Goal: Transaction & Acquisition: Book appointment/travel/reservation

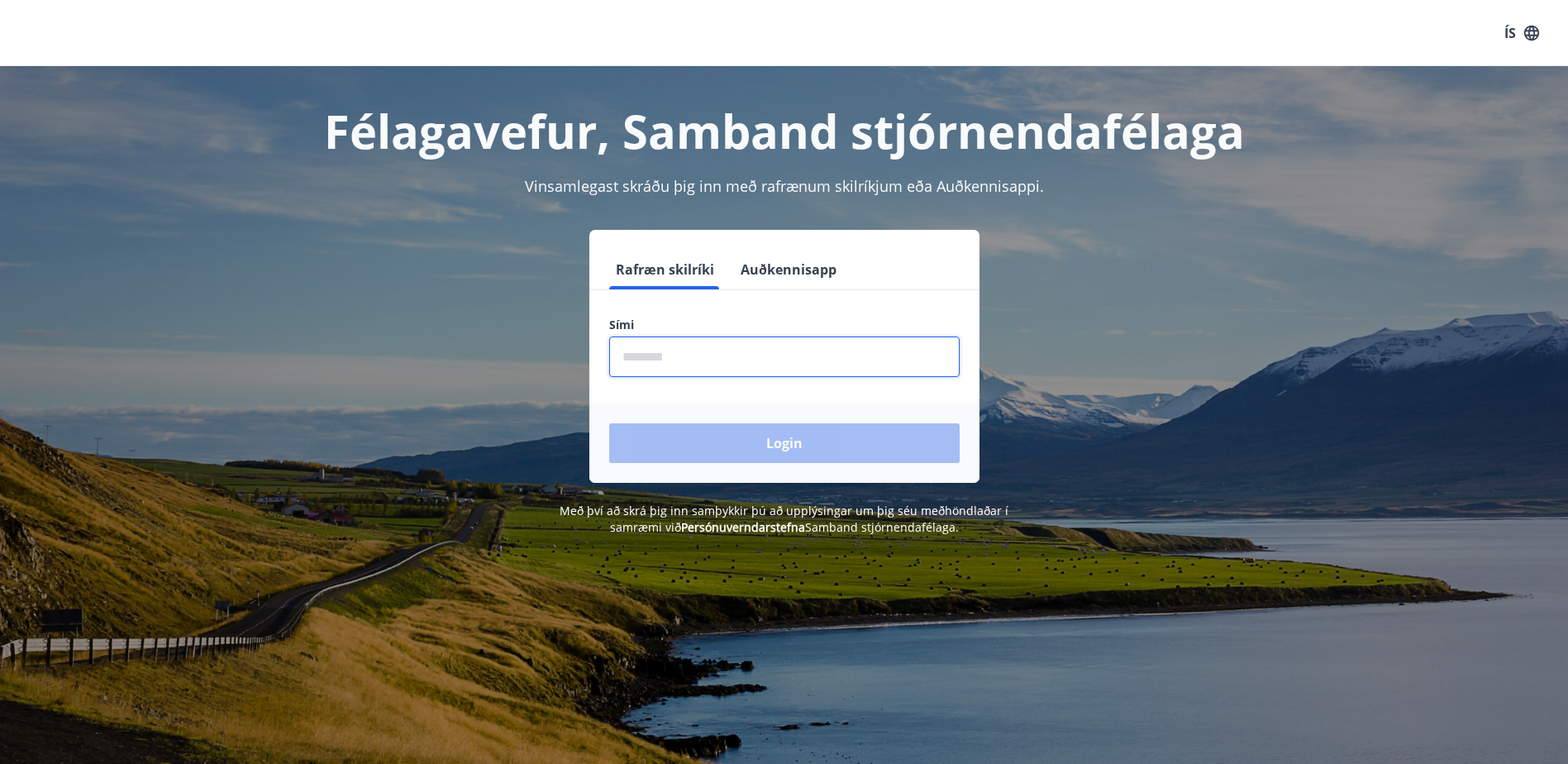
click at [727, 365] on input "phone" at bounding box center [784, 356] width 351 height 40
type input "********"
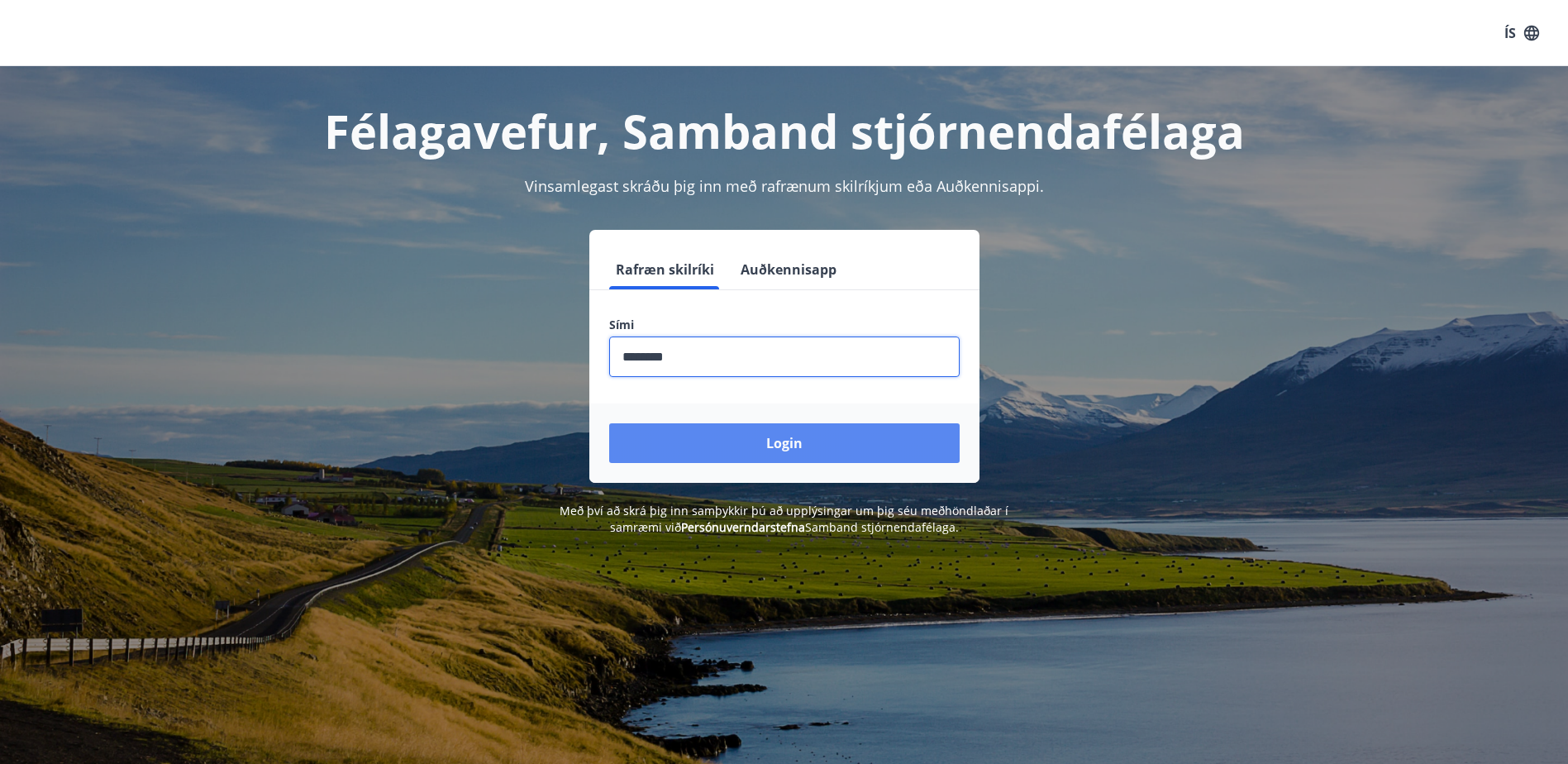
click at [762, 440] on button "Login" at bounding box center [784, 442] width 351 height 40
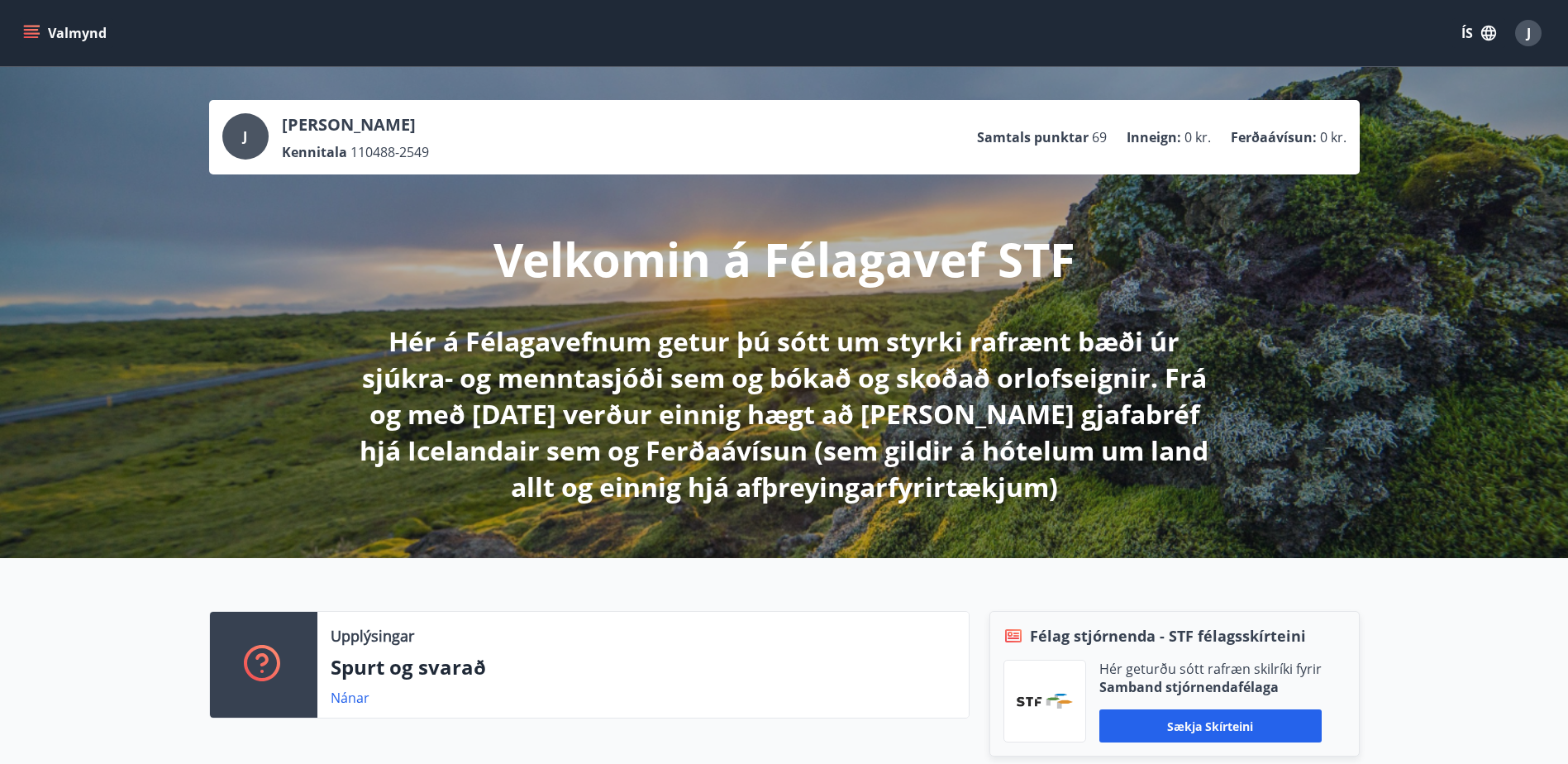
click at [31, 37] on icon "menu" at bounding box center [32, 37] width 15 height 2
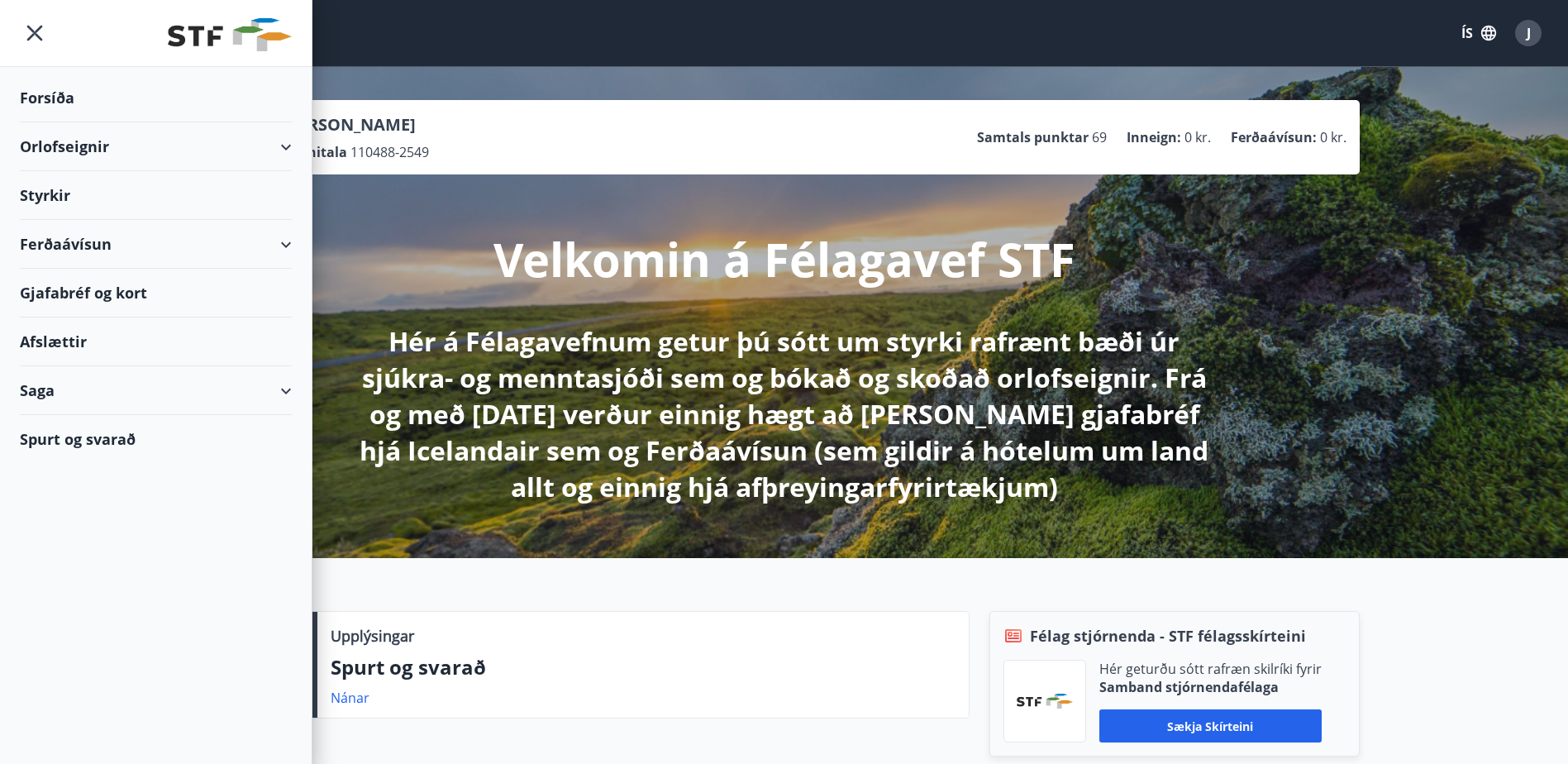
click at [269, 142] on div "Orlofseignir" at bounding box center [156, 147] width 272 height 49
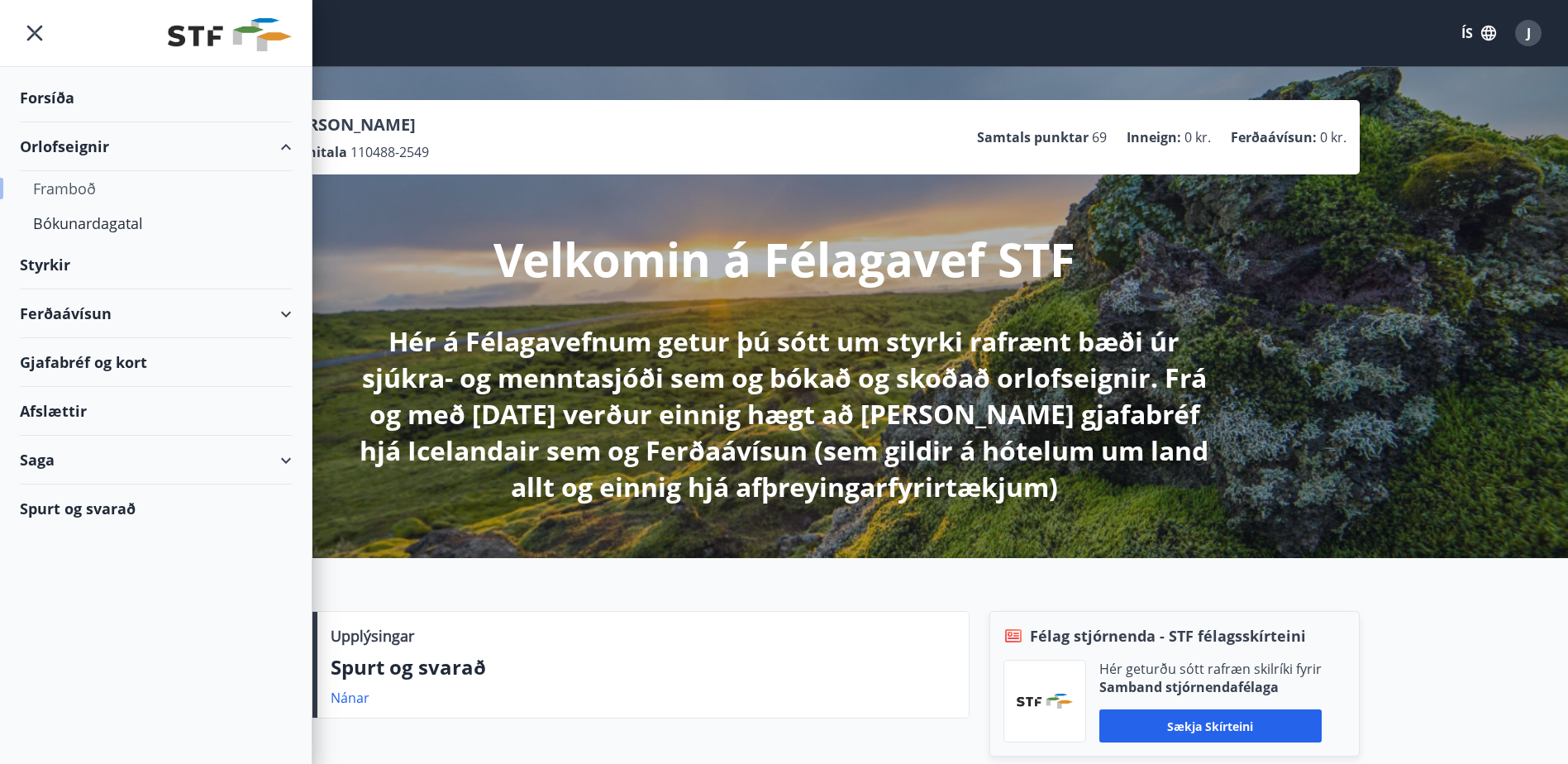
click at [64, 188] on div "Framboð" at bounding box center [156, 188] width 245 height 34
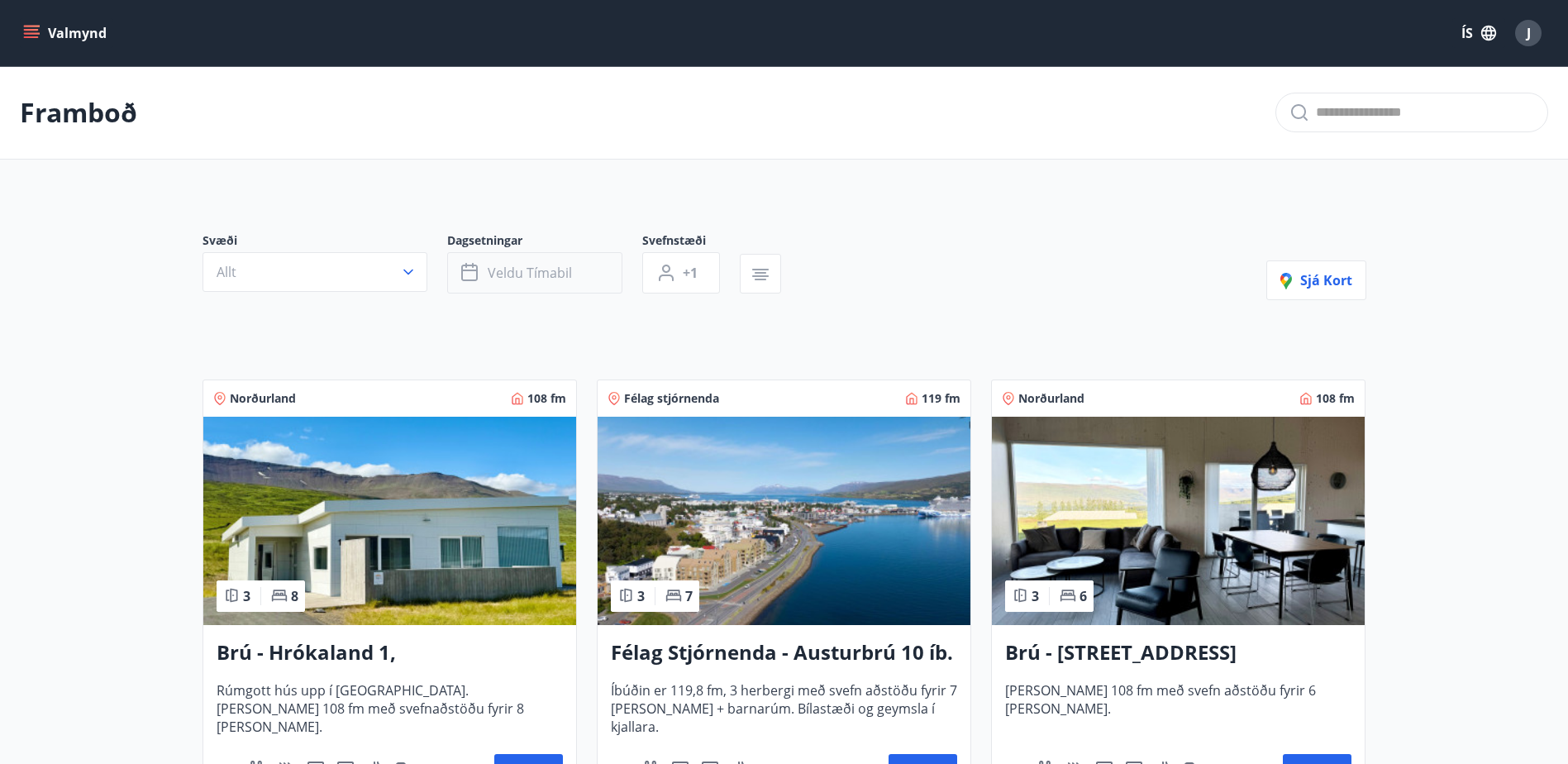
click at [531, 274] on span "Veldu tímabil" at bounding box center [530, 273] width 84 height 18
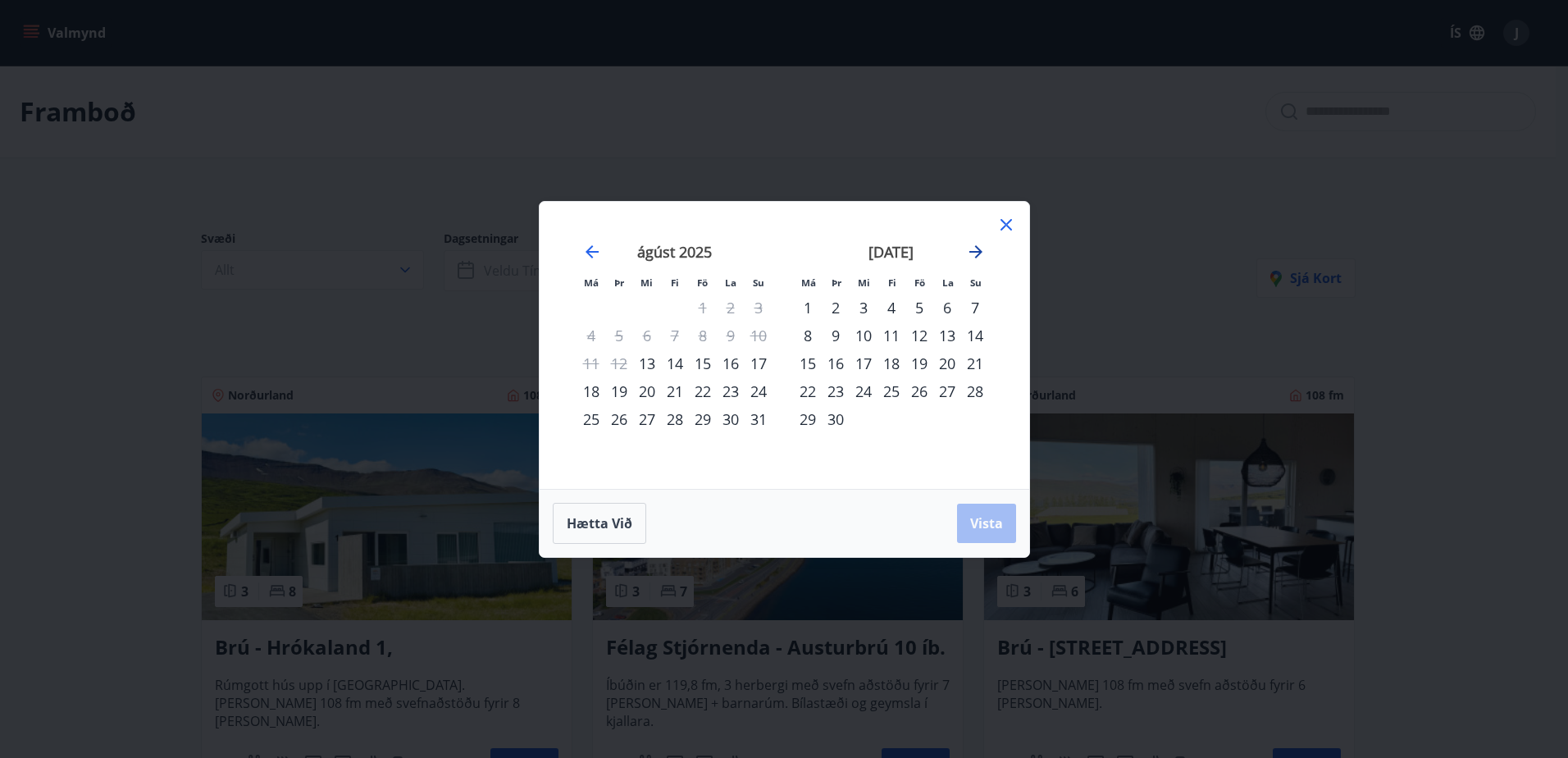
click at [977, 252] on icon "Move forward to switch to the next month." at bounding box center [976, 252] width 13 height 13
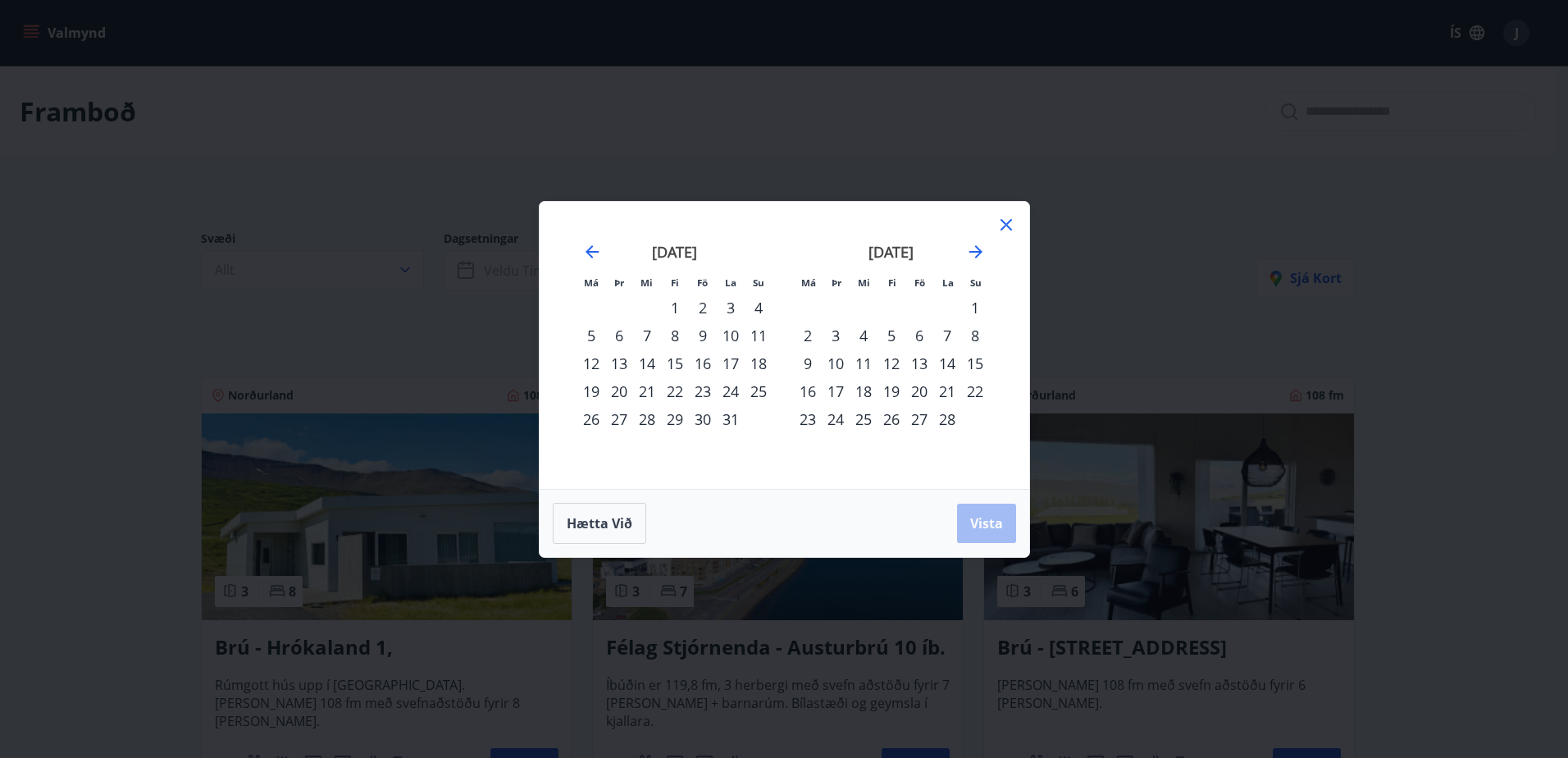
click at [621, 394] on div "20" at bounding box center [619, 390] width 28 height 28
click at [759, 394] on div "25" at bounding box center [758, 390] width 28 height 28
click at [976, 523] on span "Vista" at bounding box center [986, 524] width 33 height 18
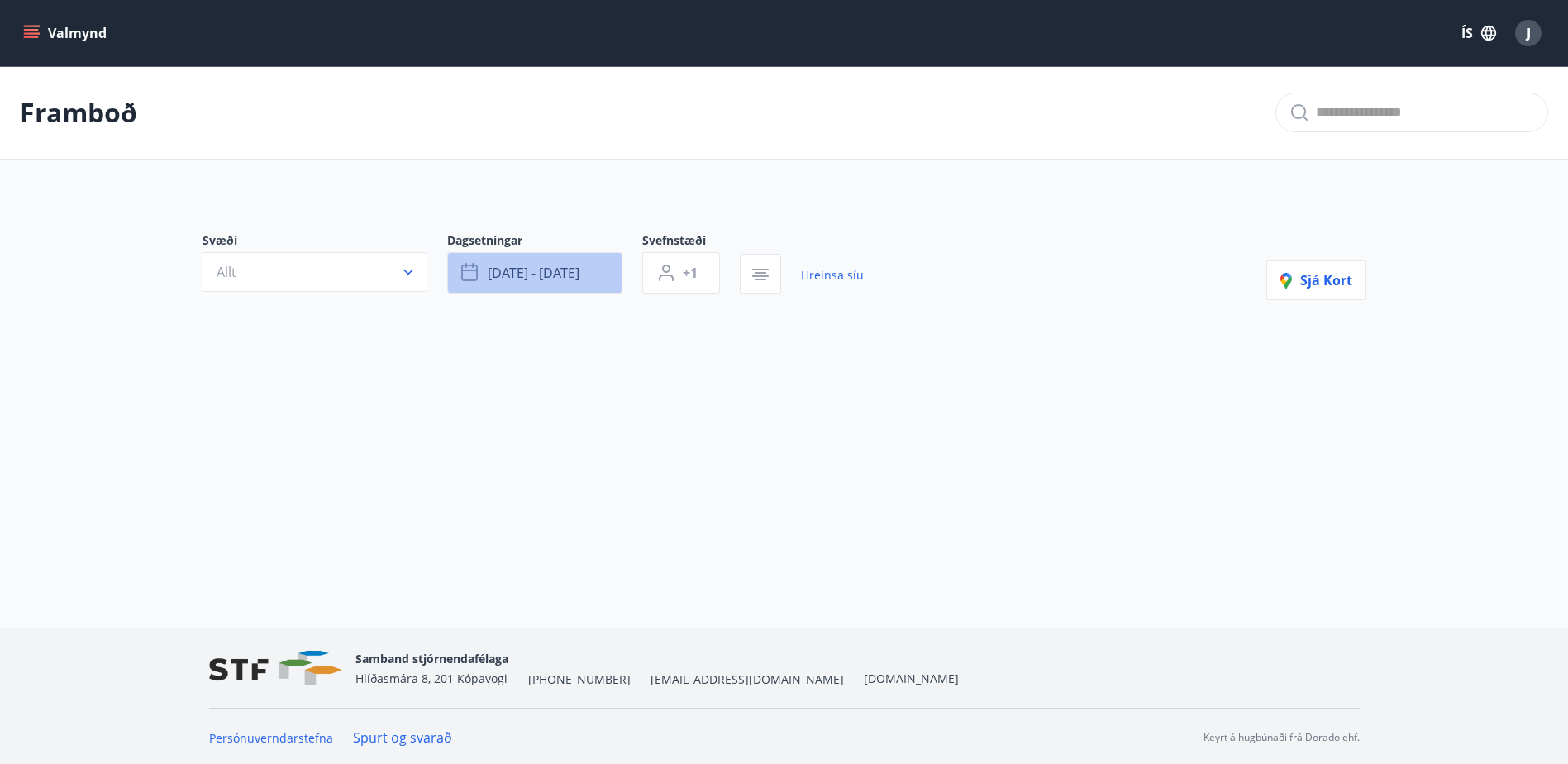
click at [537, 274] on span "[DATE] - [DATE]" at bounding box center [533, 273] width 92 height 18
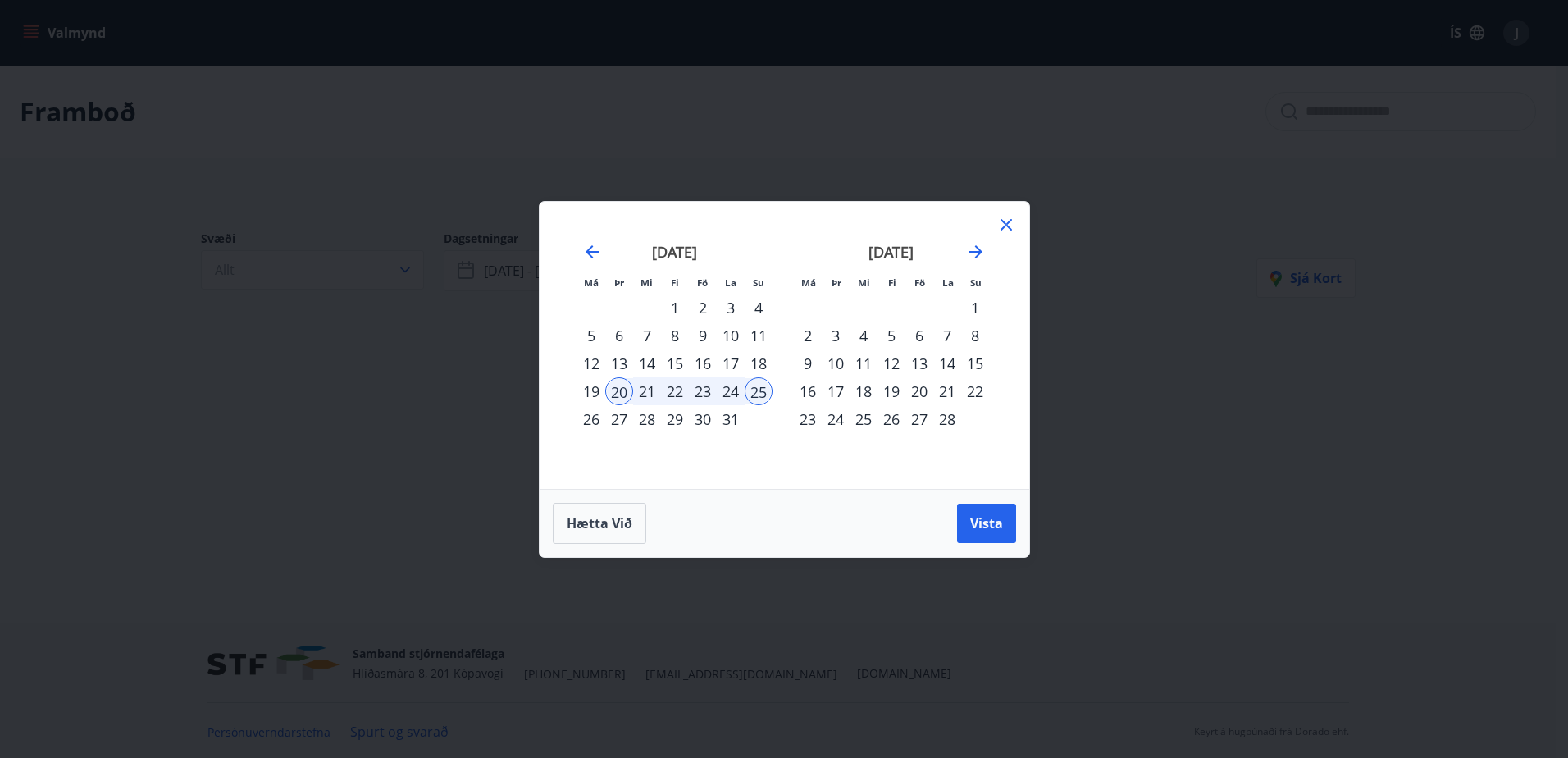
click at [918, 394] on div "20" at bounding box center [919, 390] width 28 height 28
click at [811, 419] on div "23" at bounding box center [807, 419] width 28 height 28
click at [995, 523] on span "Vista" at bounding box center [986, 524] width 33 height 18
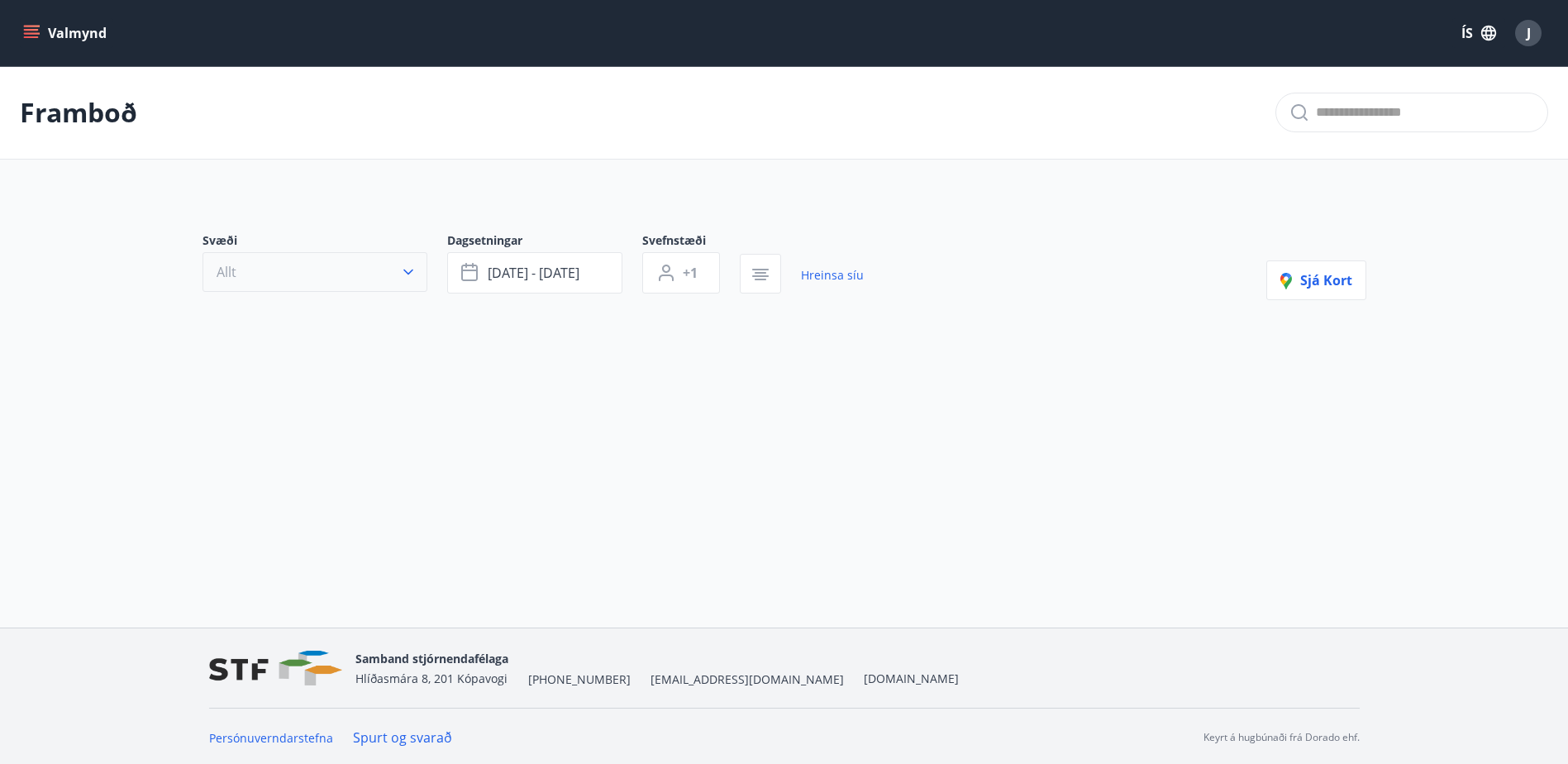
click at [383, 274] on button "Allt" at bounding box center [314, 271] width 224 height 40
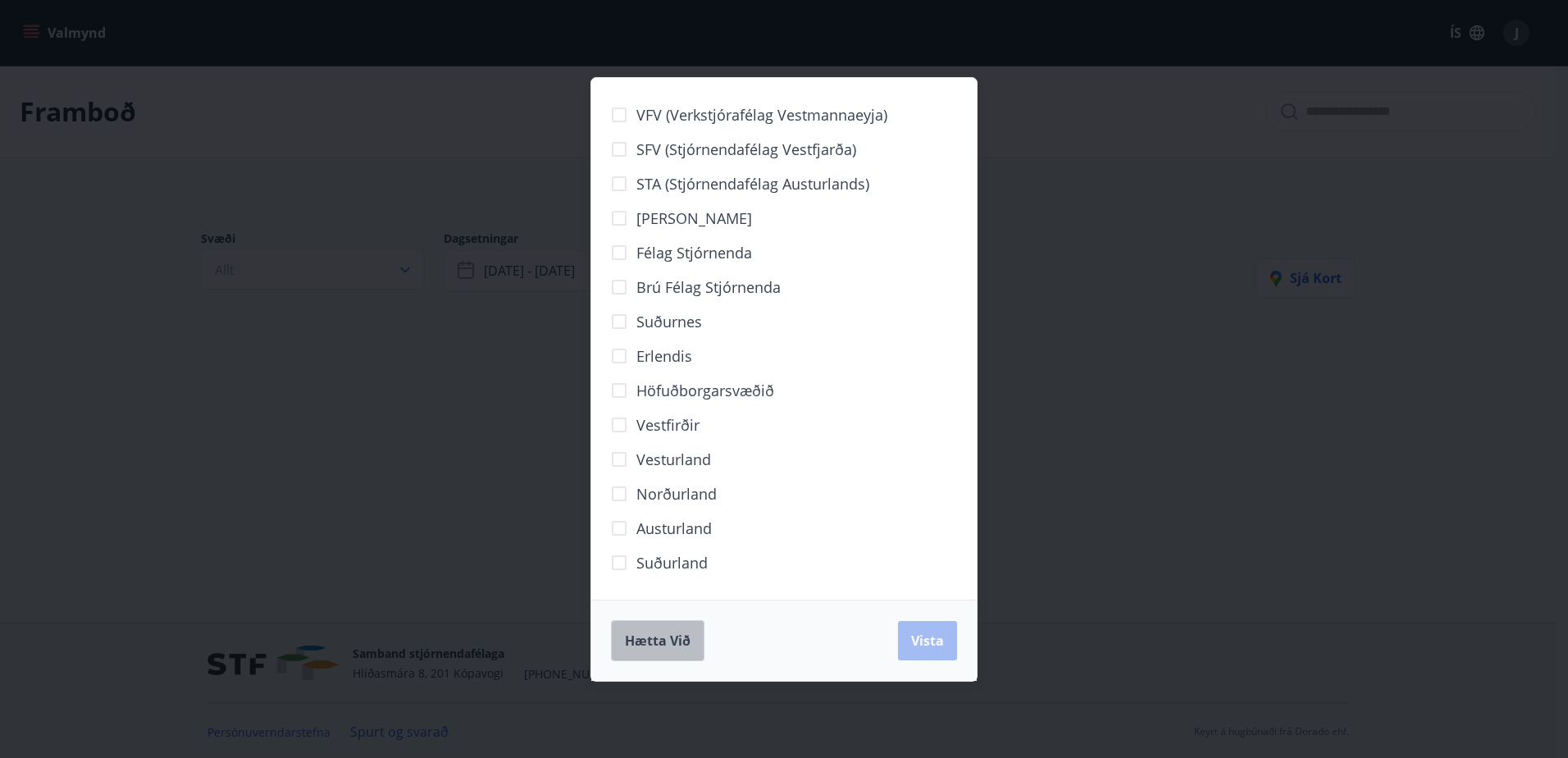
click at [682, 645] on span "Hætta við" at bounding box center [657, 640] width 66 height 18
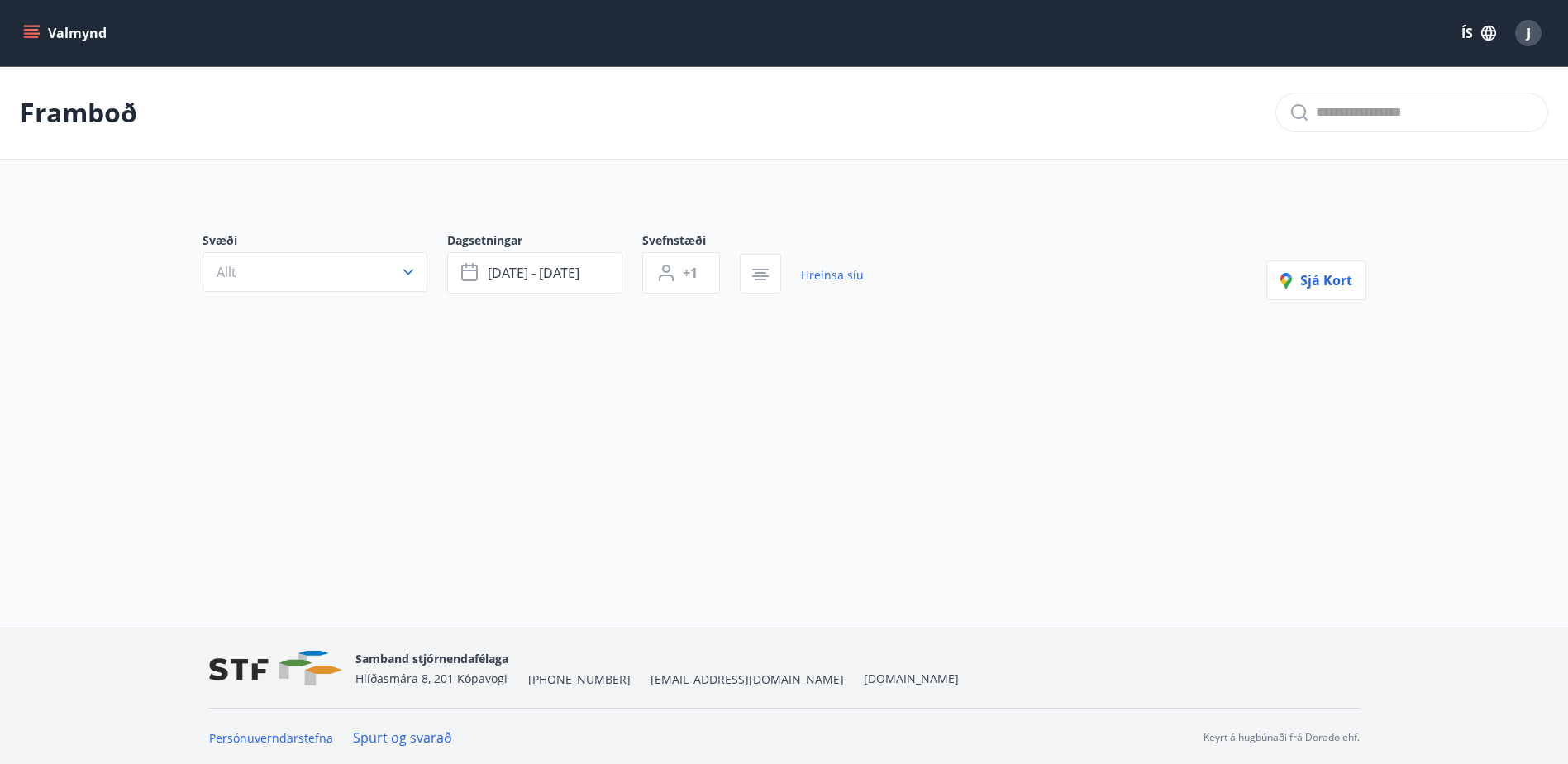
click at [524, 395] on div "Framboð Svæði Allt Dagsetningar [DATE] - [DATE] Svefnstæði +1 Hreinsa síu Sjá k…" at bounding box center [784, 262] width 1568 height 393
click at [515, 272] on span "[DATE] - [DATE]" at bounding box center [533, 273] width 92 height 18
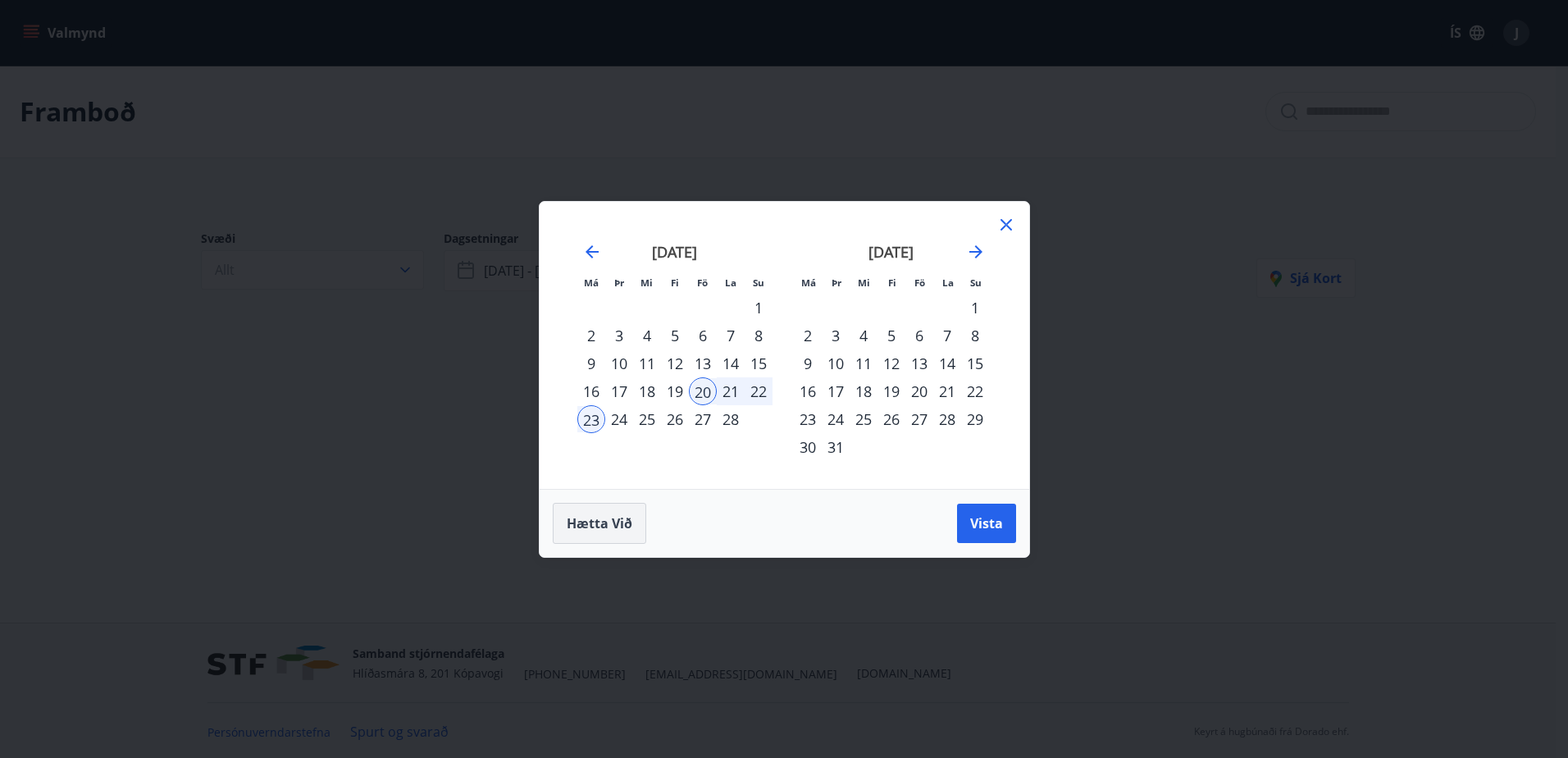
click at [607, 519] on span "Hætta við" at bounding box center [600, 524] width 66 height 18
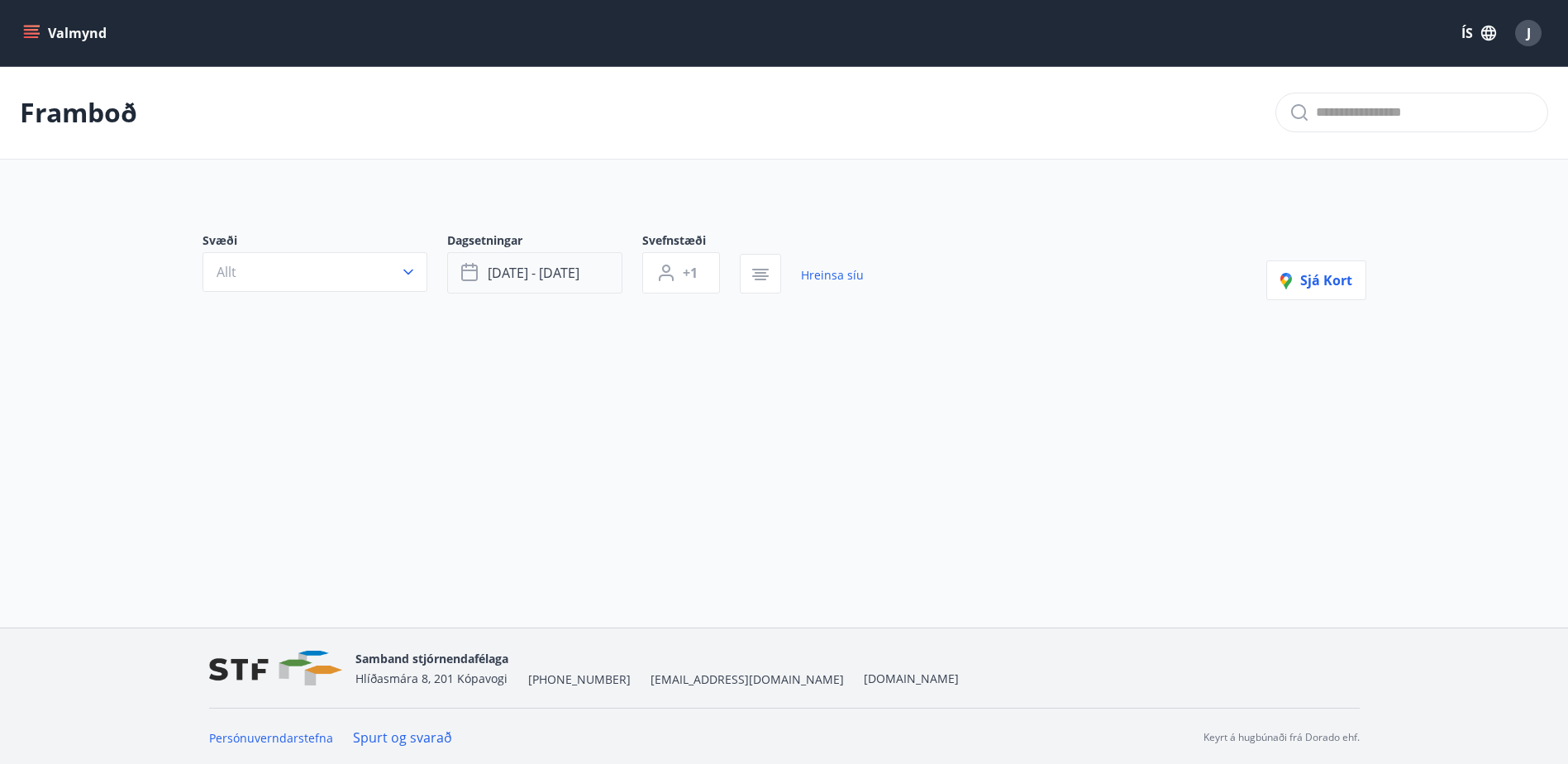
click at [494, 275] on span "[DATE] - [DATE]" at bounding box center [533, 273] width 92 height 18
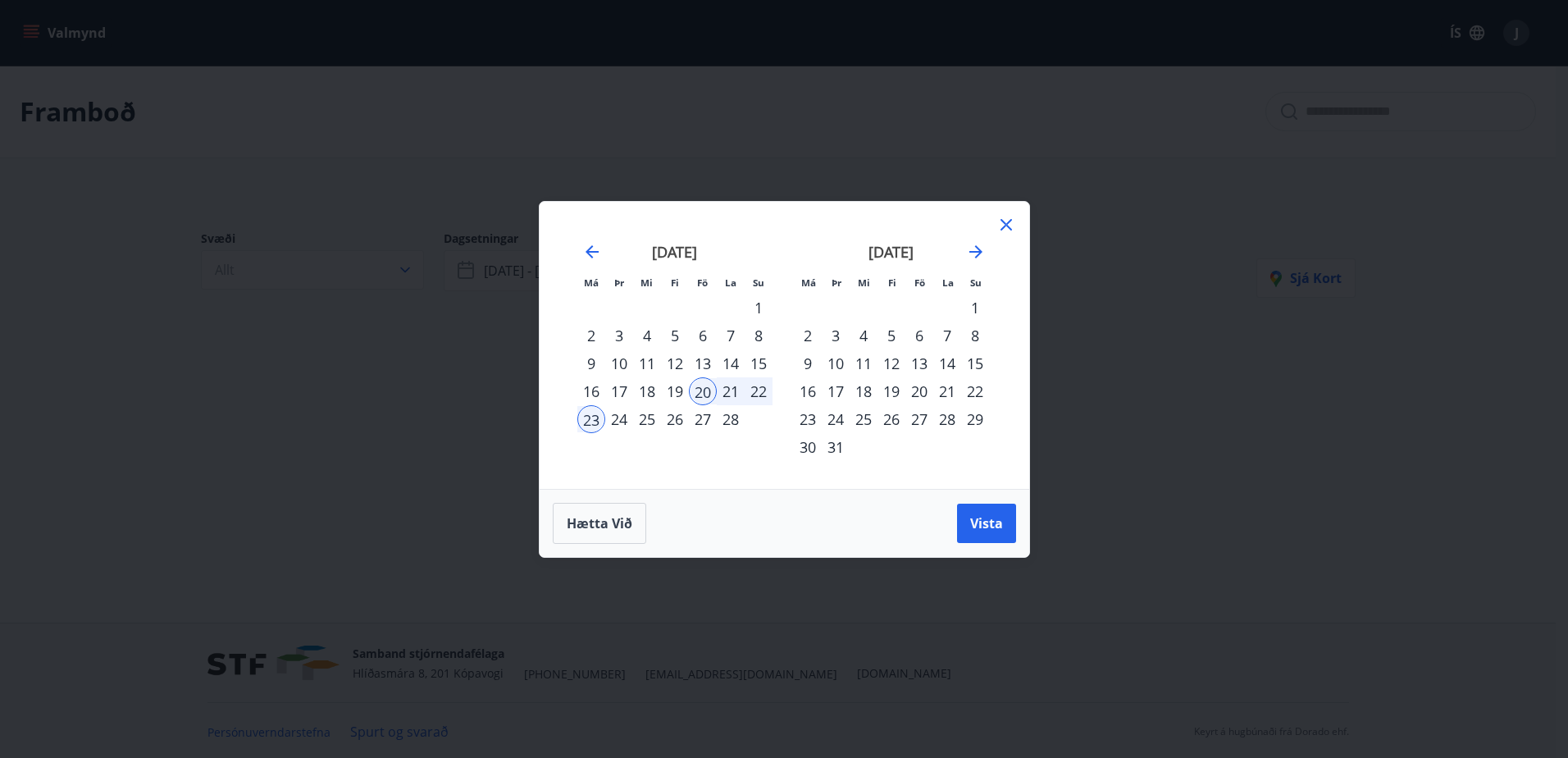
click at [319, 158] on div "Má Þr Mi Fi Fö La Su Má Þr Mi Fi Fö La Su [DATE] 1 2 3 4 5 6 7 8 9 10 11 12 13 …" at bounding box center [784, 379] width 1568 height 758
click at [608, 523] on span "Hætta við" at bounding box center [600, 524] width 66 height 18
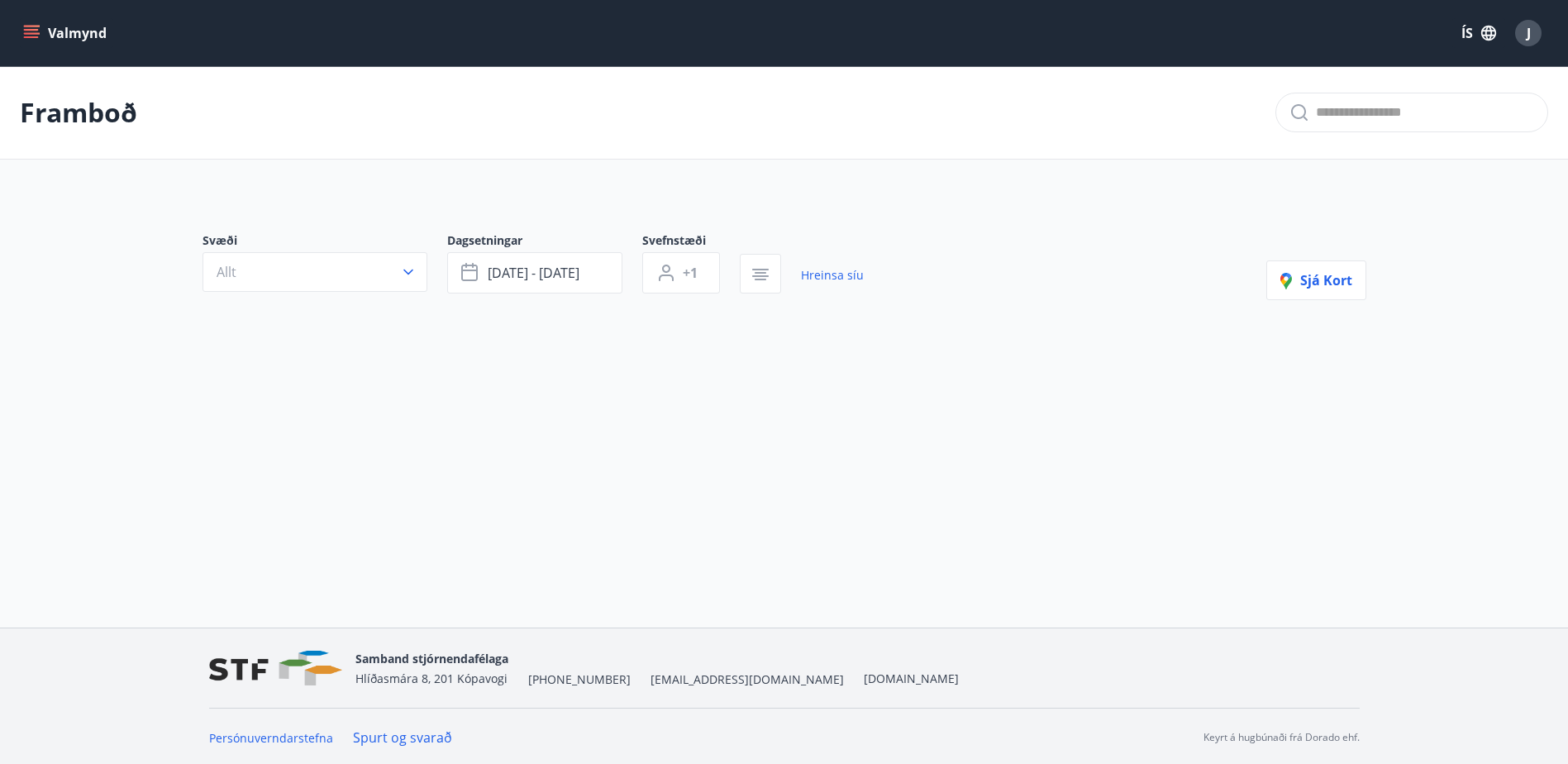
click at [24, 30] on icon "menu" at bounding box center [32, 29] width 15 height 2
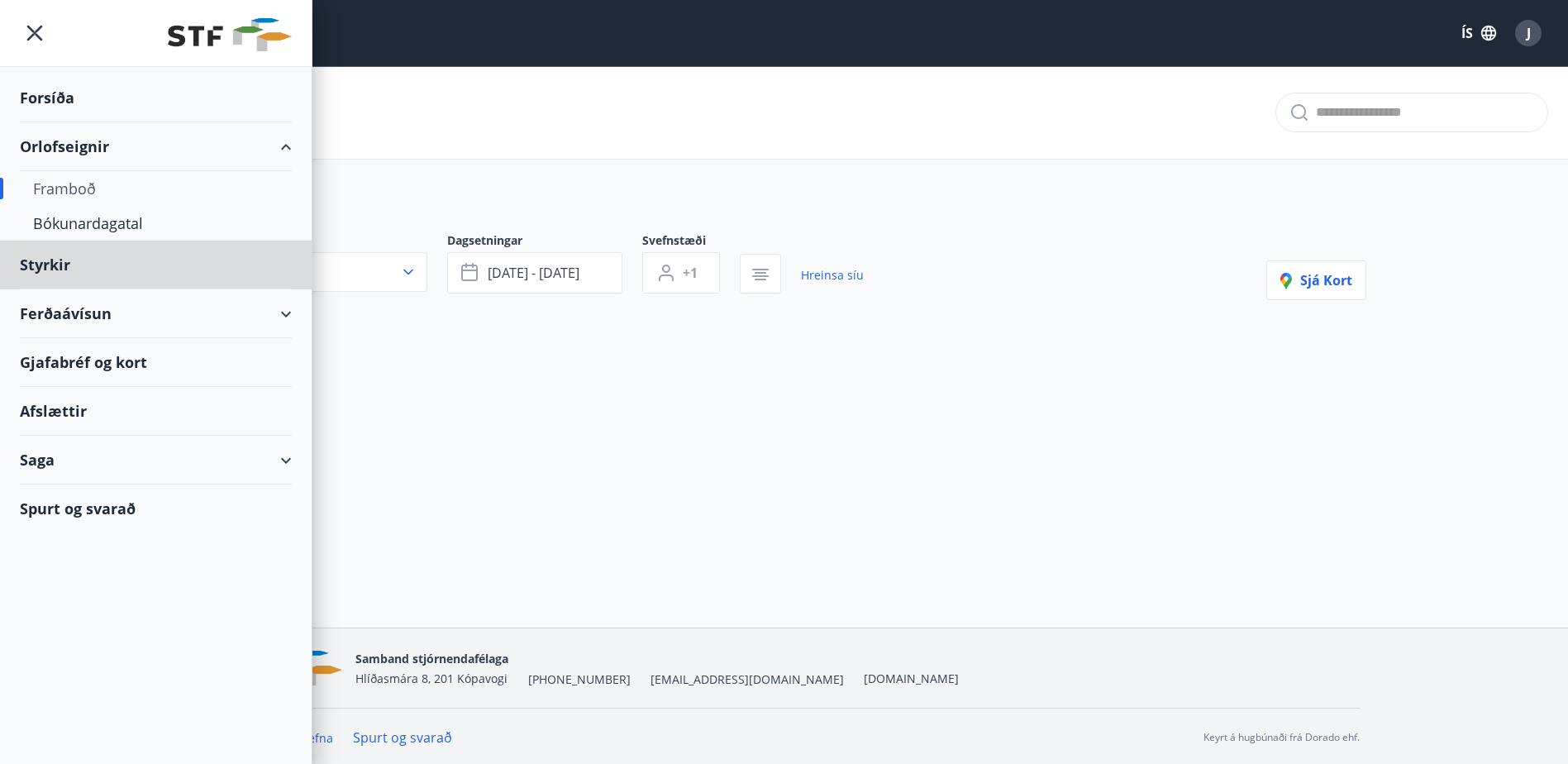
click at [66, 102] on div "Forsíða" at bounding box center [156, 98] width 272 height 49
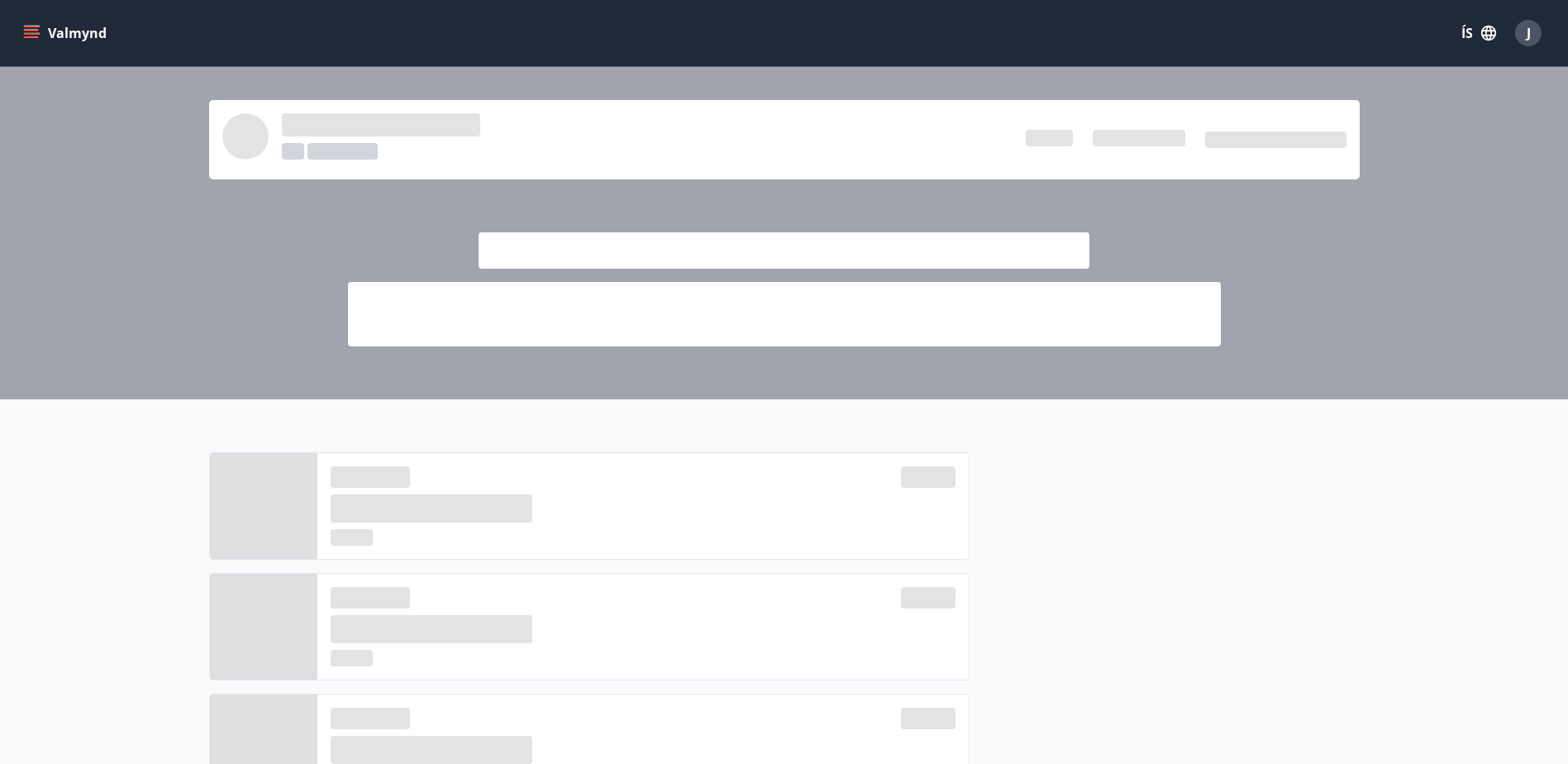
click at [32, 31] on icon "menu" at bounding box center [32, 34] width 17 height 17
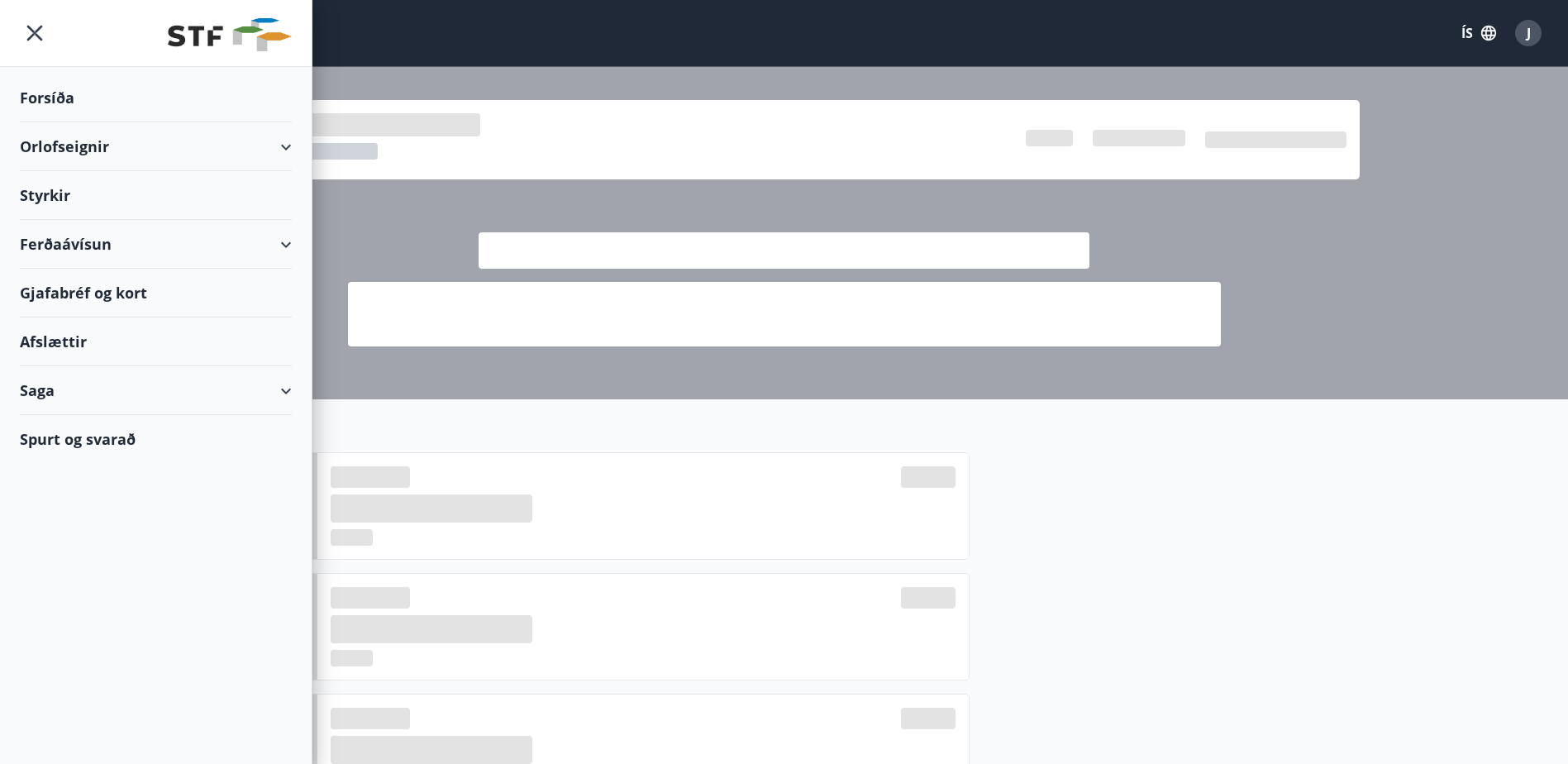
click at [77, 149] on div "Orlofseignir" at bounding box center [156, 147] width 272 height 49
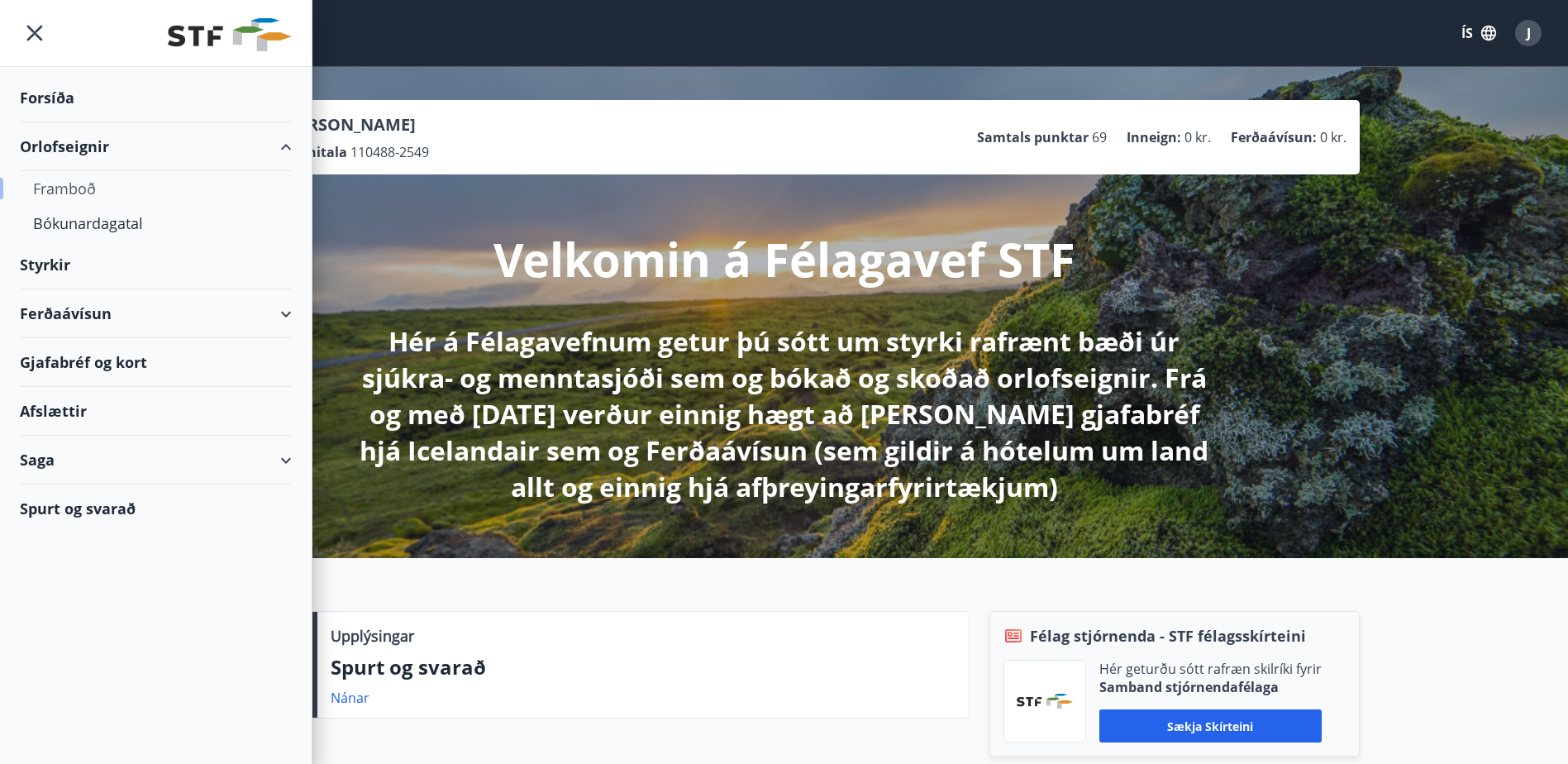
click at [84, 189] on div "Framboð" at bounding box center [156, 188] width 245 height 34
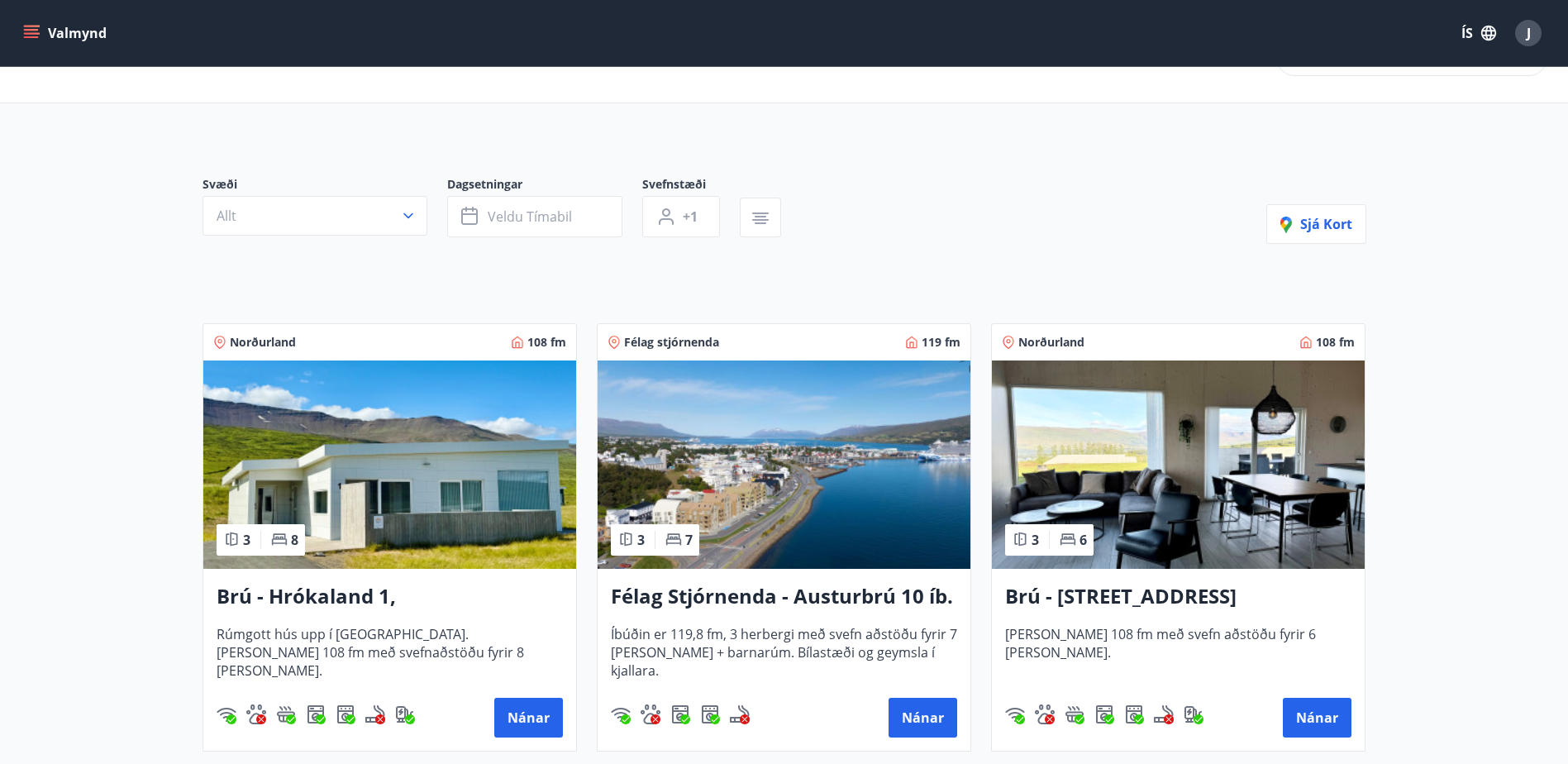
scroll to position [82, 0]
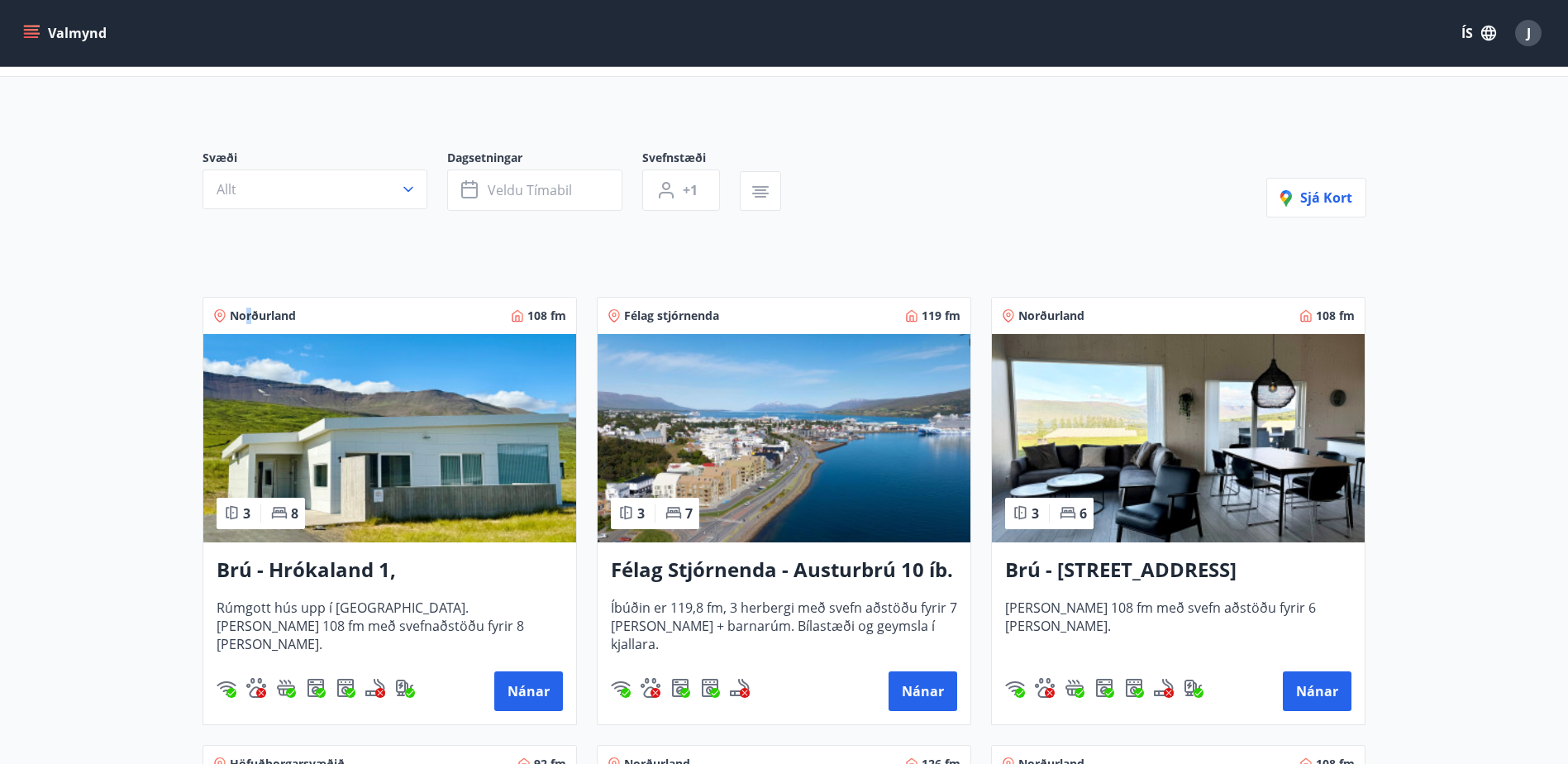
click at [34, 35] on icon "menu" at bounding box center [32, 34] width 17 height 17
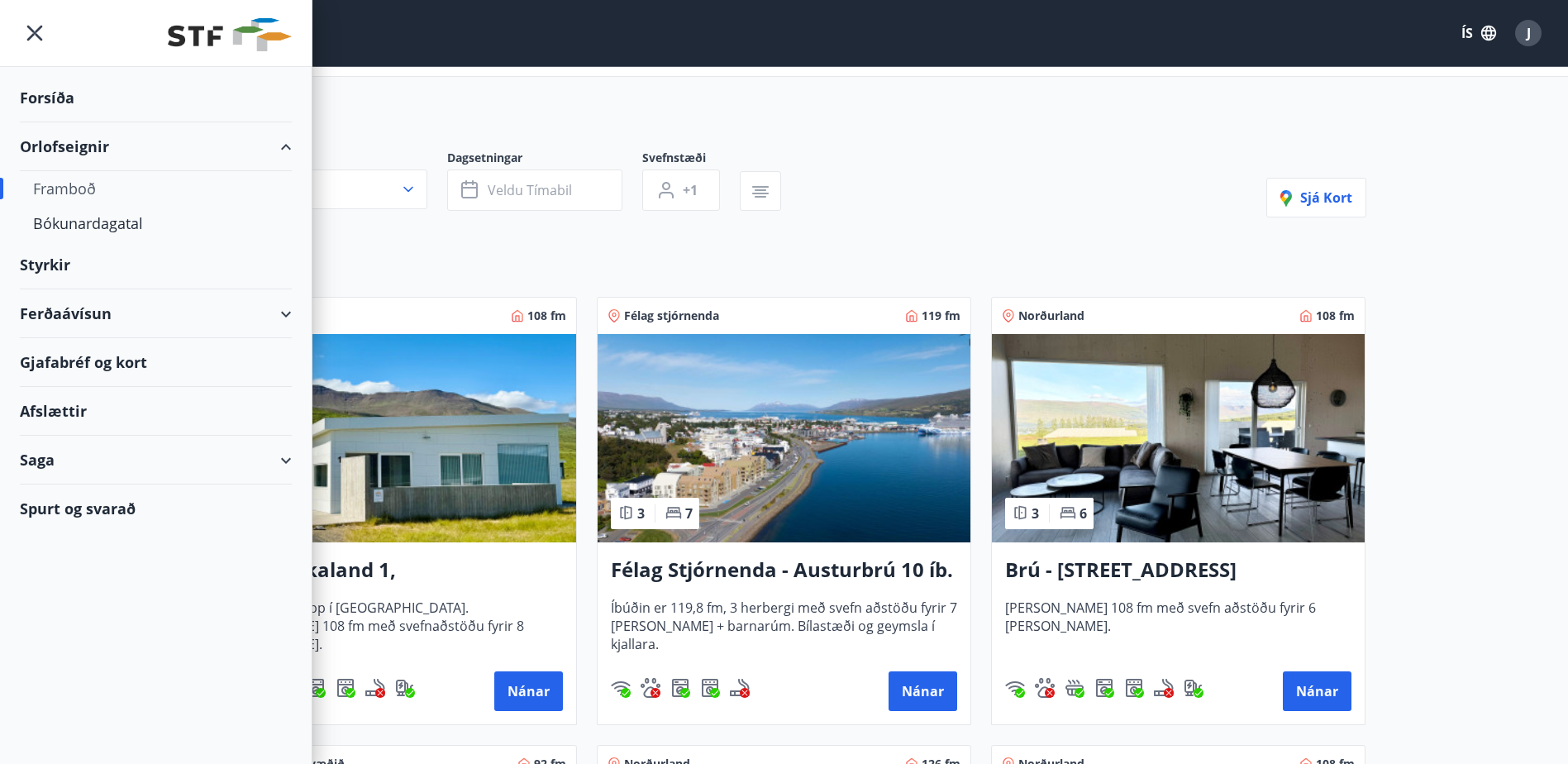
click at [85, 188] on div "Framboð" at bounding box center [156, 188] width 245 height 34
click at [63, 190] on div "Framboð" at bounding box center [156, 188] width 245 height 34
click at [98, 222] on div "Bókunardagatal" at bounding box center [156, 223] width 245 height 34
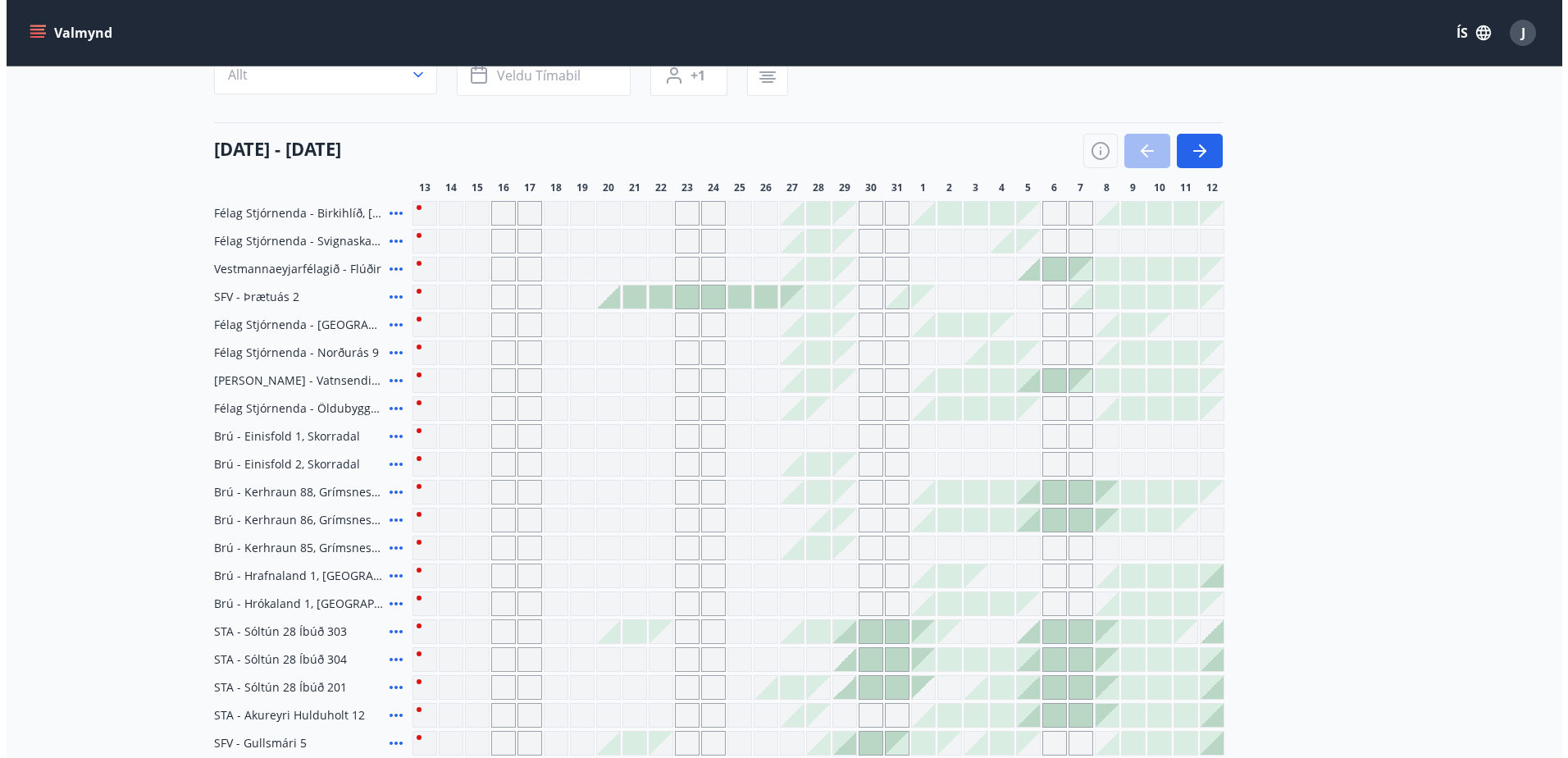
scroll to position [82, 0]
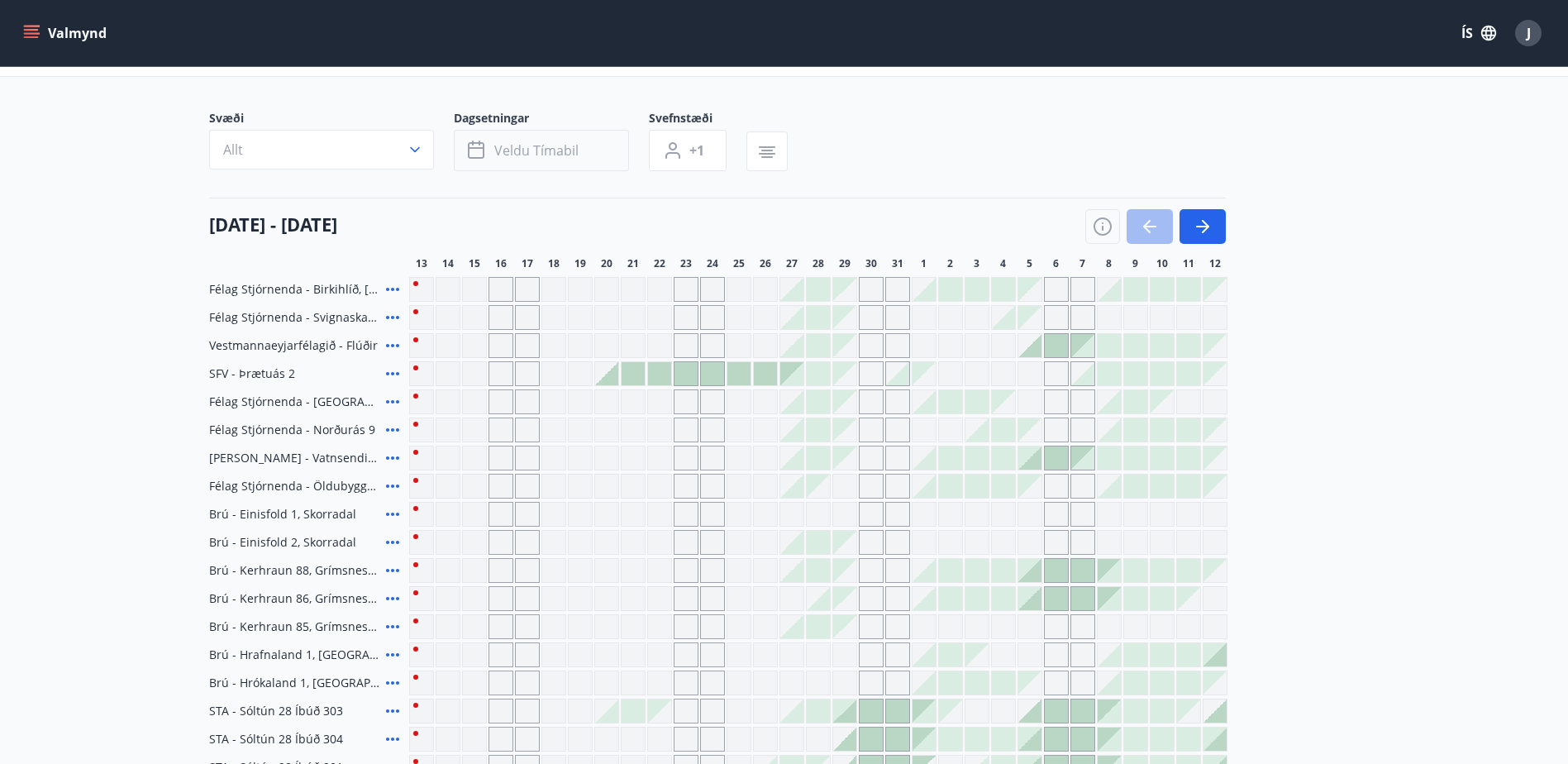
click at [1205, 227] on icon "button" at bounding box center [1203, 226] width 13 height 2
click at [1160, 227] on button "button" at bounding box center [1149, 226] width 46 height 34
click at [501, 157] on span "Veldu tímabil" at bounding box center [536, 150] width 84 height 18
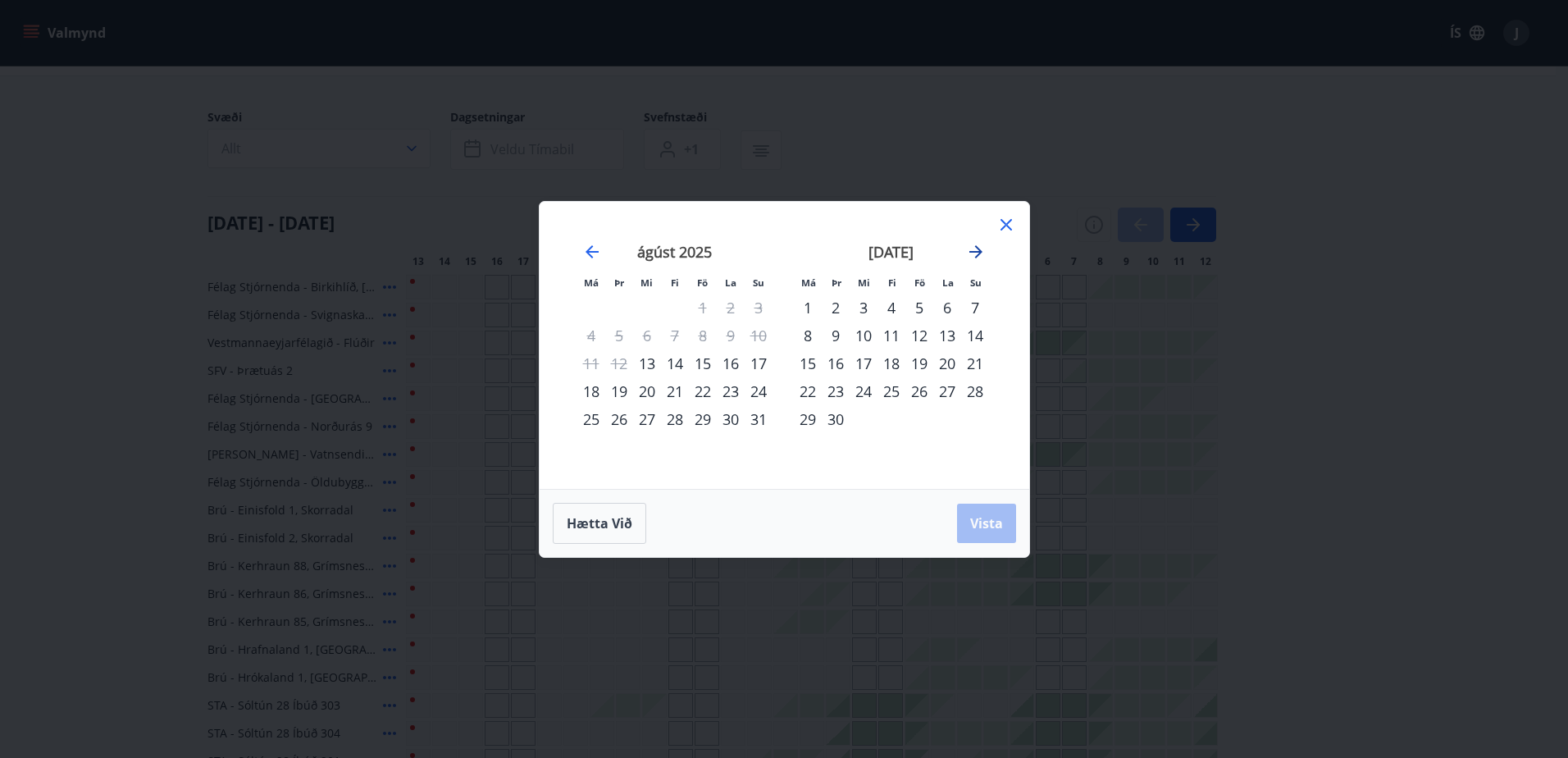
click at [975, 256] on icon "Move forward to switch to the next month." at bounding box center [976, 252] width 20 height 20
click at [976, 255] on icon "Move forward to switch to the next month." at bounding box center [976, 252] width 20 height 20
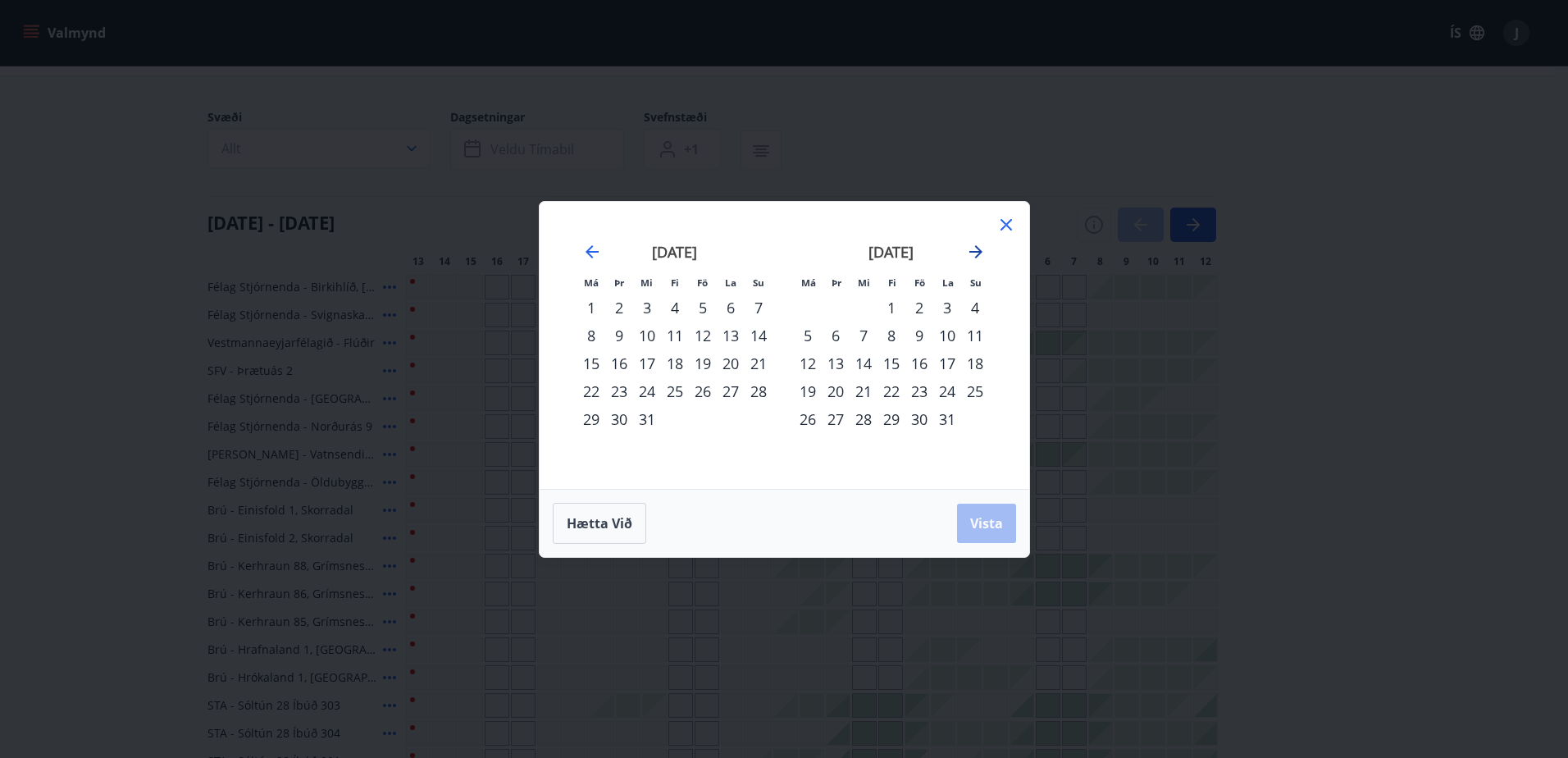
click at [973, 253] on icon "Move forward to switch to the next month." at bounding box center [976, 252] width 20 height 20
click at [971, 305] on div "1" at bounding box center [975, 307] width 28 height 28
click at [990, 520] on span "Vista" at bounding box center [986, 524] width 33 height 18
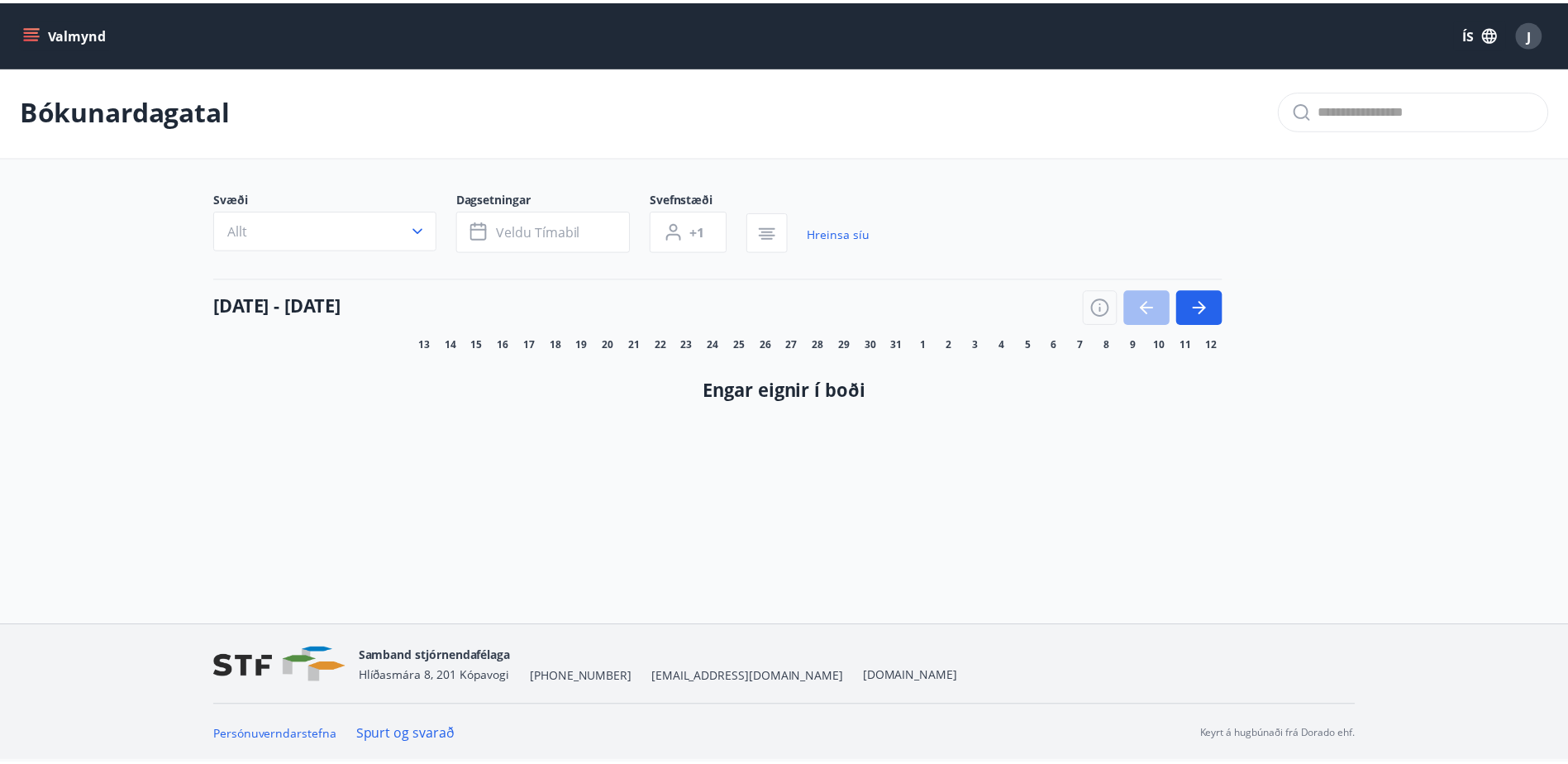
scroll to position [3, 0]
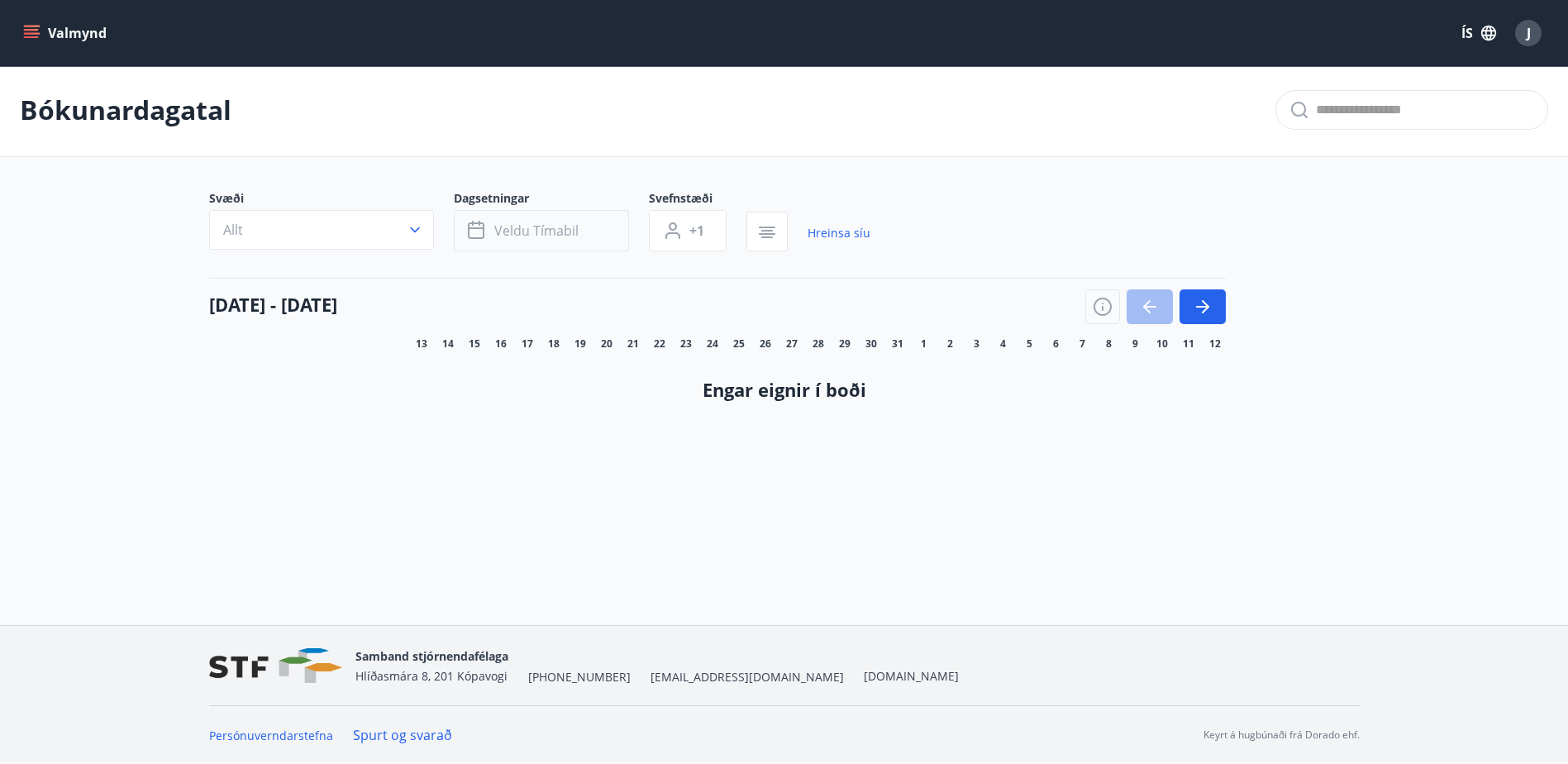
click at [525, 233] on span "Veldu tímabil" at bounding box center [536, 231] width 84 height 18
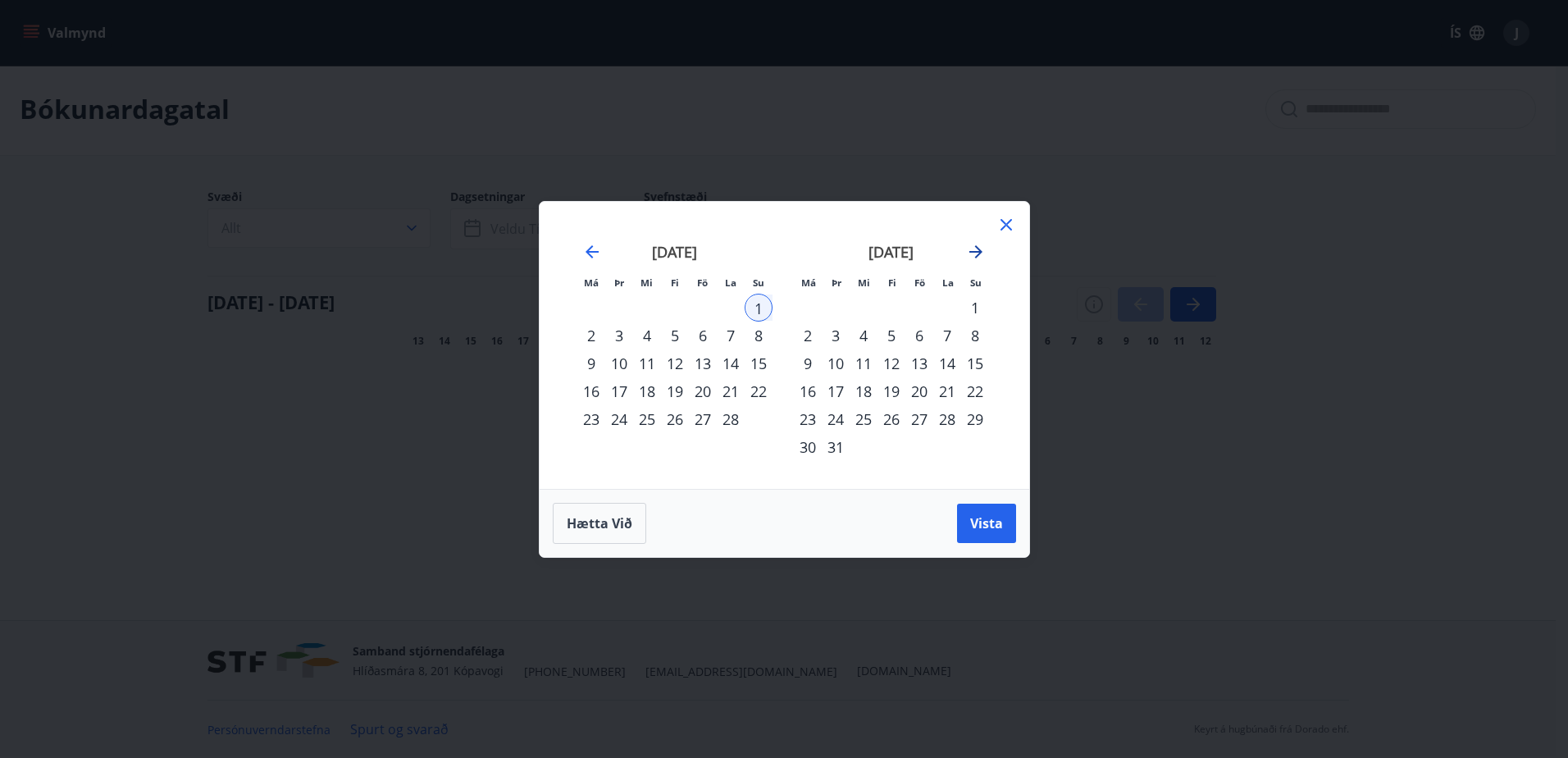
click at [975, 254] on icon "Move forward to switch to the next month." at bounding box center [976, 252] width 20 height 20
click at [976, 254] on icon "Move forward to switch to the next month." at bounding box center [976, 252] width 20 height 20
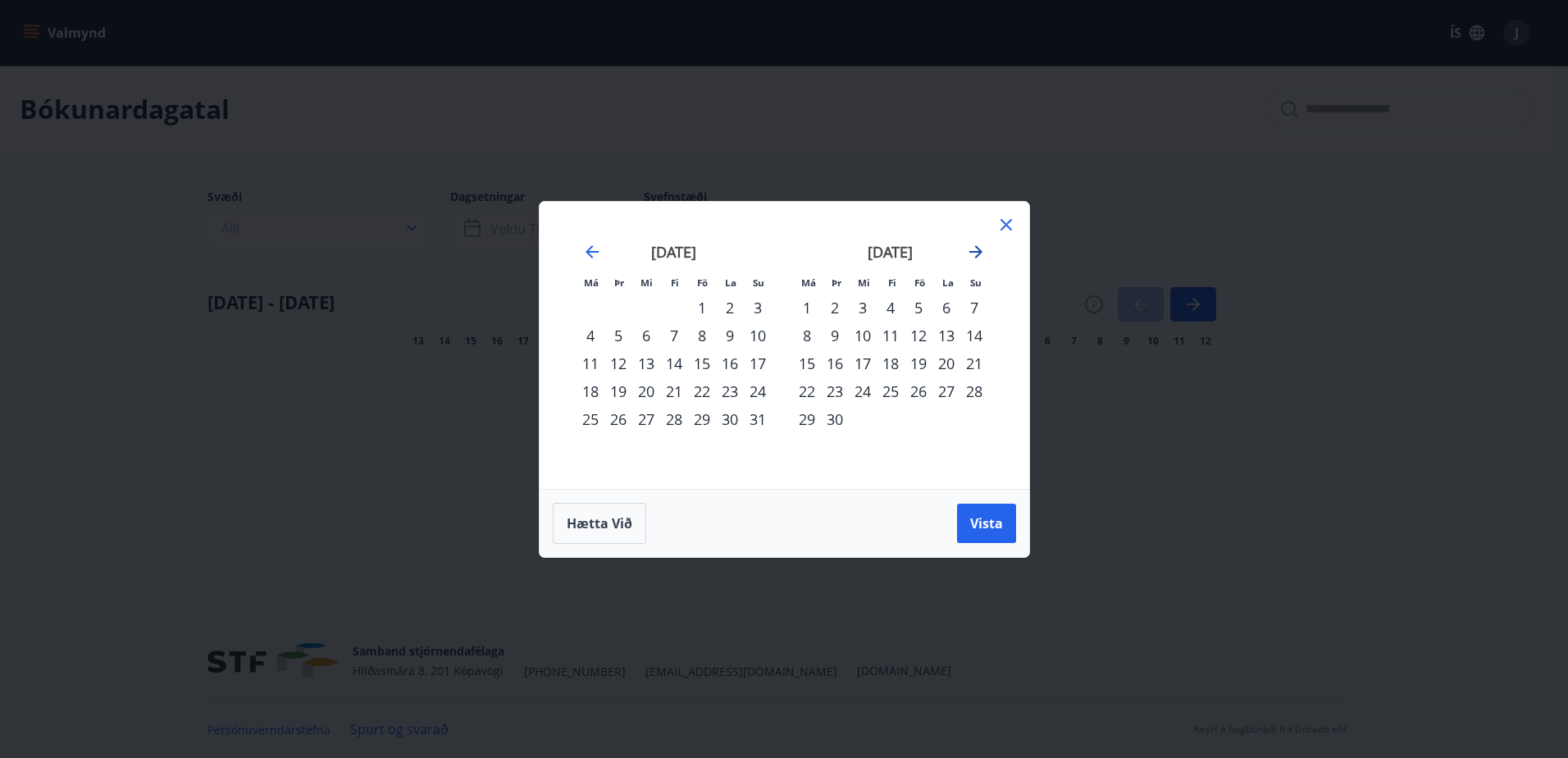
click at [976, 254] on icon "Move forward to switch to the next month." at bounding box center [976, 252] width 20 height 20
click at [595, 258] on icon "Move backward to switch to the previous month." at bounding box center [592, 252] width 20 height 20
click at [596, 255] on icon "Move backward to switch to the previous month." at bounding box center [592, 252] width 20 height 20
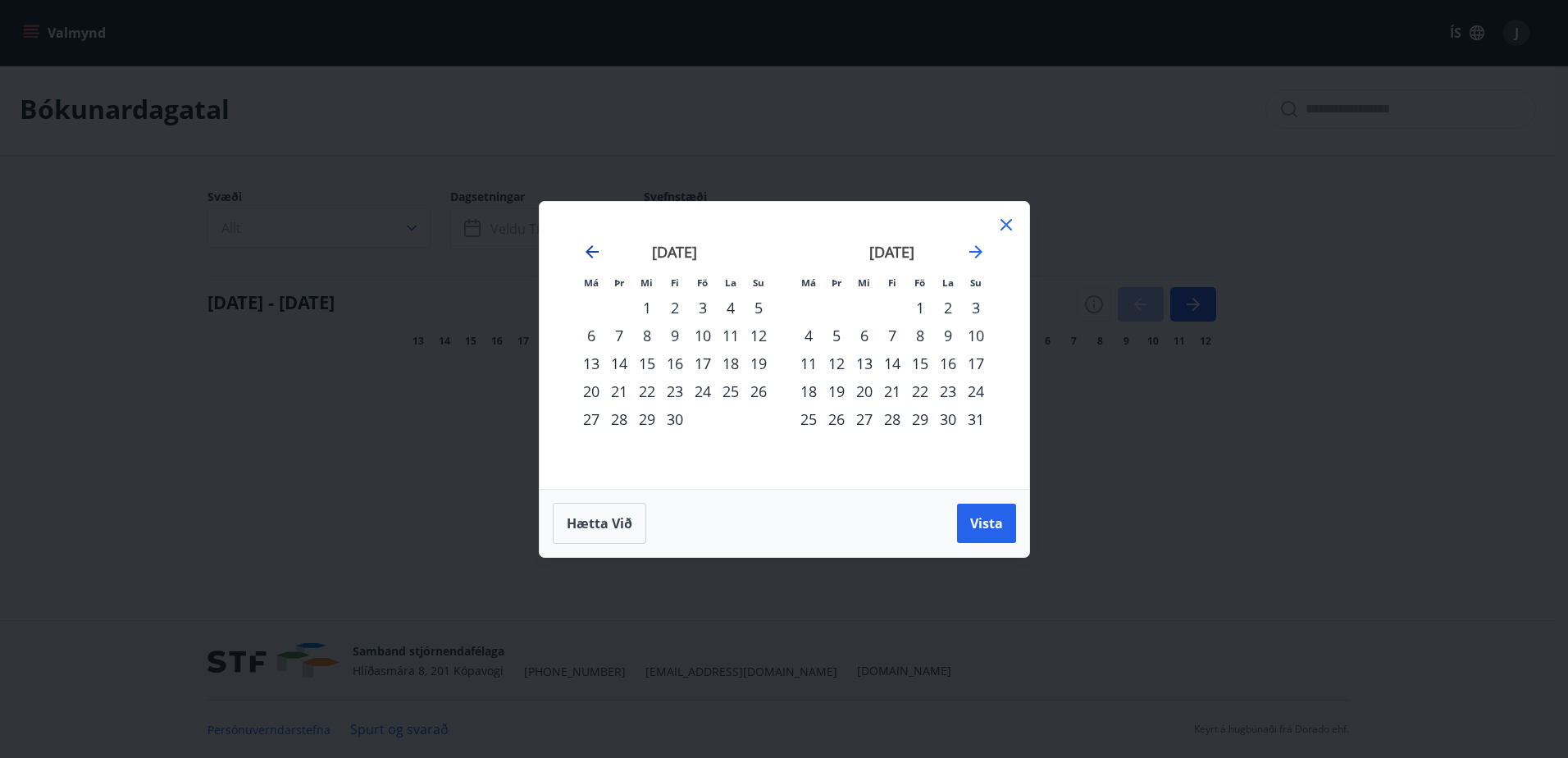
click at [596, 256] on icon "Move backward to switch to the previous month." at bounding box center [592, 252] width 20 height 20
click at [920, 394] on div "20" at bounding box center [919, 390] width 28 height 28
click at [921, 394] on div "20" at bounding box center [919, 390] width 28 height 28
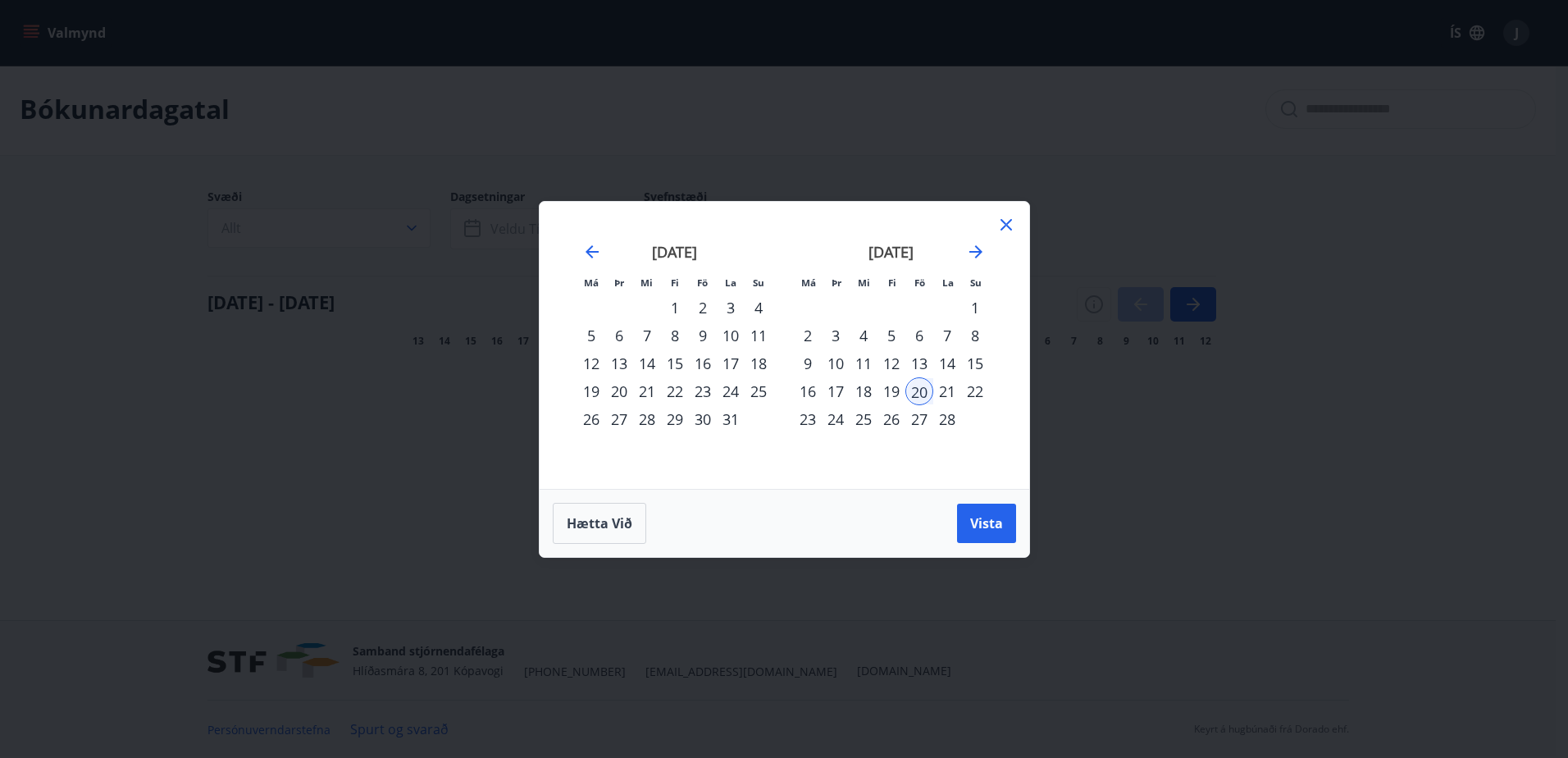
click at [917, 391] on div "20" at bounding box center [919, 390] width 28 height 28
click at [804, 422] on div "23" at bounding box center [807, 419] width 28 height 28
click at [995, 533] on button "Vista" at bounding box center [987, 523] width 59 height 39
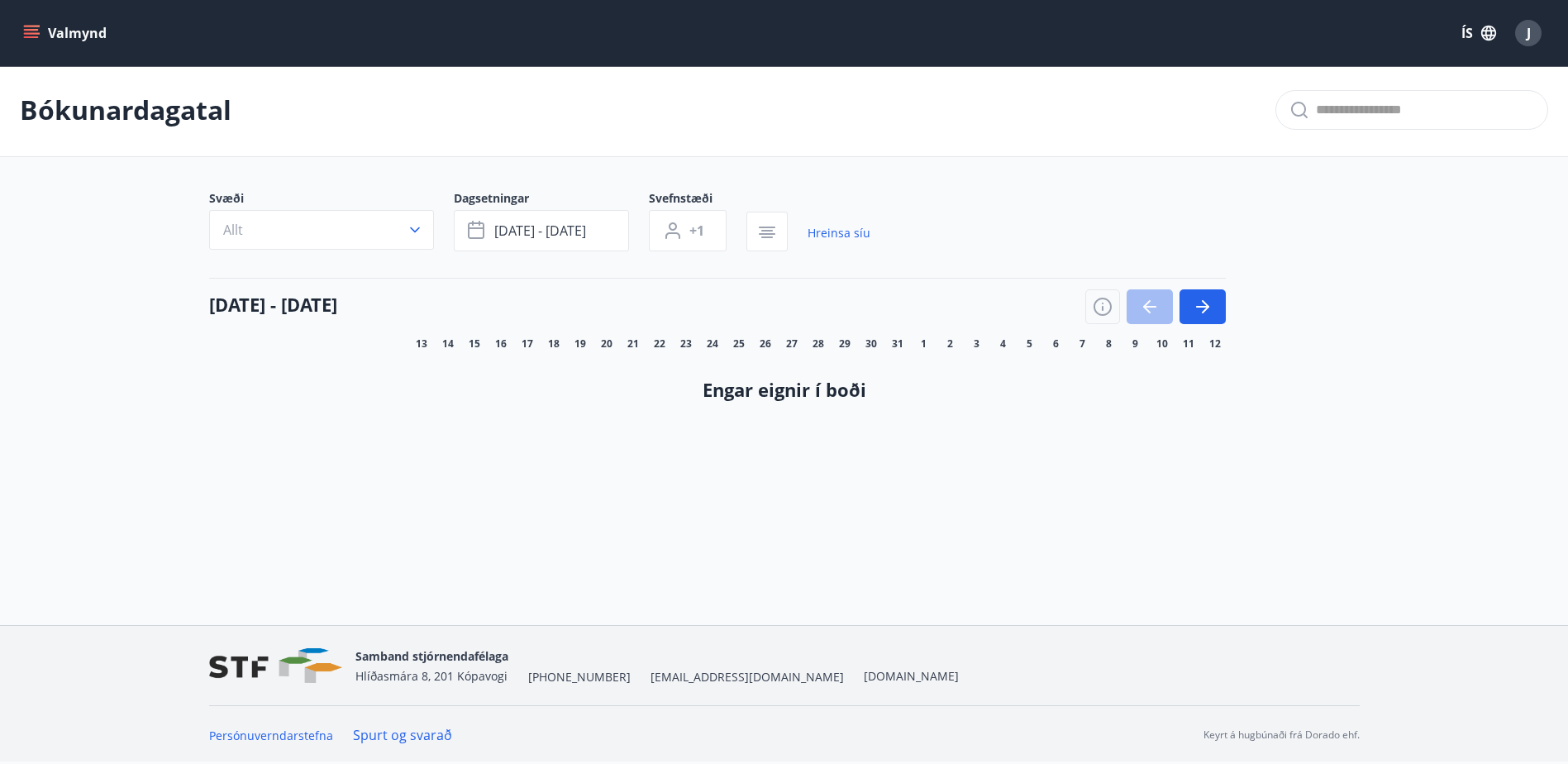
click at [592, 260] on div "Svæði Allt Dagsetningar [DATE] - [DATE] Svefnstæði +1 Hreinsa síu [DATE] - [DAT…" at bounding box center [784, 308] width 1151 height 238
click at [545, 227] on span "[DATE] - [DATE]" at bounding box center [540, 231] width 92 height 18
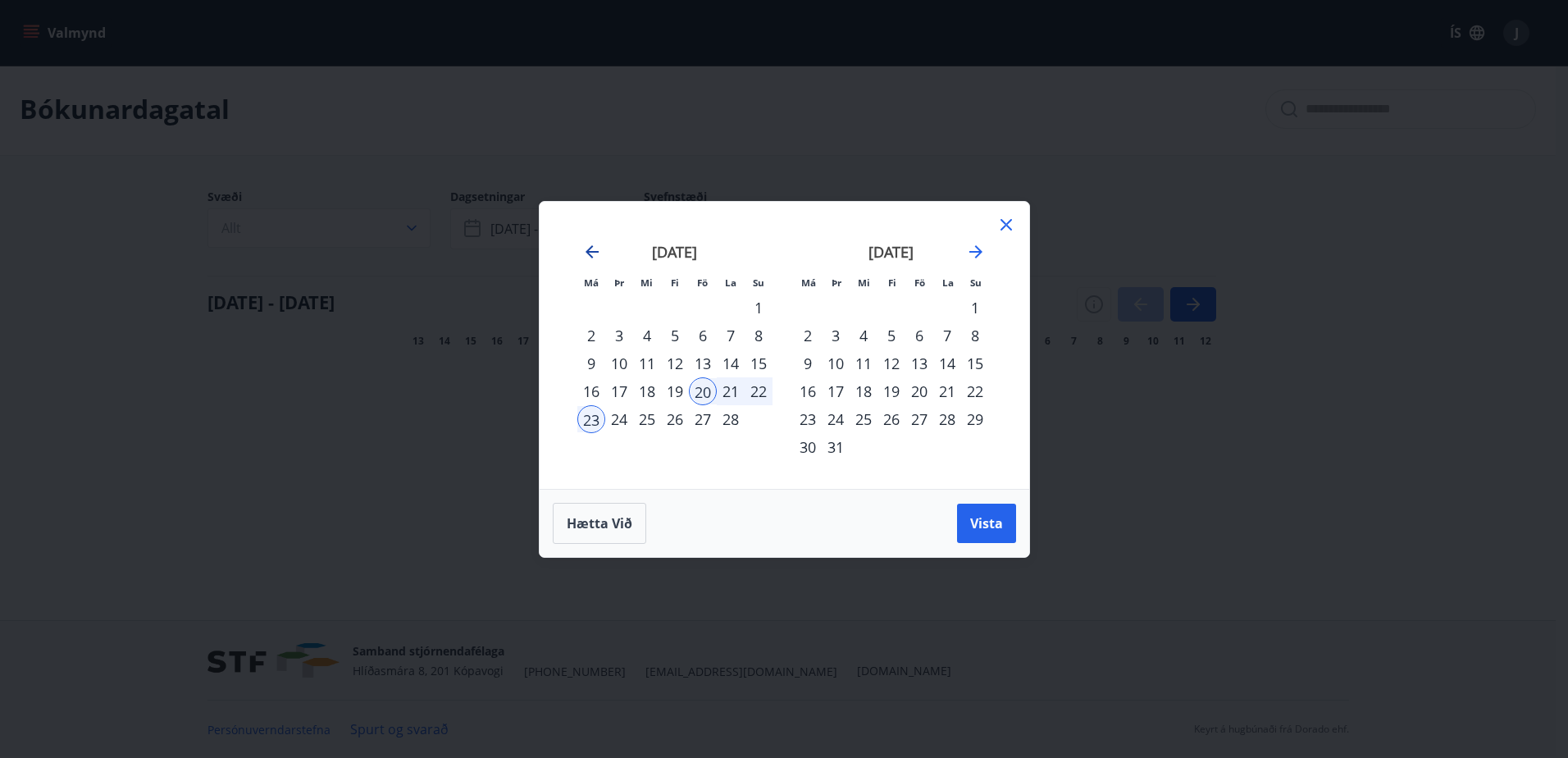
click at [595, 252] on icon "Move backward to switch to the previous month." at bounding box center [592, 252] width 13 height 13
click at [1014, 225] on icon at bounding box center [1007, 225] width 20 height 20
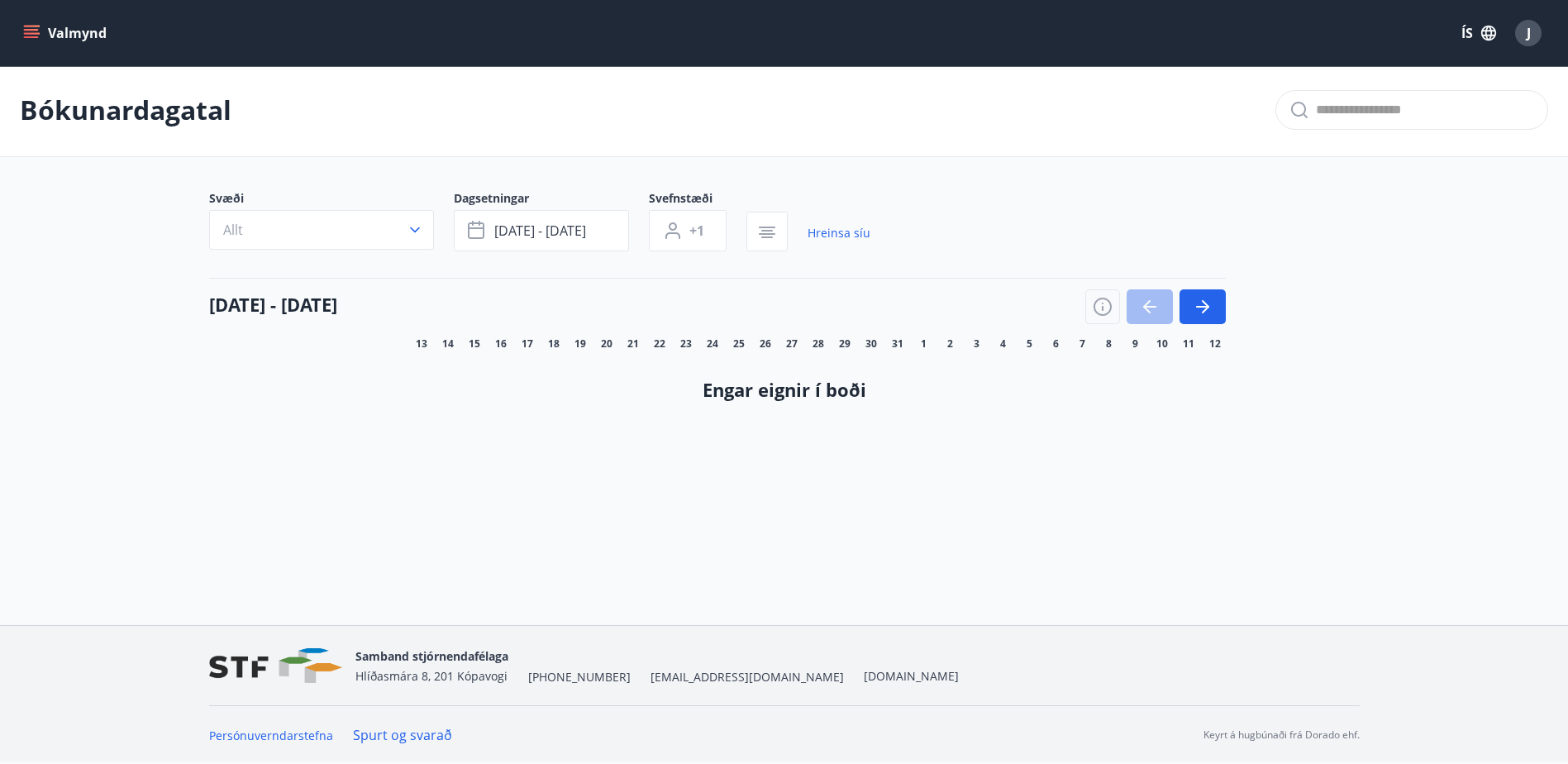
click at [27, 38] on icon "menu" at bounding box center [32, 37] width 15 height 2
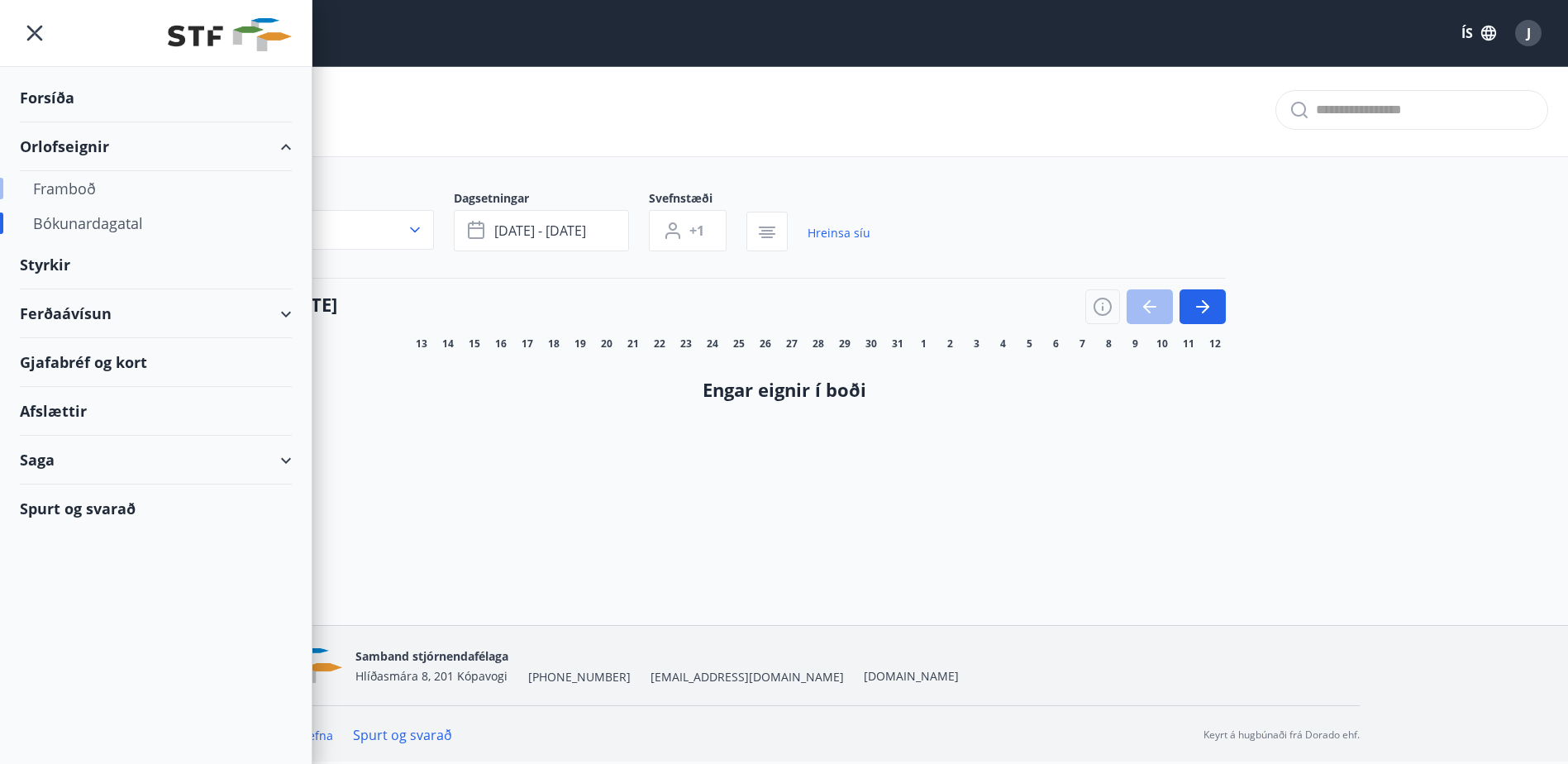
click at [79, 183] on div "Framboð" at bounding box center [156, 188] width 245 height 34
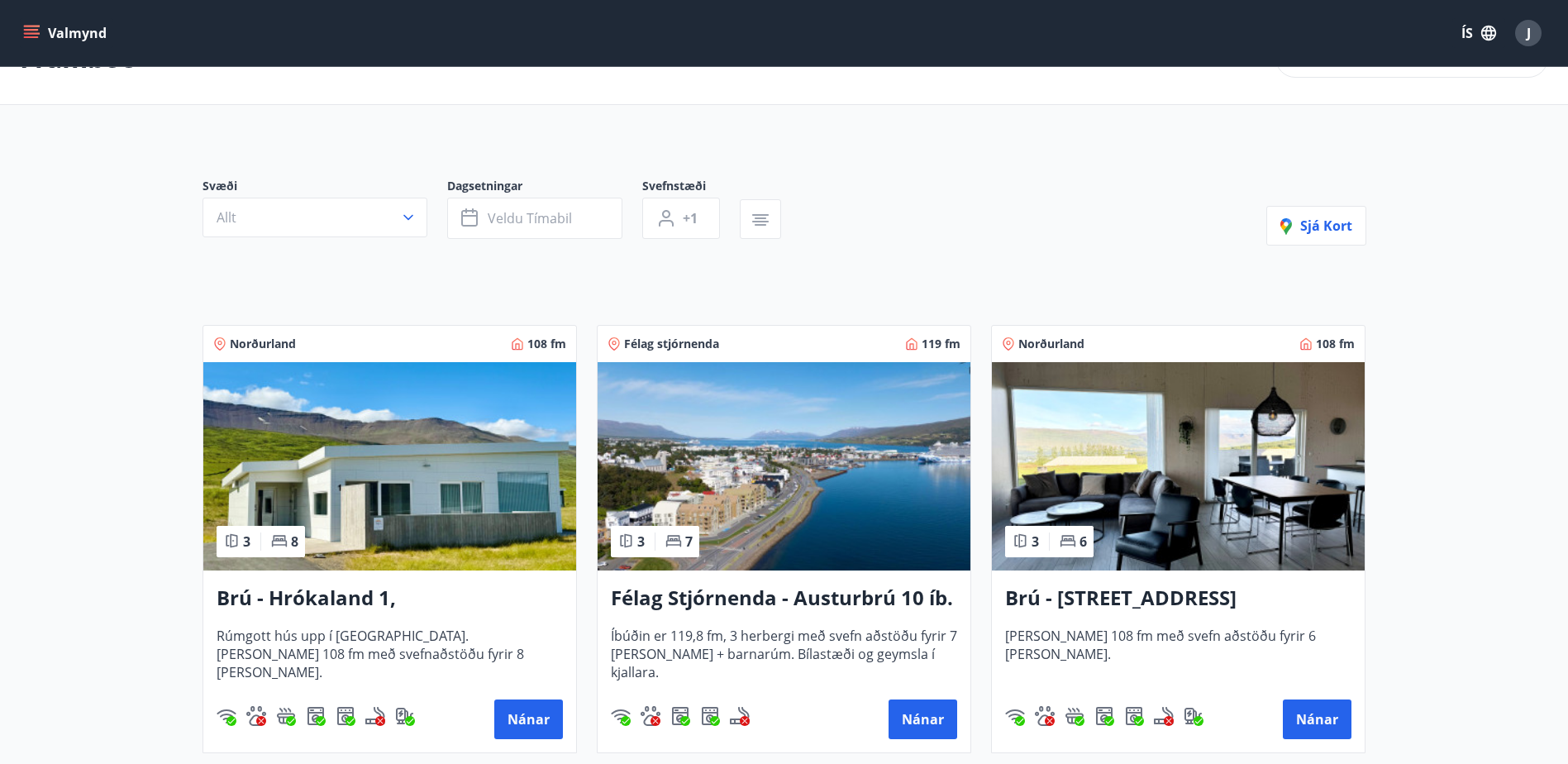
scroll to position [166, 0]
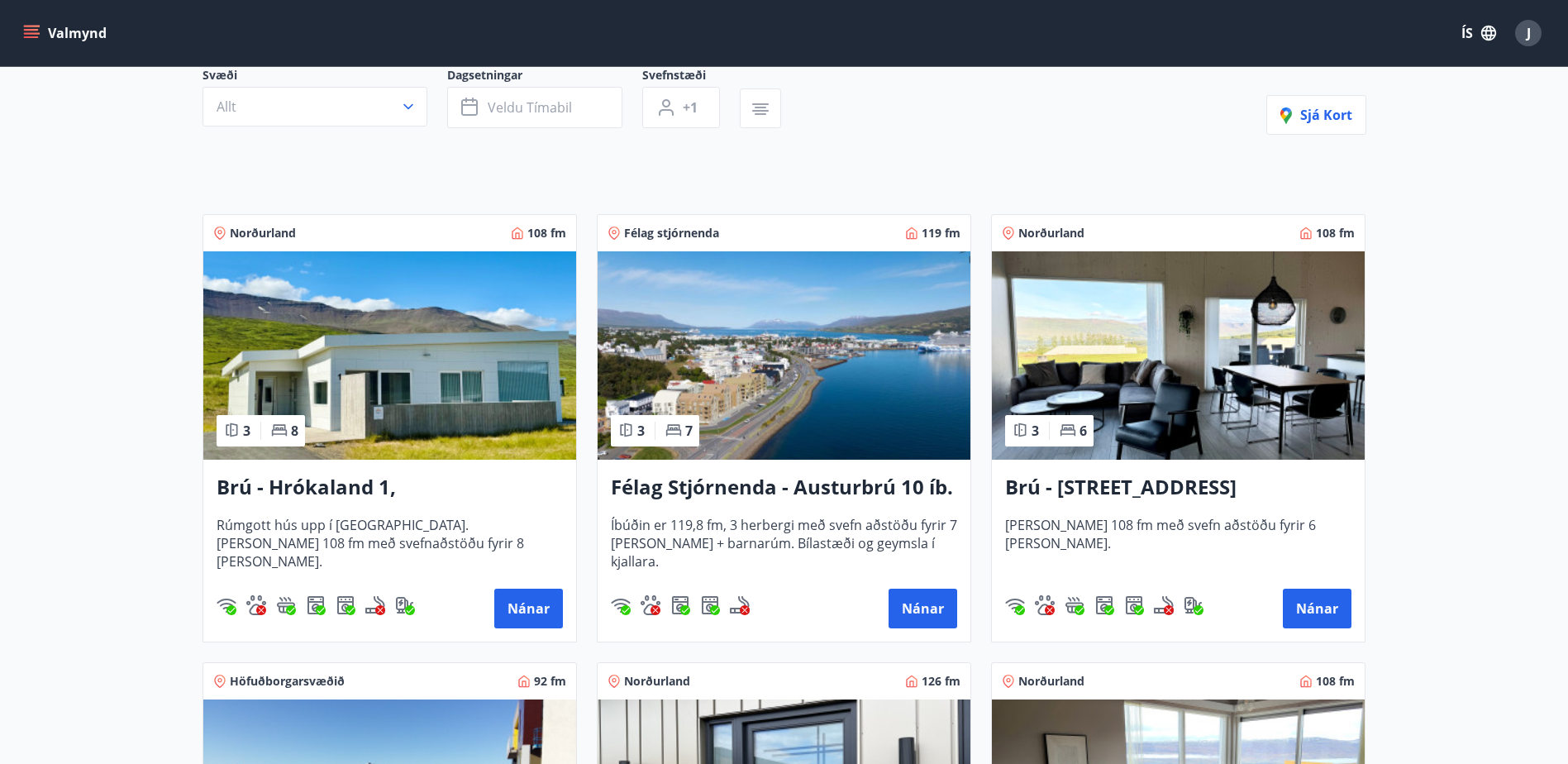
click at [393, 493] on h3 "Brú - Hrókaland 1, [GEOGRAPHIC_DATA]" at bounding box center [390, 487] width 346 height 29
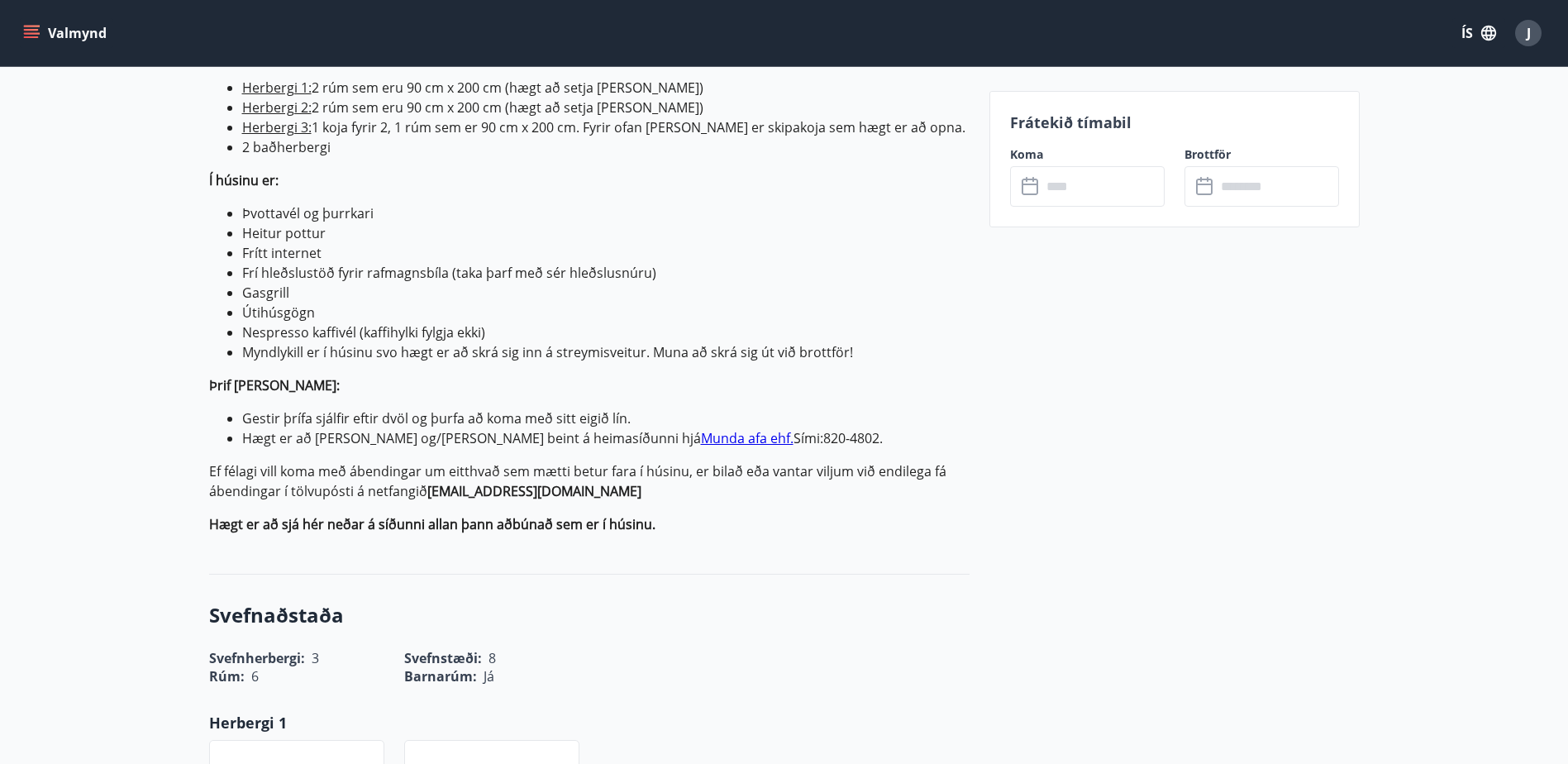
scroll to position [658, 0]
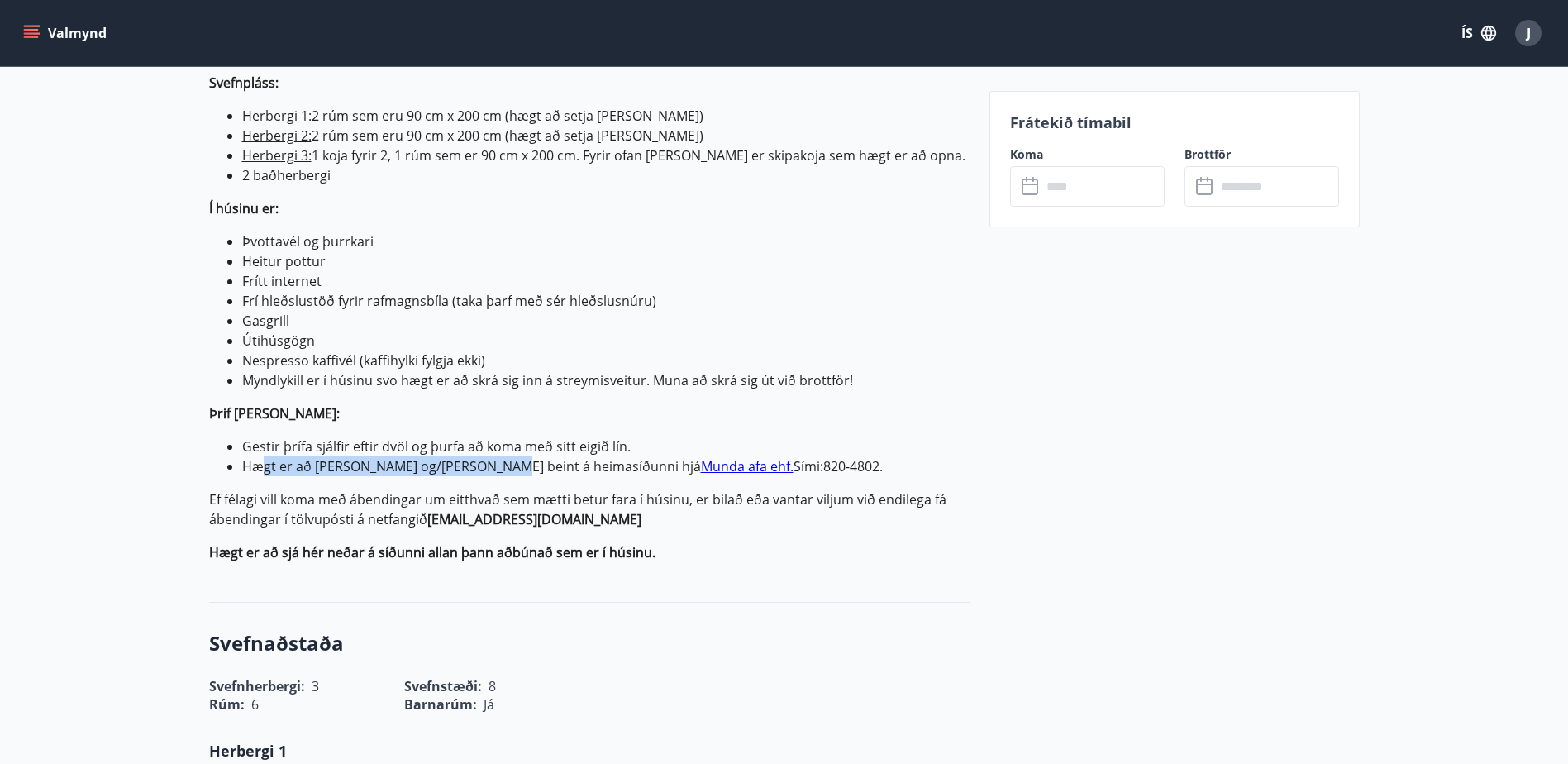
drag, startPoint x: 265, startPoint y: 469, endPoint x: 481, endPoint y: 472, distance: 216.0
click at [481, 472] on li "Hægt er að [PERSON_NAME] og/[PERSON_NAME] beint á heimasíðunni hjá [PERSON_NAME…" at bounding box center [605, 466] width 727 height 20
drag, startPoint x: 481, startPoint y: 472, endPoint x: 527, endPoint y: 481, distance: 46.9
click at [527, 481] on p "Almennt um orlofskostinn: Húsið var byggt 2021 og er 108,6 fm. [PERSON_NAME] st…" at bounding box center [589, 258] width 761 height 609
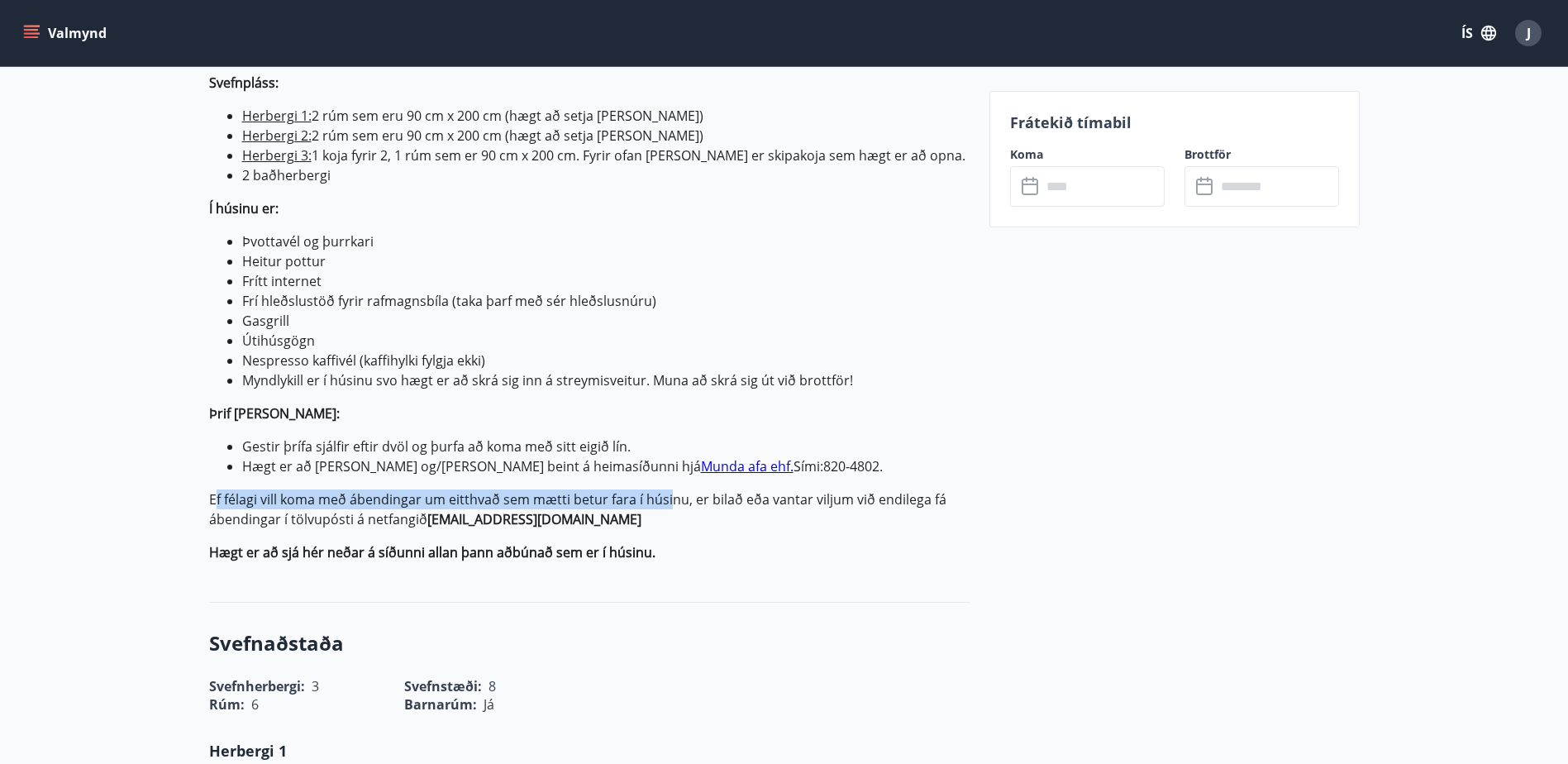
drag, startPoint x: 216, startPoint y: 501, endPoint x: 679, endPoint y: 504, distance: 463.0
click at [679, 504] on p "Ef félagi vill koma með ábendingar um eitthvað sem mætti betur fara í húsinu, e…" at bounding box center [589, 508] width 761 height 40
drag, startPoint x: 679, startPoint y: 504, endPoint x: 807, endPoint y: 517, distance: 128.7
click at [807, 517] on p "Ef félagi vill koma með ábendingar um eitthvað sem mætti betur fara í húsinu, e…" at bounding box center [589, 508] width 761 height 40
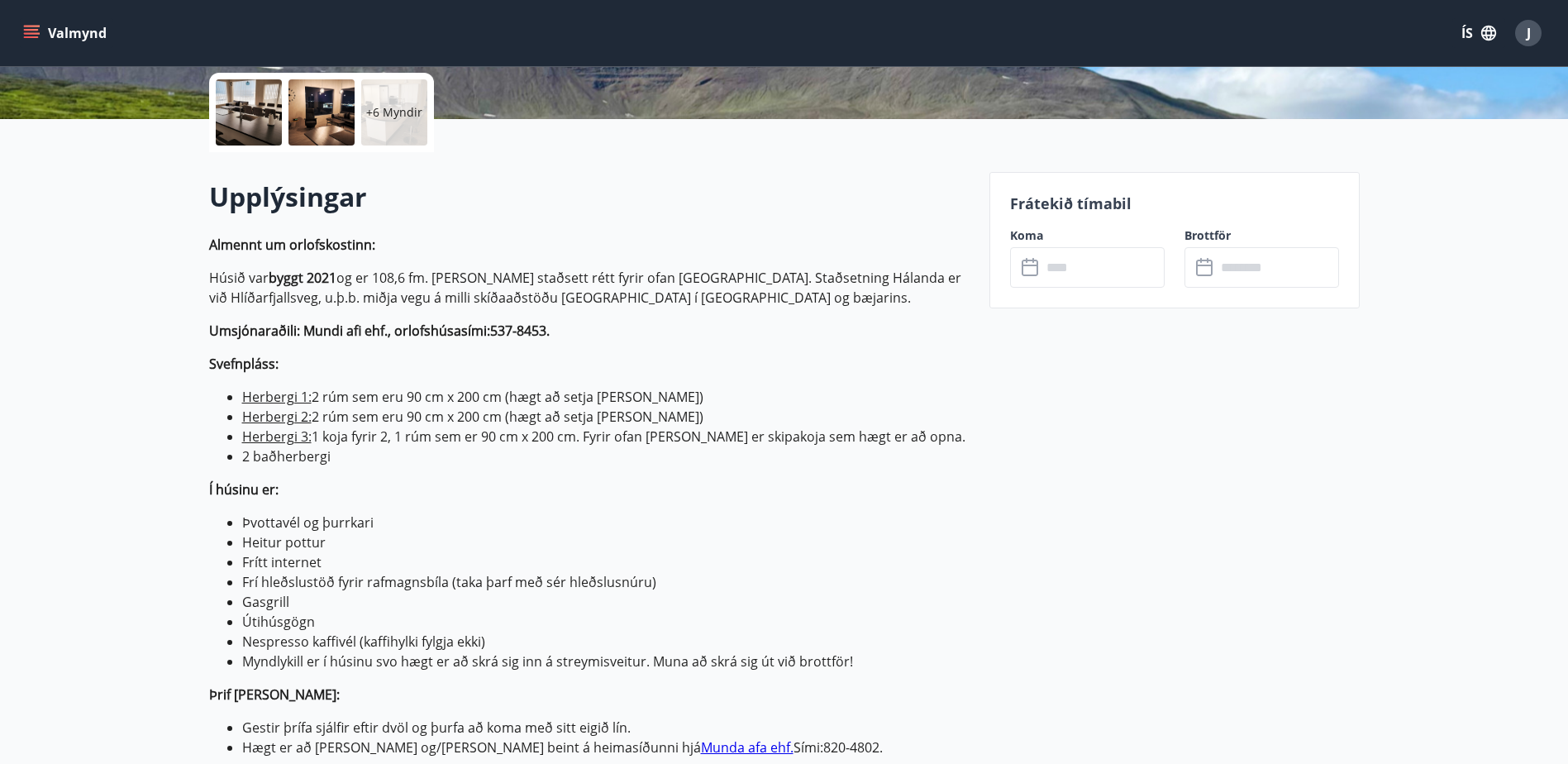
scroll to position [327, 0]
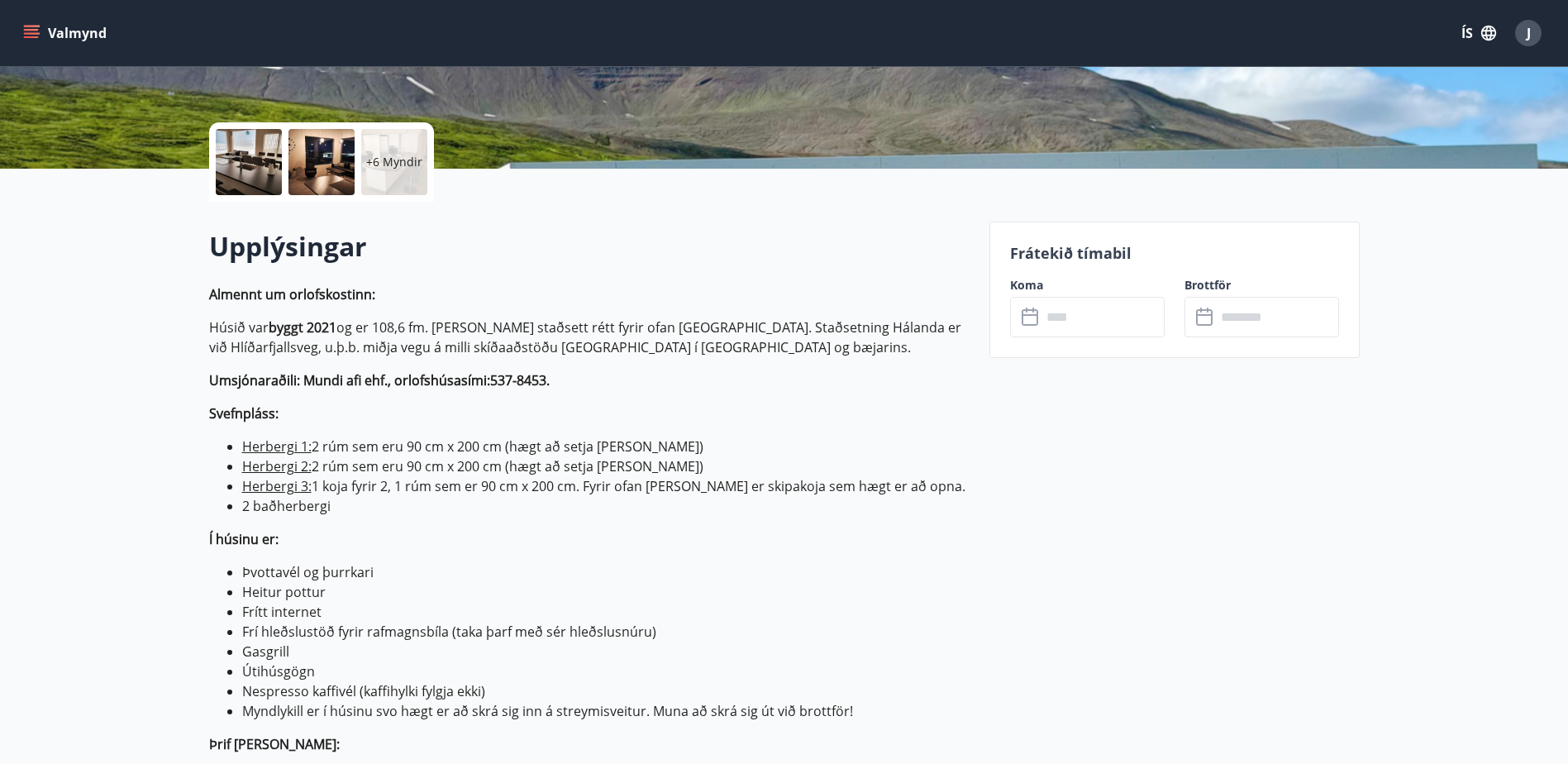
click at [437, 511] on li "2 baðherbergi" at bounding box center [605, 506] width 727 height 20
click at [403, 545] on p "Í húsinu er:" at bounding box center [589, 539] width 761 height 20
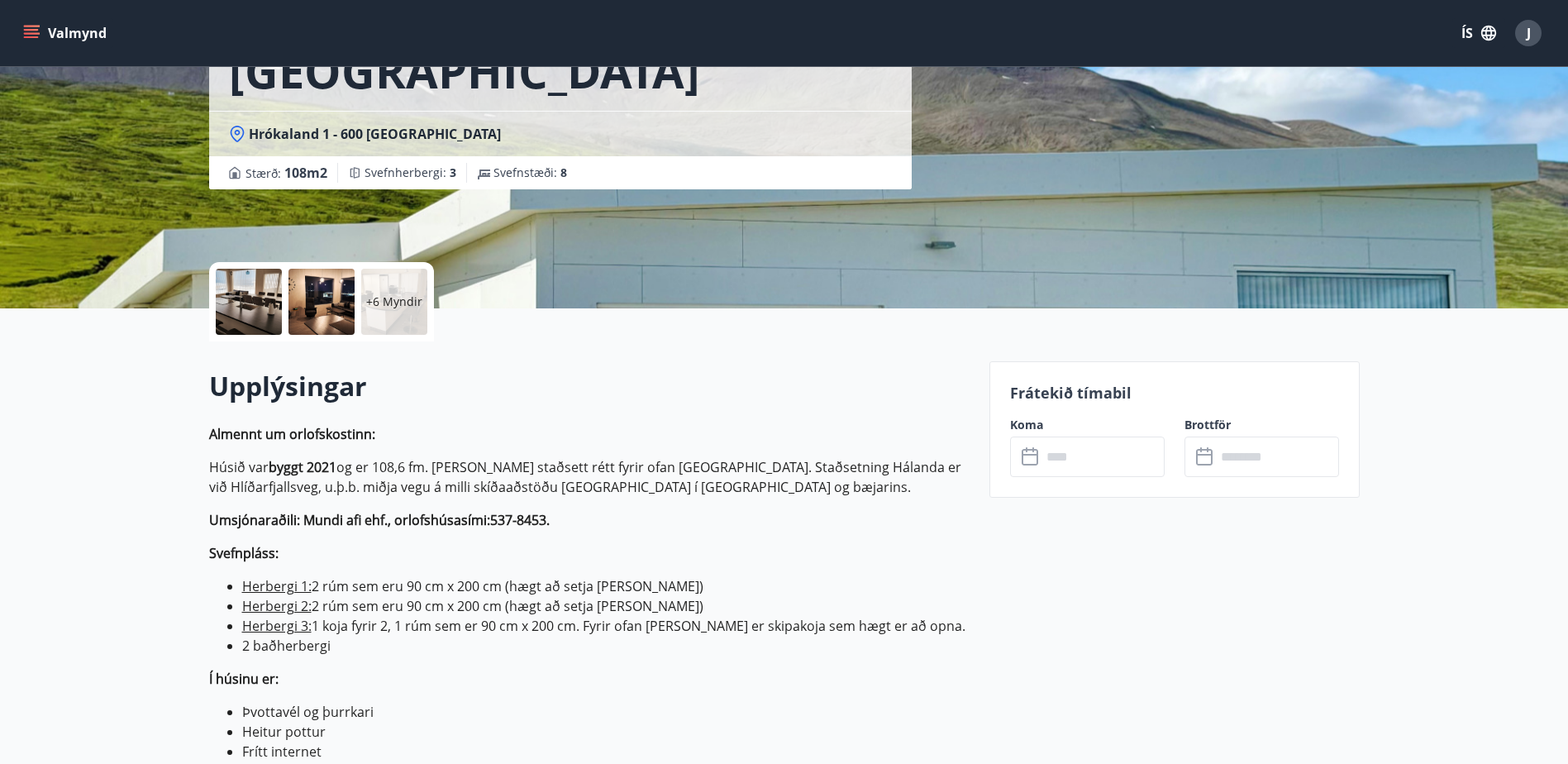
scroll to position [162, 0]
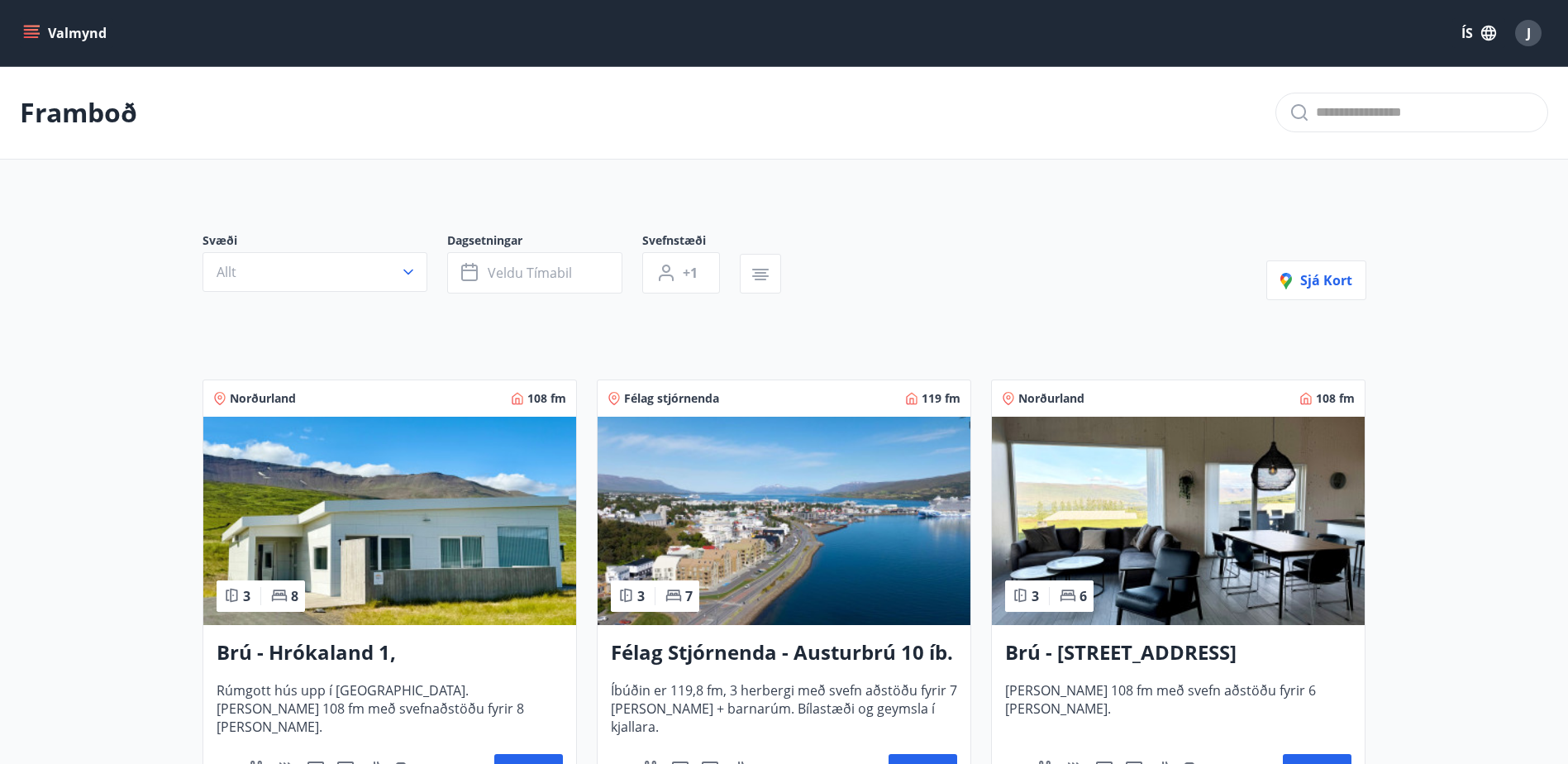
click at [37, 26] on icon "menu" at bounding box center [34, 26] width 18 height 2
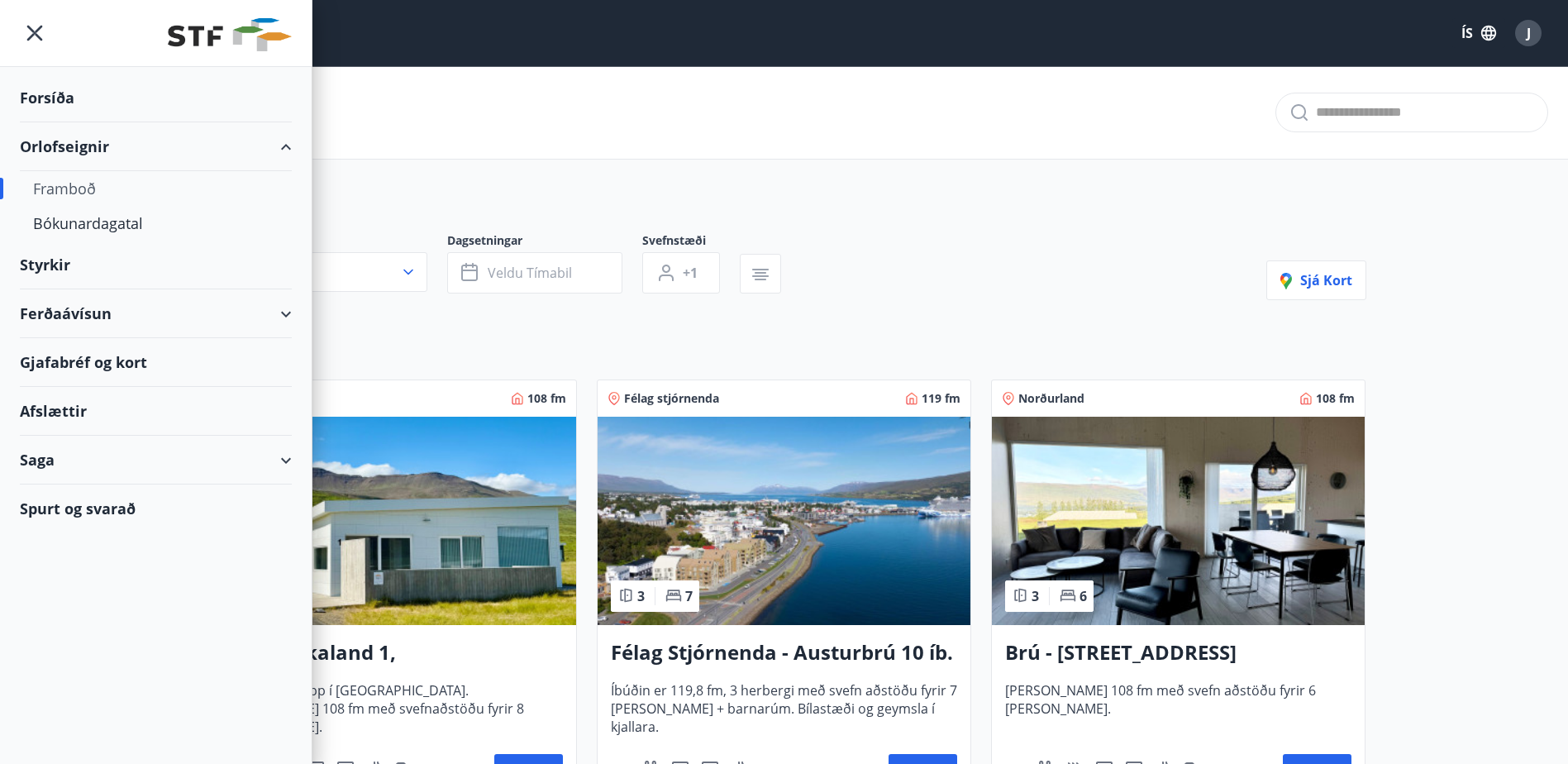
click at [68, 508] on div "Spurt og svarað" at bounding box center [156, 508] width 272 height 48
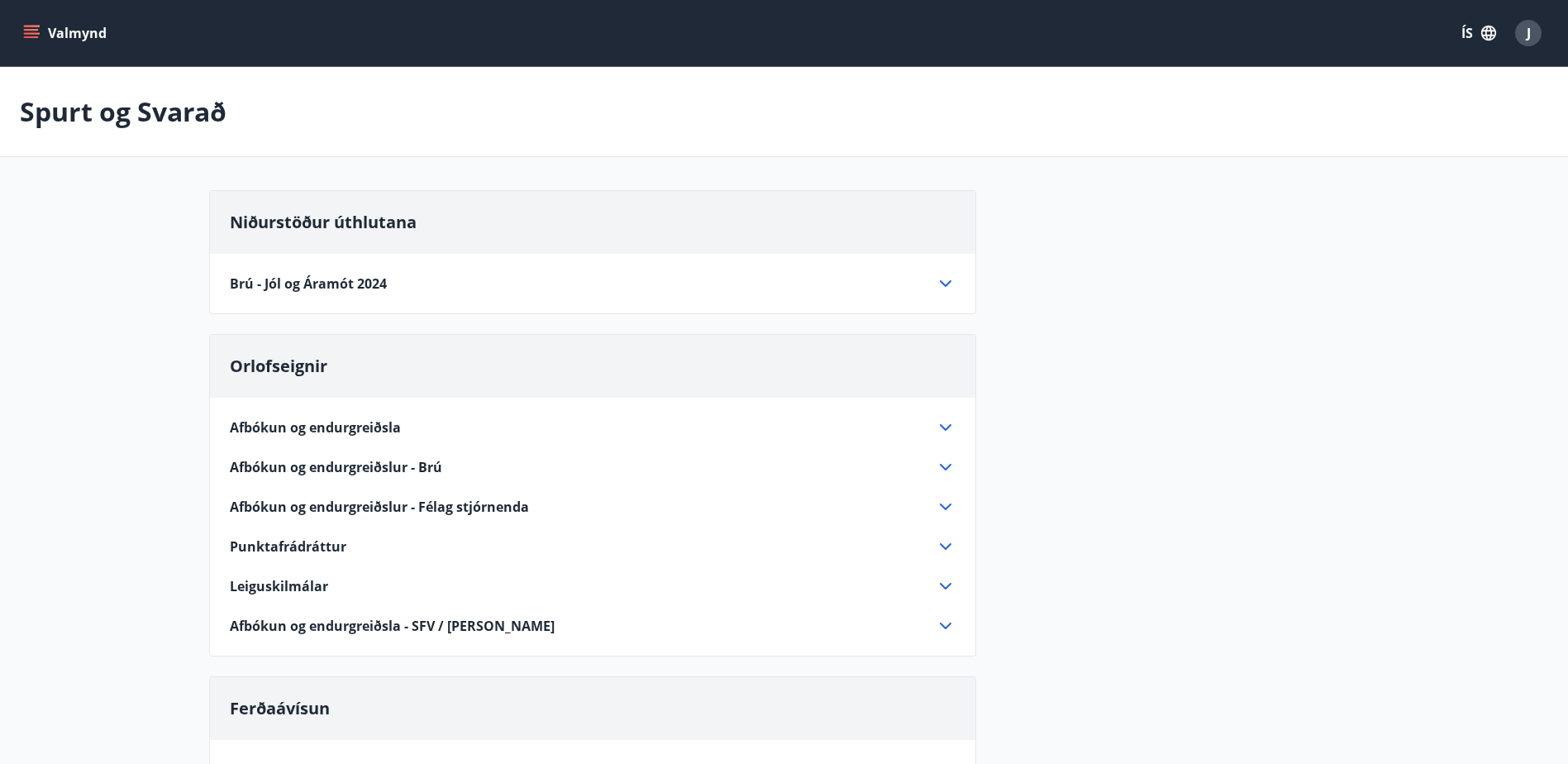
click at [942, 282] on icon at bounding box center [946, 283] width 12 height 7
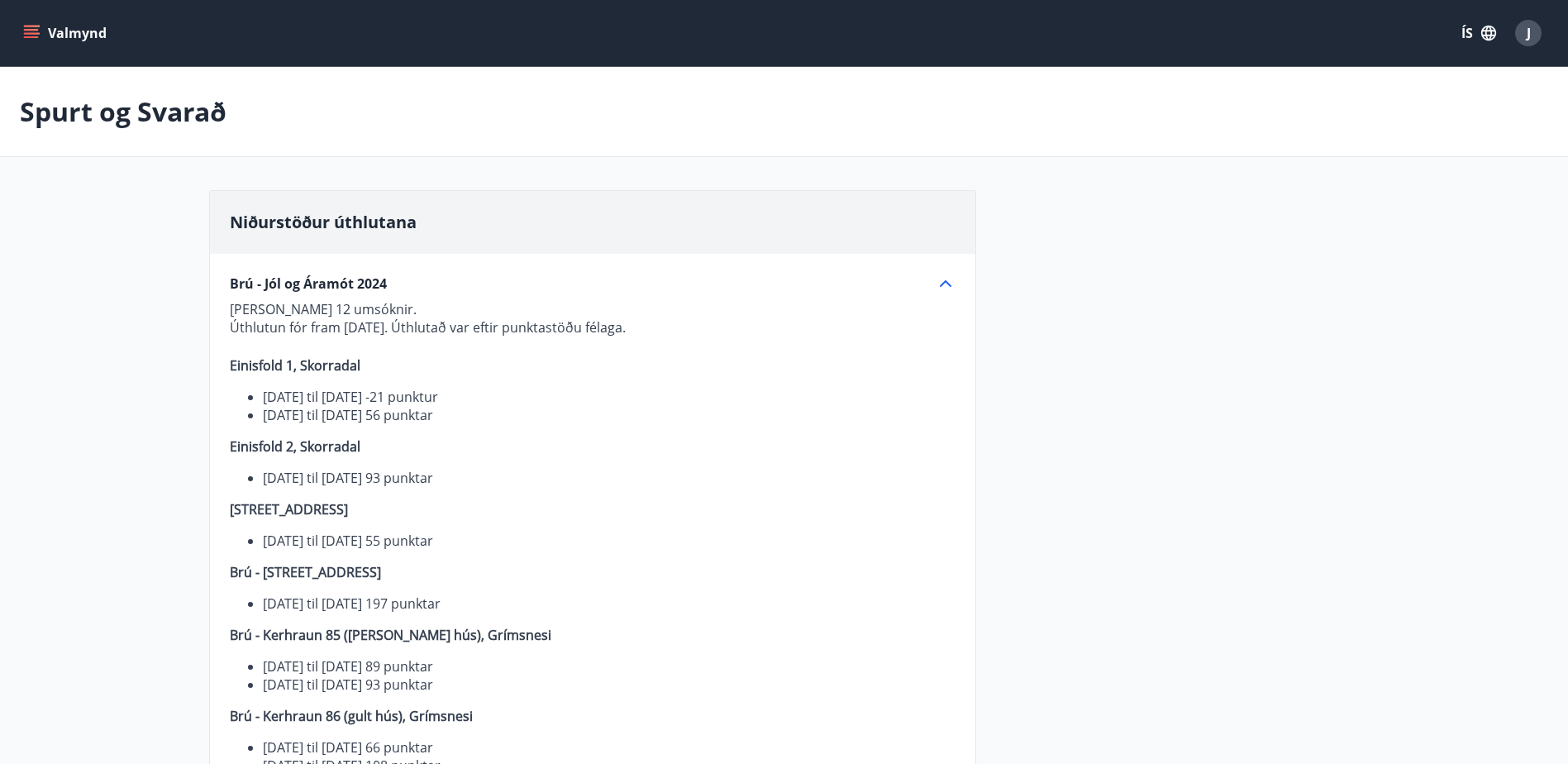
drag, startPoint x: 241, startPoint y: 311, endPoint x: 674, endPoint y: 335, distance: 433.7
click at [674, 335] on p "[PERSON_NAME] 12 umsóknir. Úthlutun fór fram [DATE]. Úthlutað var eftir punktas…" at bounding box center [592, 537] width 726 height 474
click at [426, 350] on p at bounding box center [592, 346] width 726 height 20
drag, startPoint x: 267, startPoint y: 396, endPoint x: 504, endPoint y: 403, distance: 237.1
click at [504, 403] on li "[DATE] til [DATE] -21 punktur" at bounding box center [610, 397] width 693 height 18
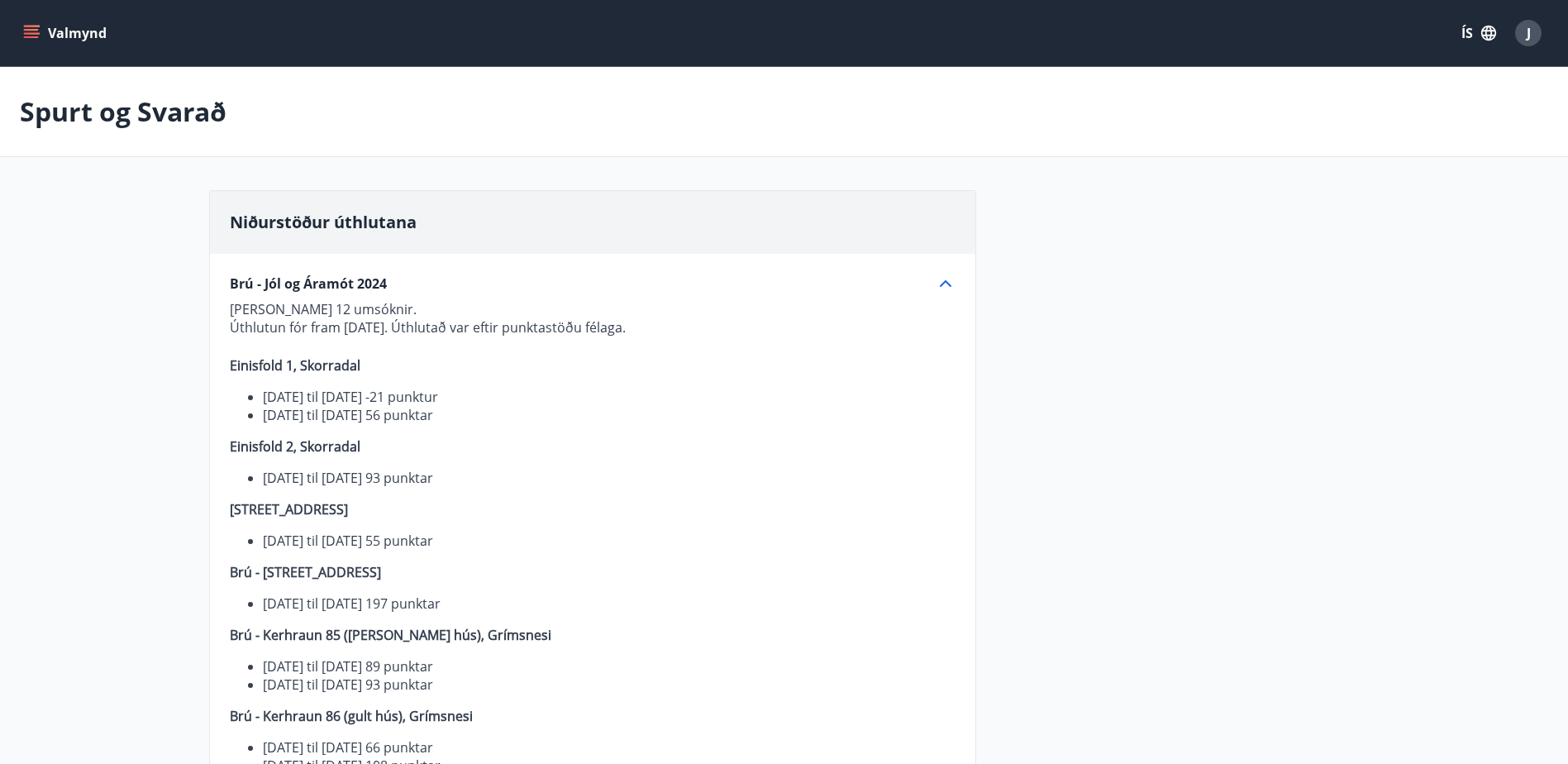
drag, startPoint x: 504, startPoint y: 403, endPoint x: 505, endPoint y: 430, distance: 27.0
click at [505, 430] on p "[PERSON_NAME] 12 umsóknir. Úthlutun fór fram [DATE]. Úthlutað var eftir punktas…" at bounding box center [592, 537] width 726 height 474
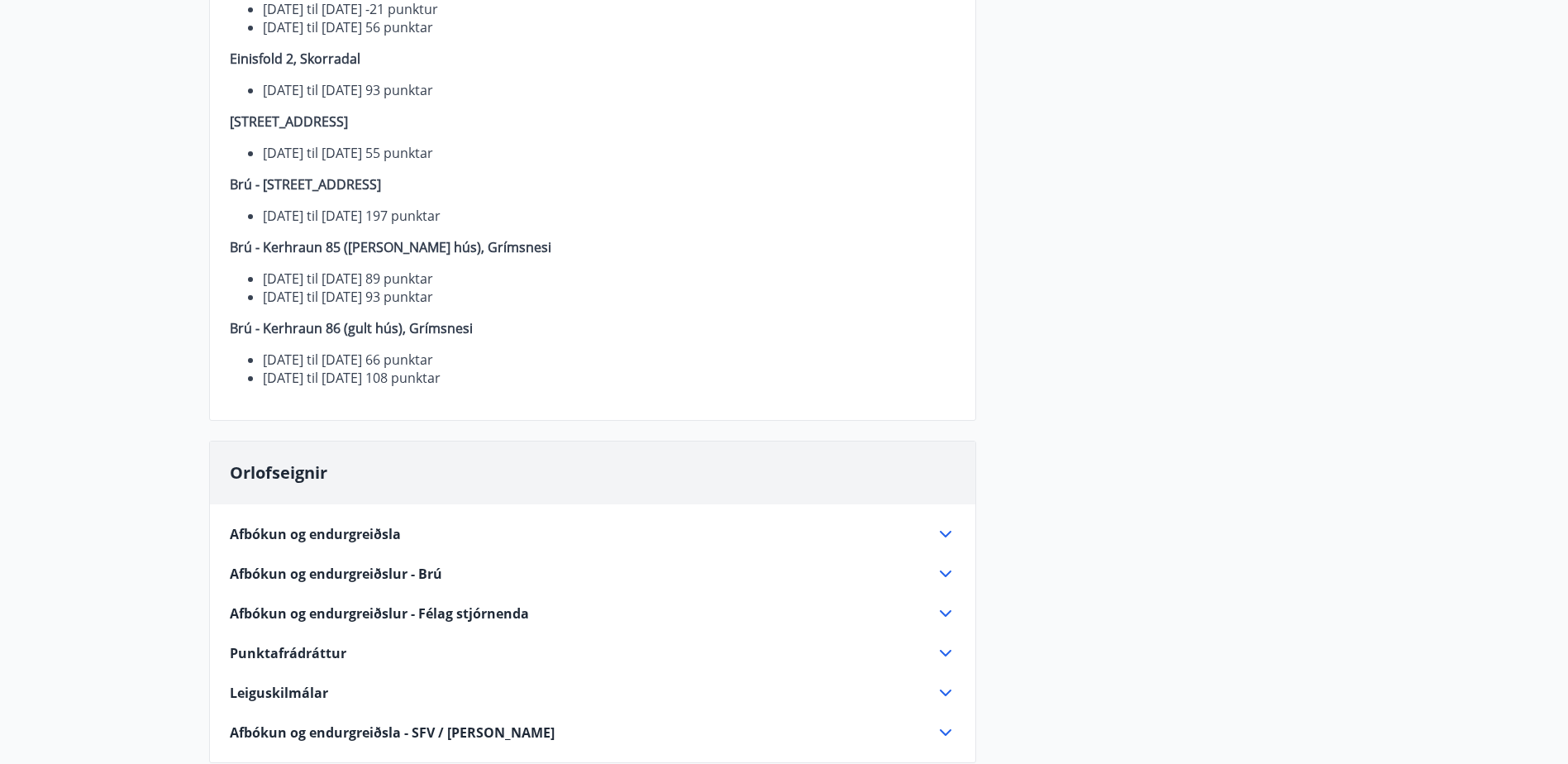
scroll to position [578, 0]
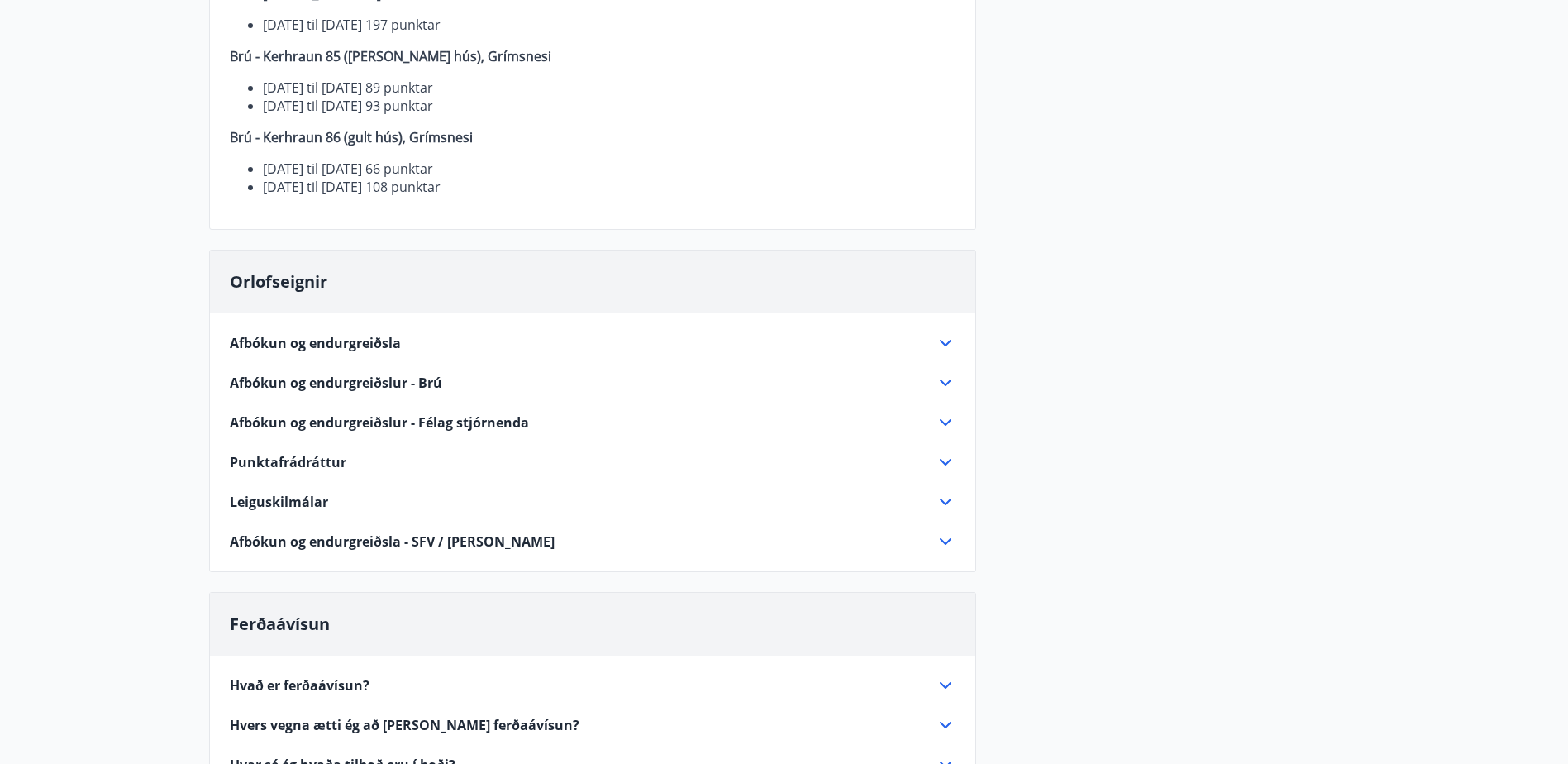
click at [424, 464] on div "Punktafrádráttur" at bounding box center [583, 462] width 706 height 18
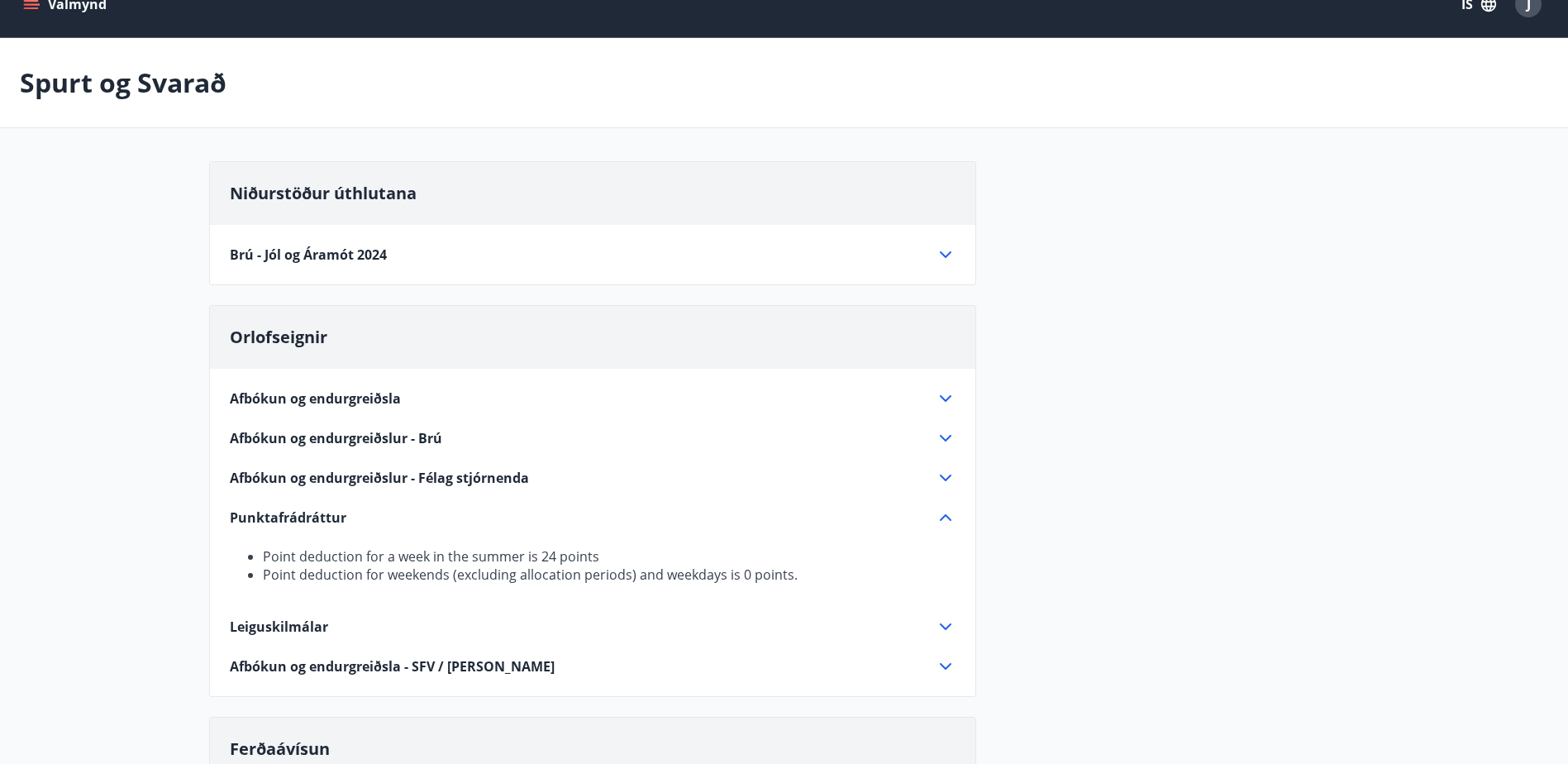
scroll to position [0, 0]
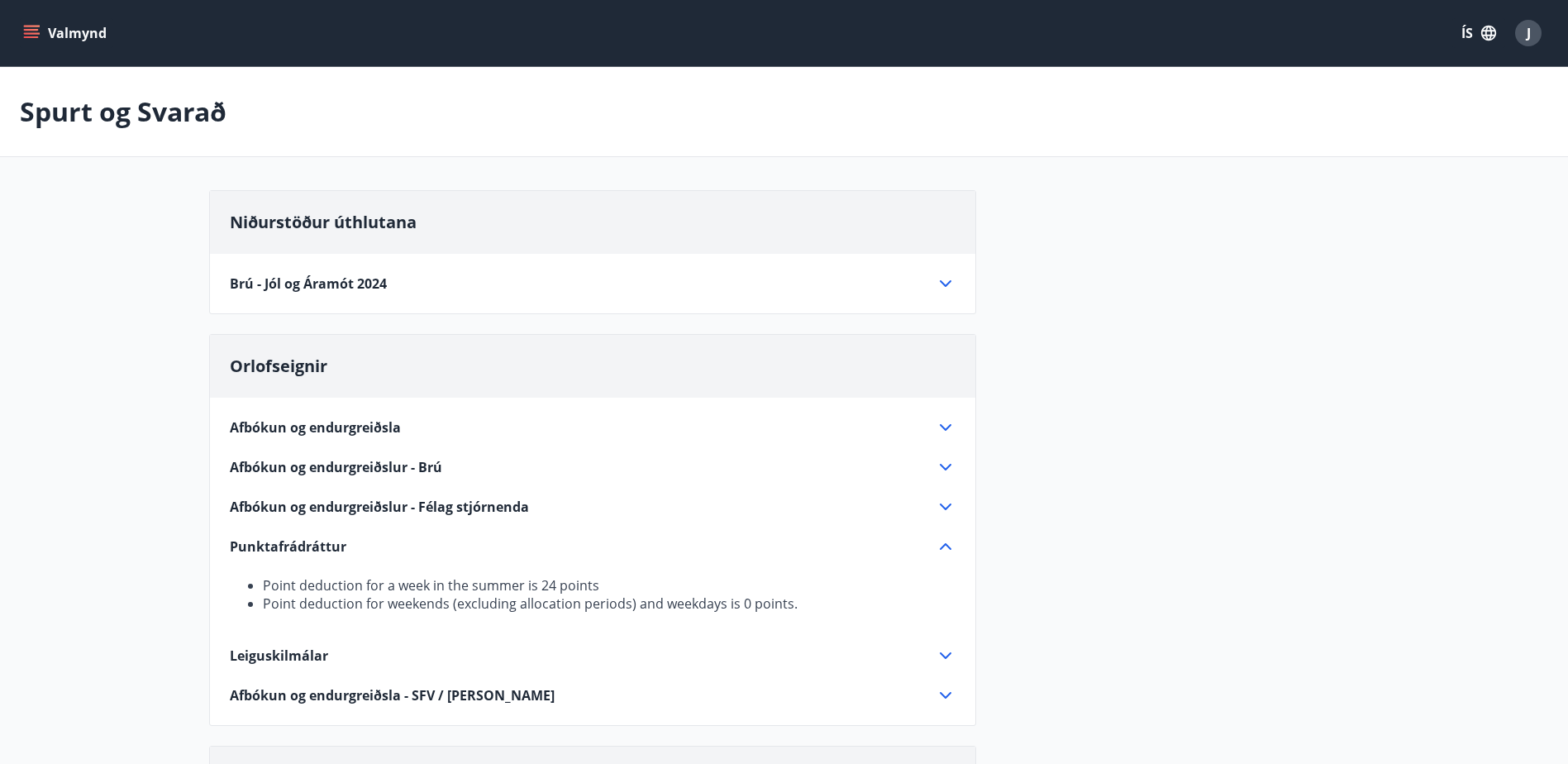
click at [187, 394] on main "Spurt og Svarað Niðurstöður úthlutana [GEOGRAPHIC_DATA] og Áramót 2024 [PERSON_…" at bounding box center [784, 693] width 1568 height 1252
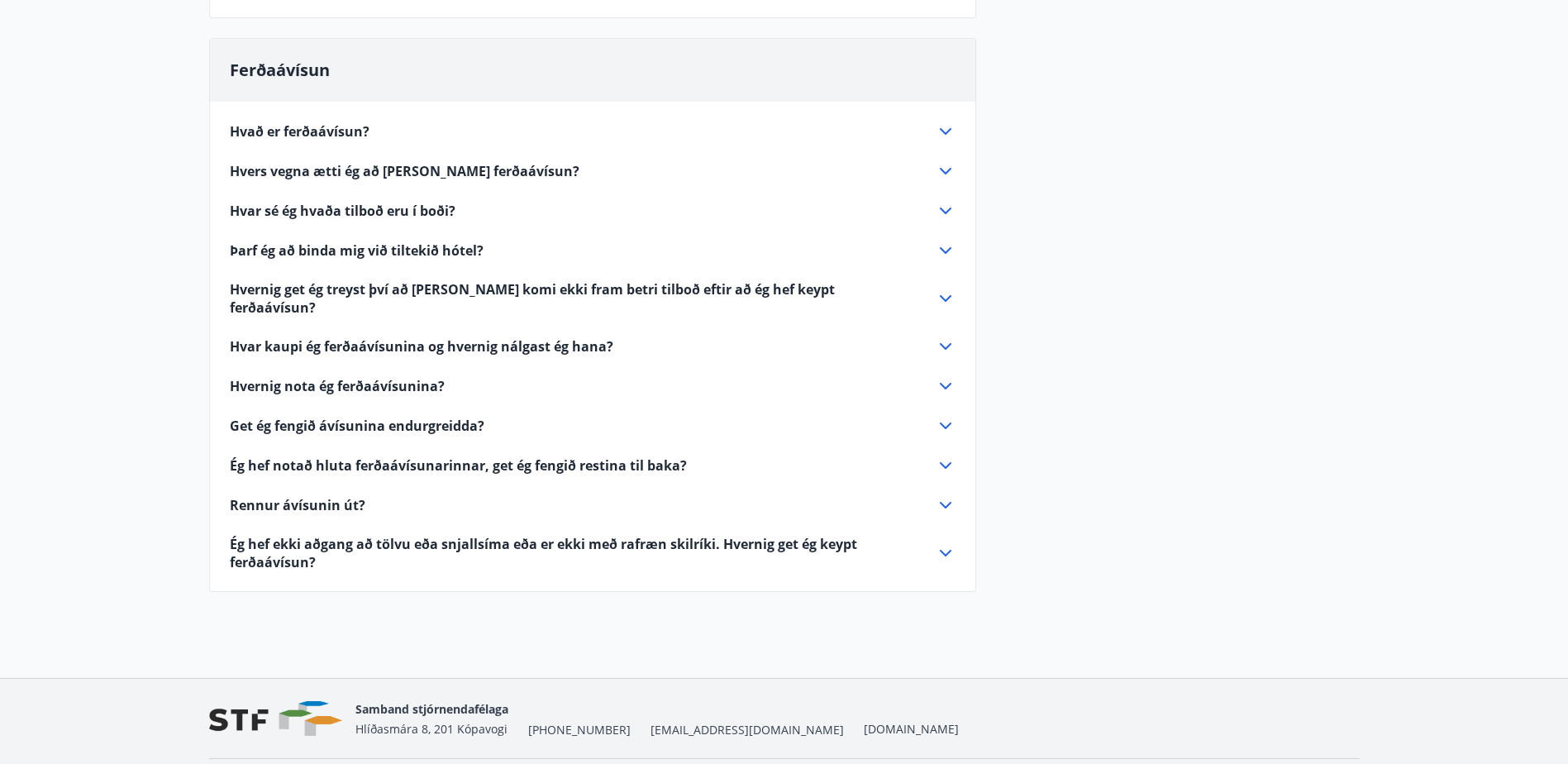
scroll to position [744, 0]
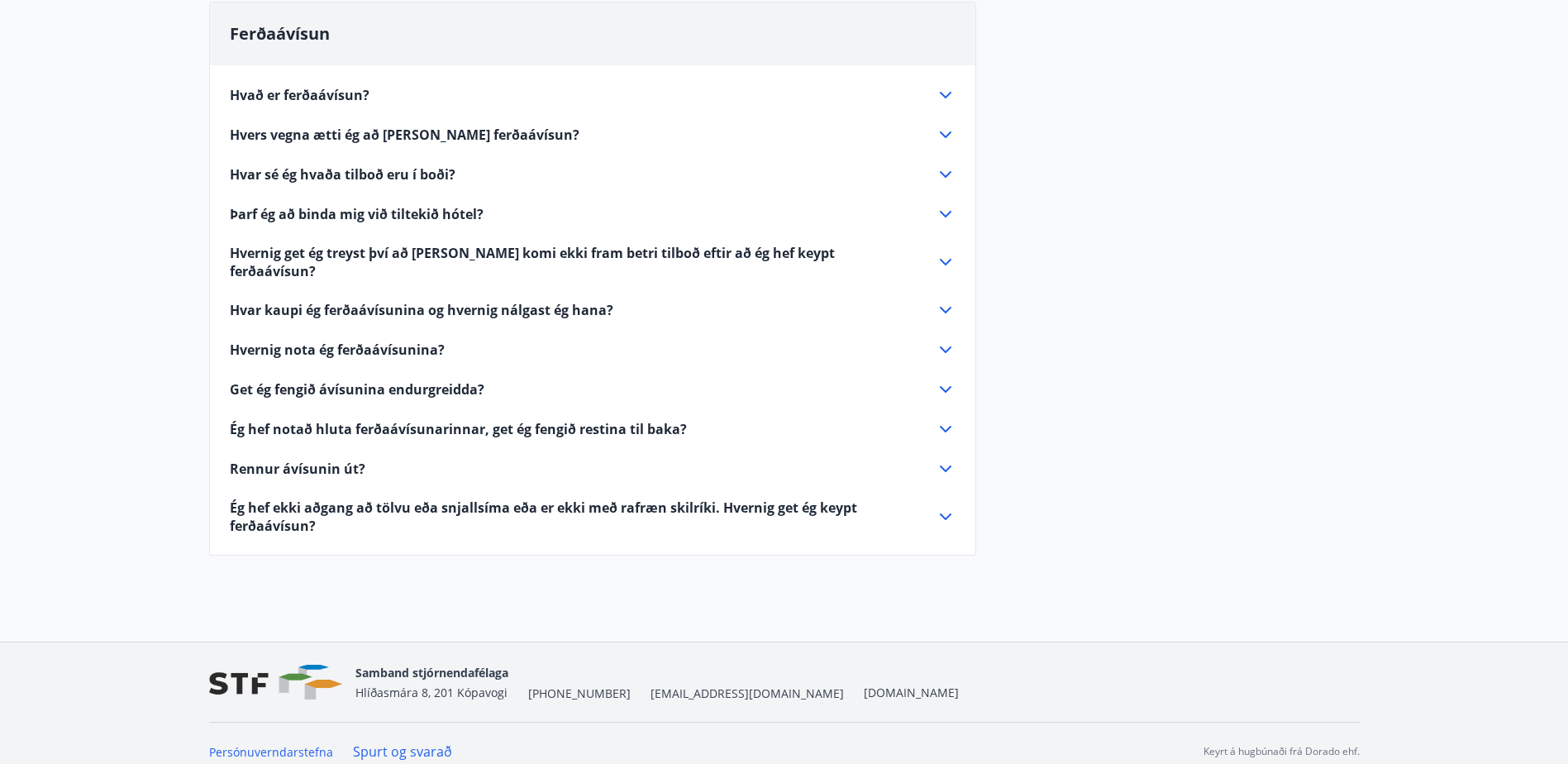
click at [1201, 483] on div "Niðurstöður úthlutana [GEOGRAPHIC_DATA] og [PERSON_NAME] 2024 [PERSON_NAME] 12 …" at bounding box center [784, 10] width 1151 height 1129
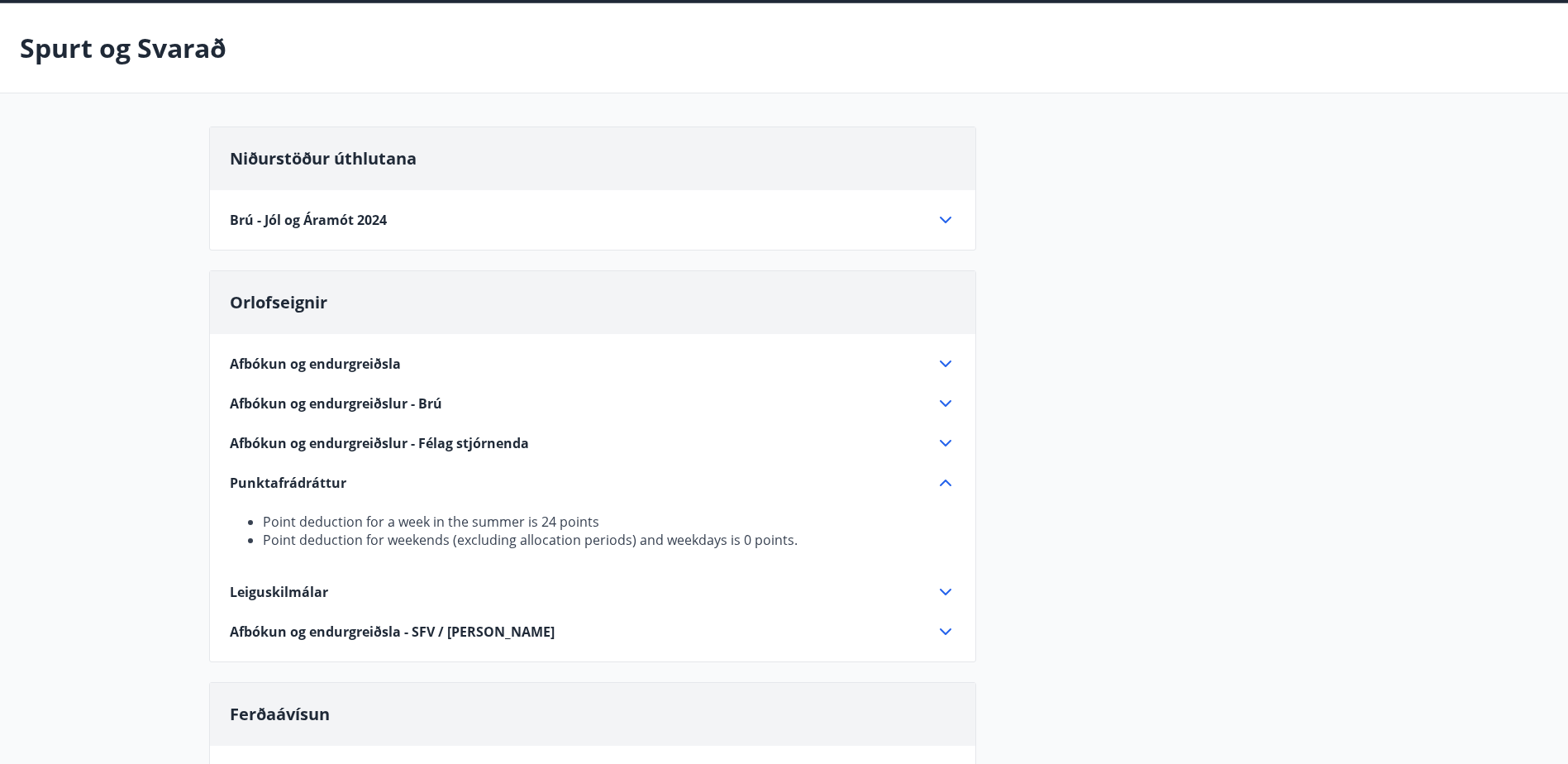
scroll to position [0, 0]
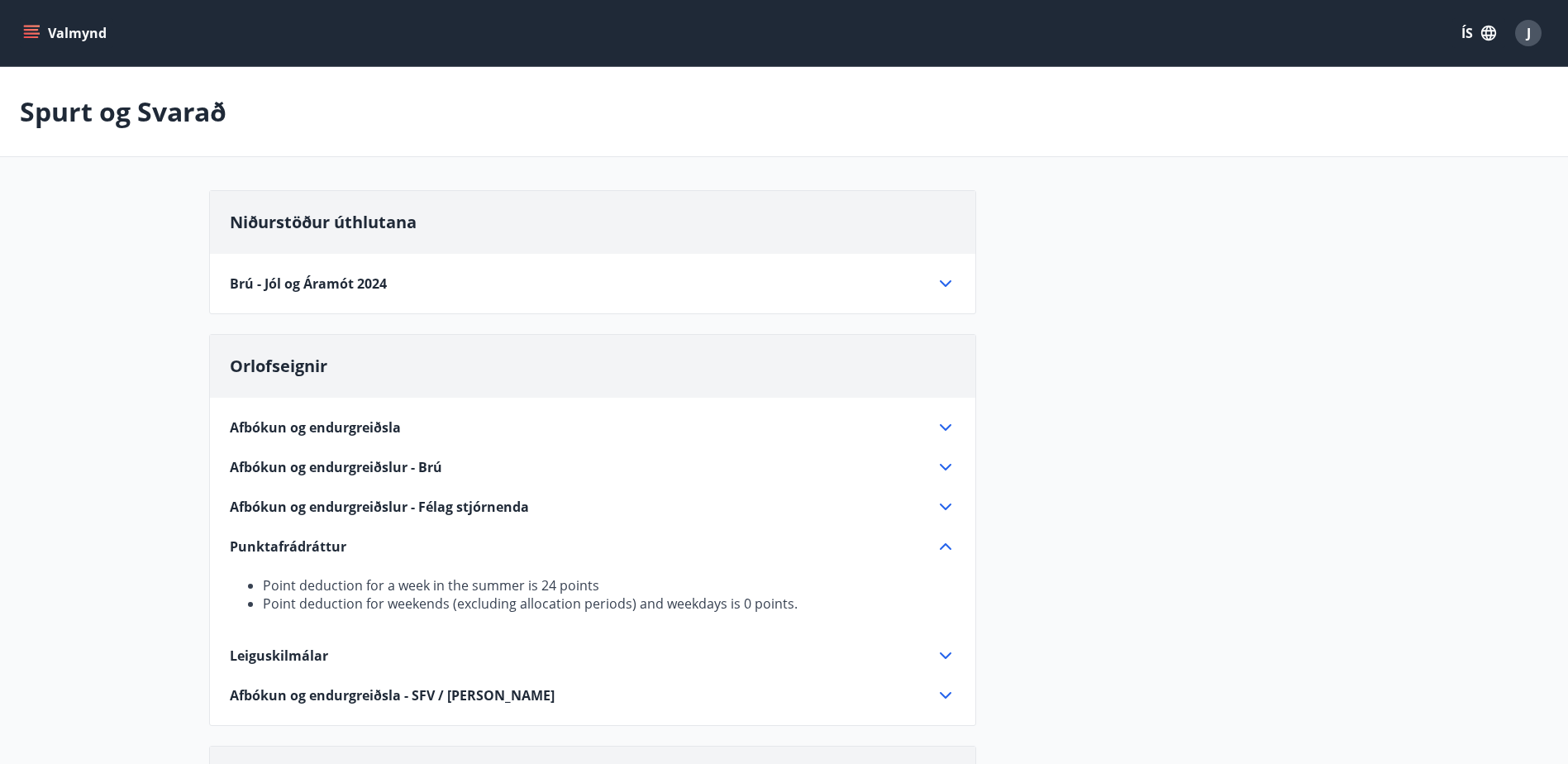
click at [1139, 364] on div "Niðurstöður úthlutana [GEOGRAPHIC_DATA] og [PERSON_NAME] 2024 [PERSON_NAME] 12 …" at bounding box center [784, 754] width 1151 height 1129
click at [31, 34] on icon "menu" at bounding box center [34, 33] width 18 height 2
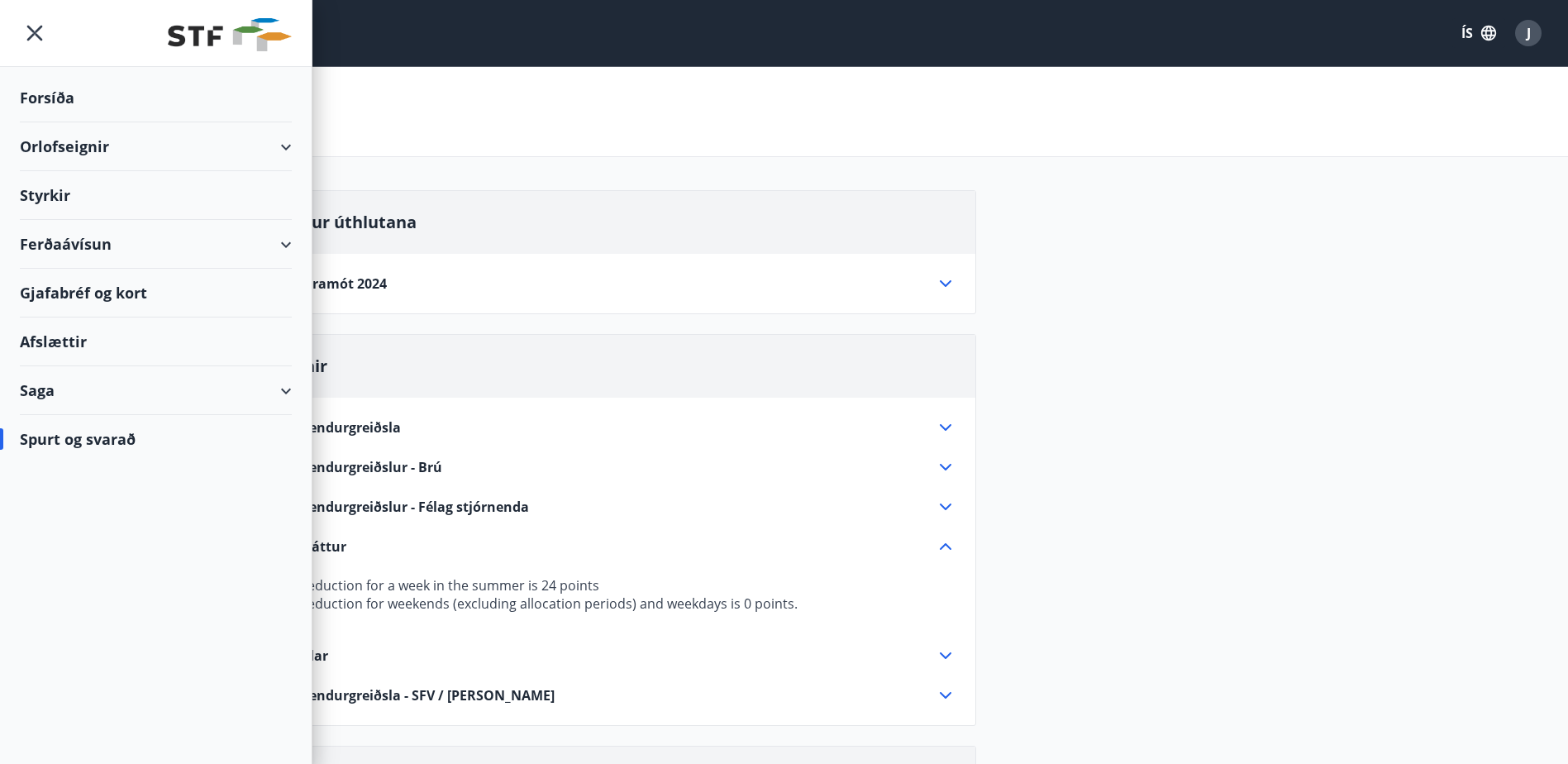
click at [114, 150] on div "Orlofseignir" at bounding box center [156, 147] width 272 height 49
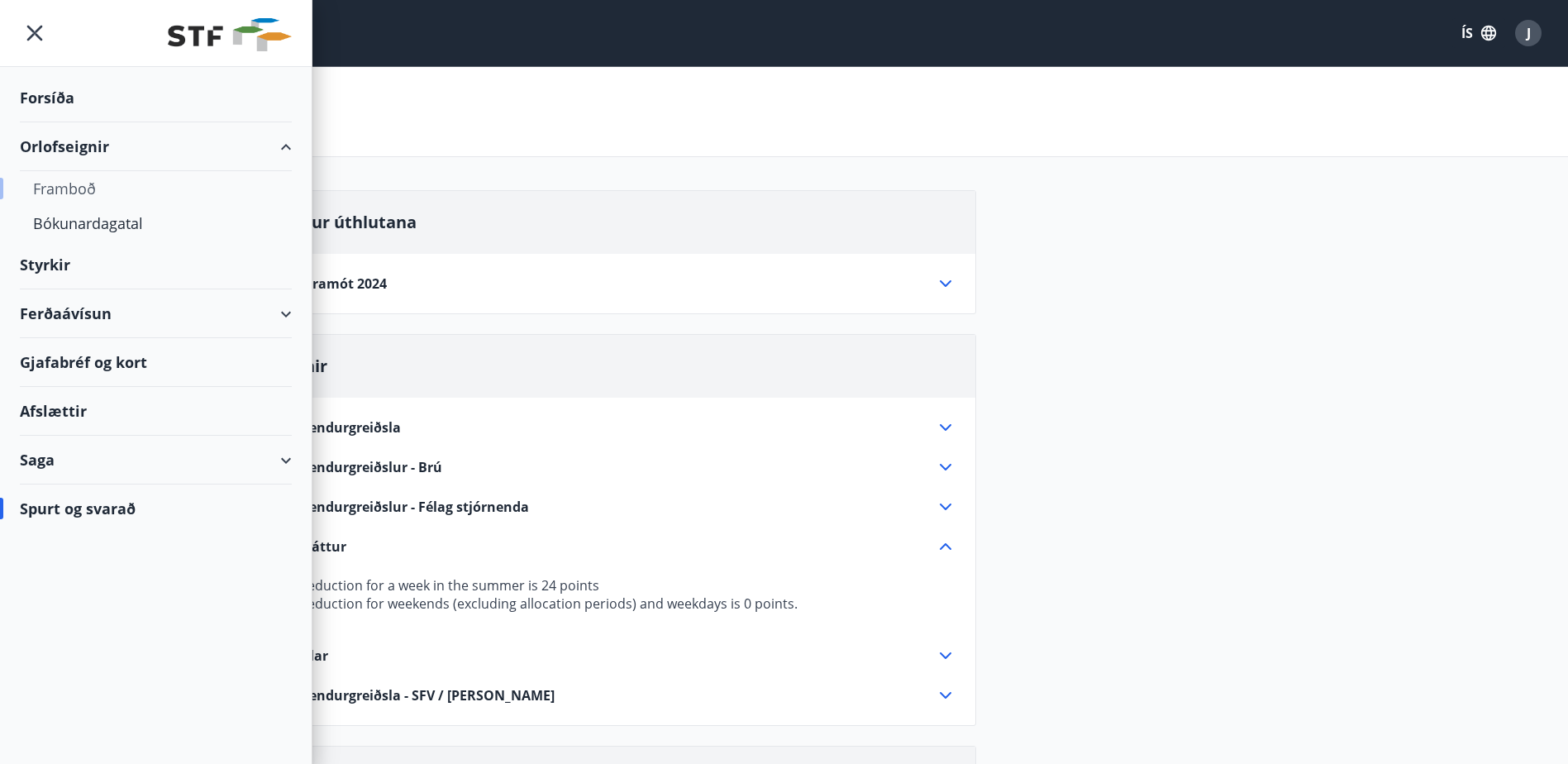
click at [88, 193] on div "Framboð" at bounding box center [156, 188] width 245 height 34
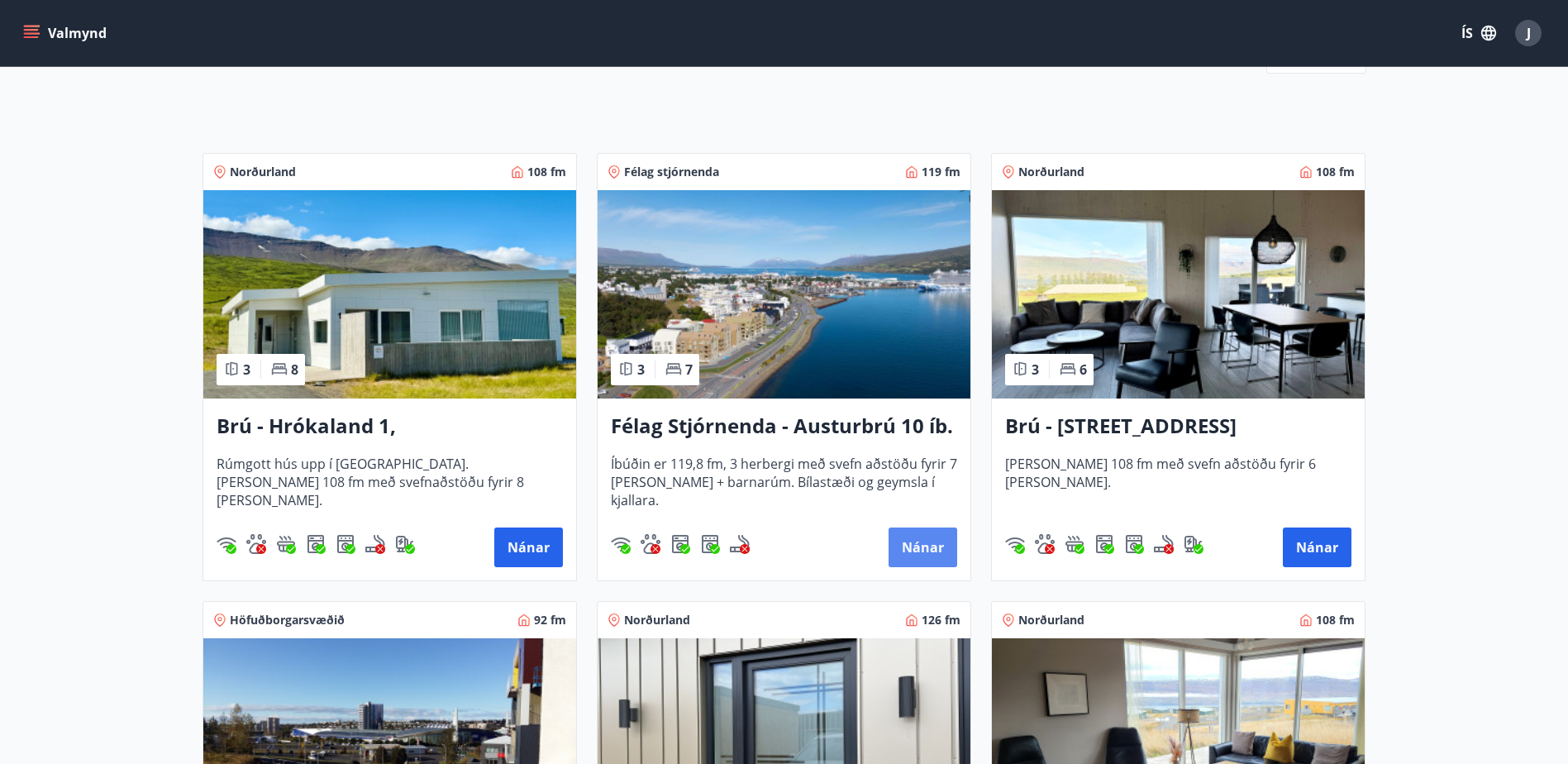
scroll to position [248, 0]
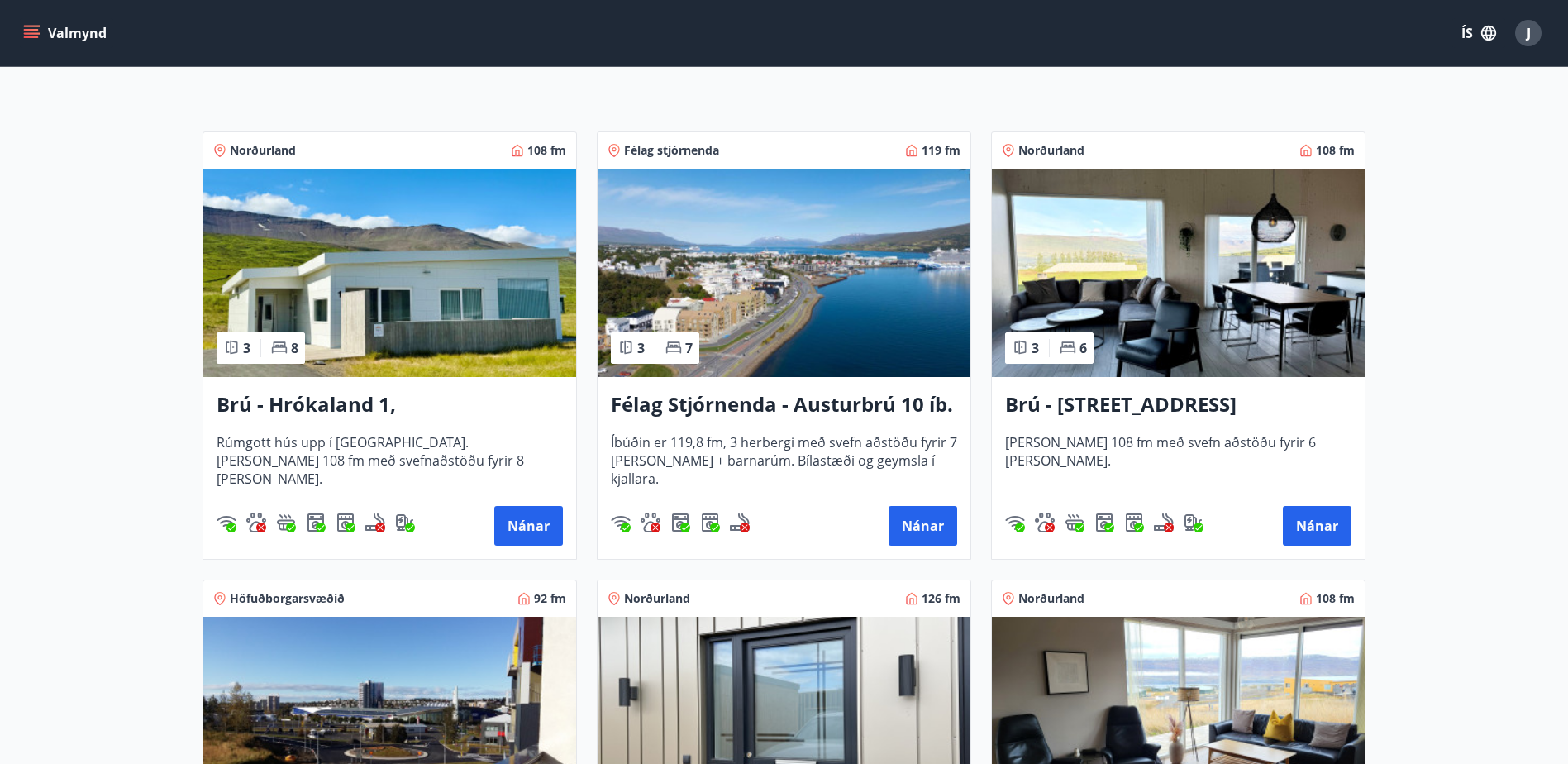
click at [817, 407] on h3 "Félag Stjórnenda - Austurbrú 10 íb. 201" at bounding box center [784, 404] width 346 height 29
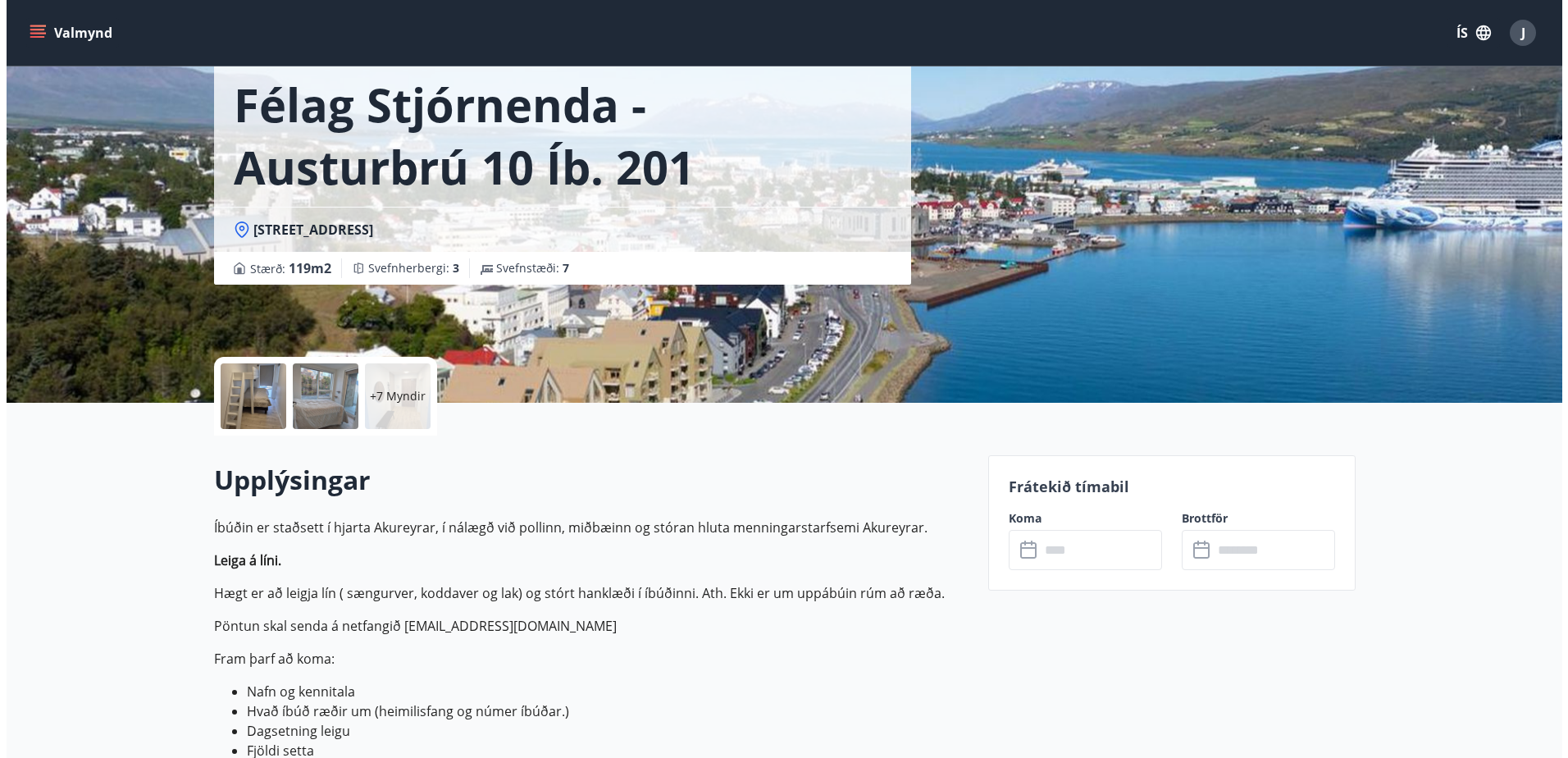
scroll to position [82, 0]
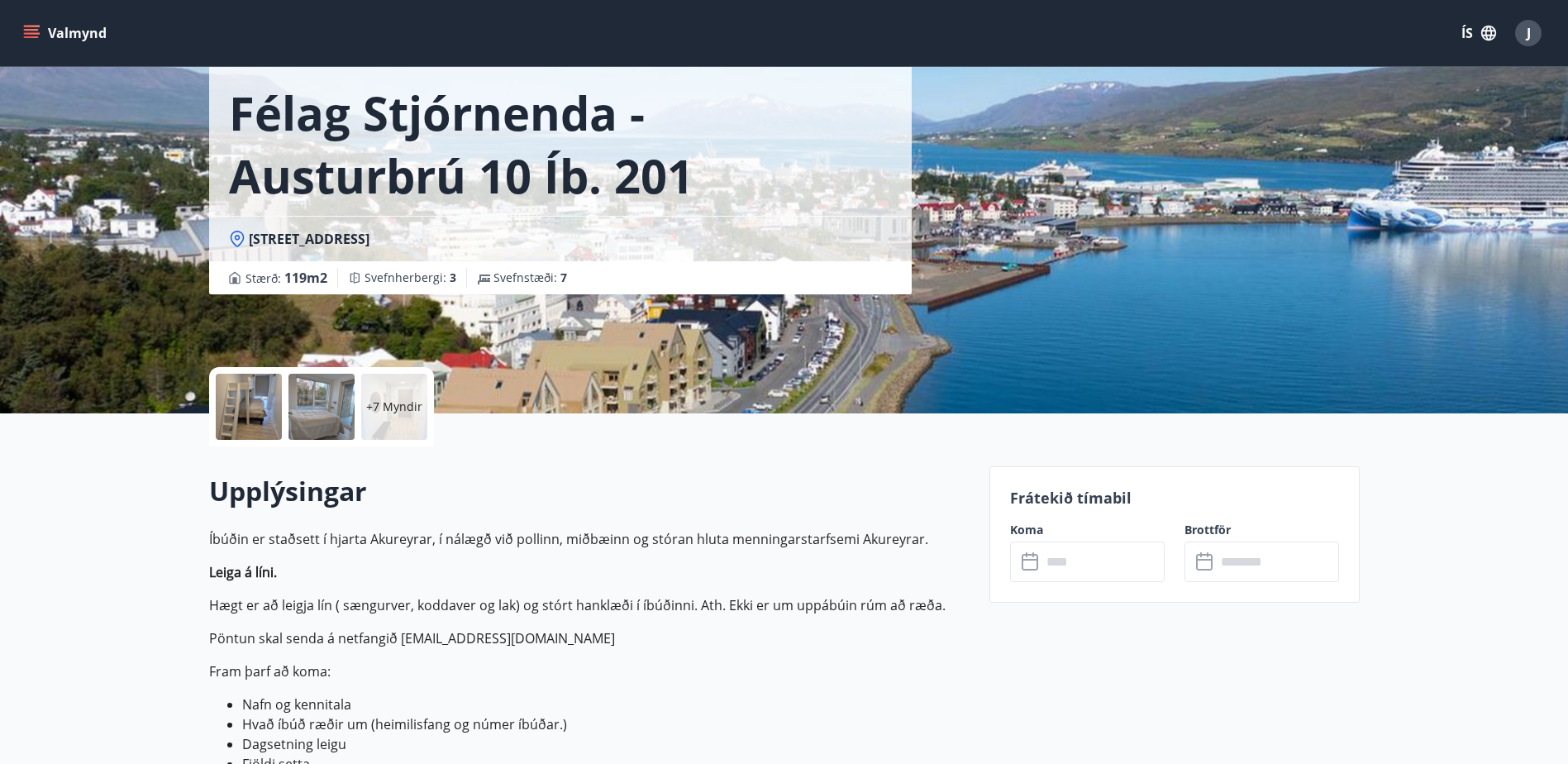
click at [390, 401] on p "+7 Myndir" at bounding box center [394, 407] width 56 height 17
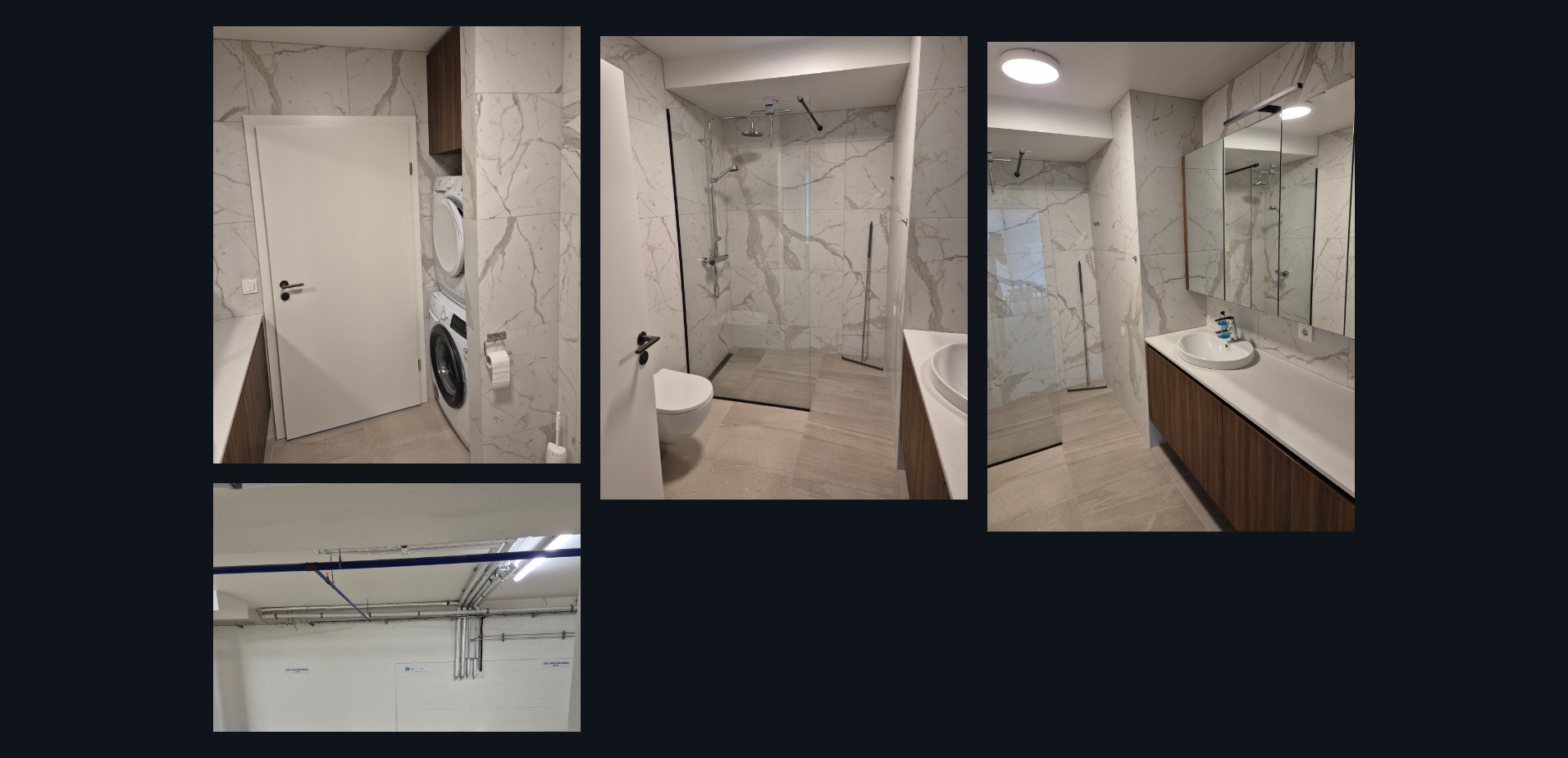
scroll to position [1250, 0]
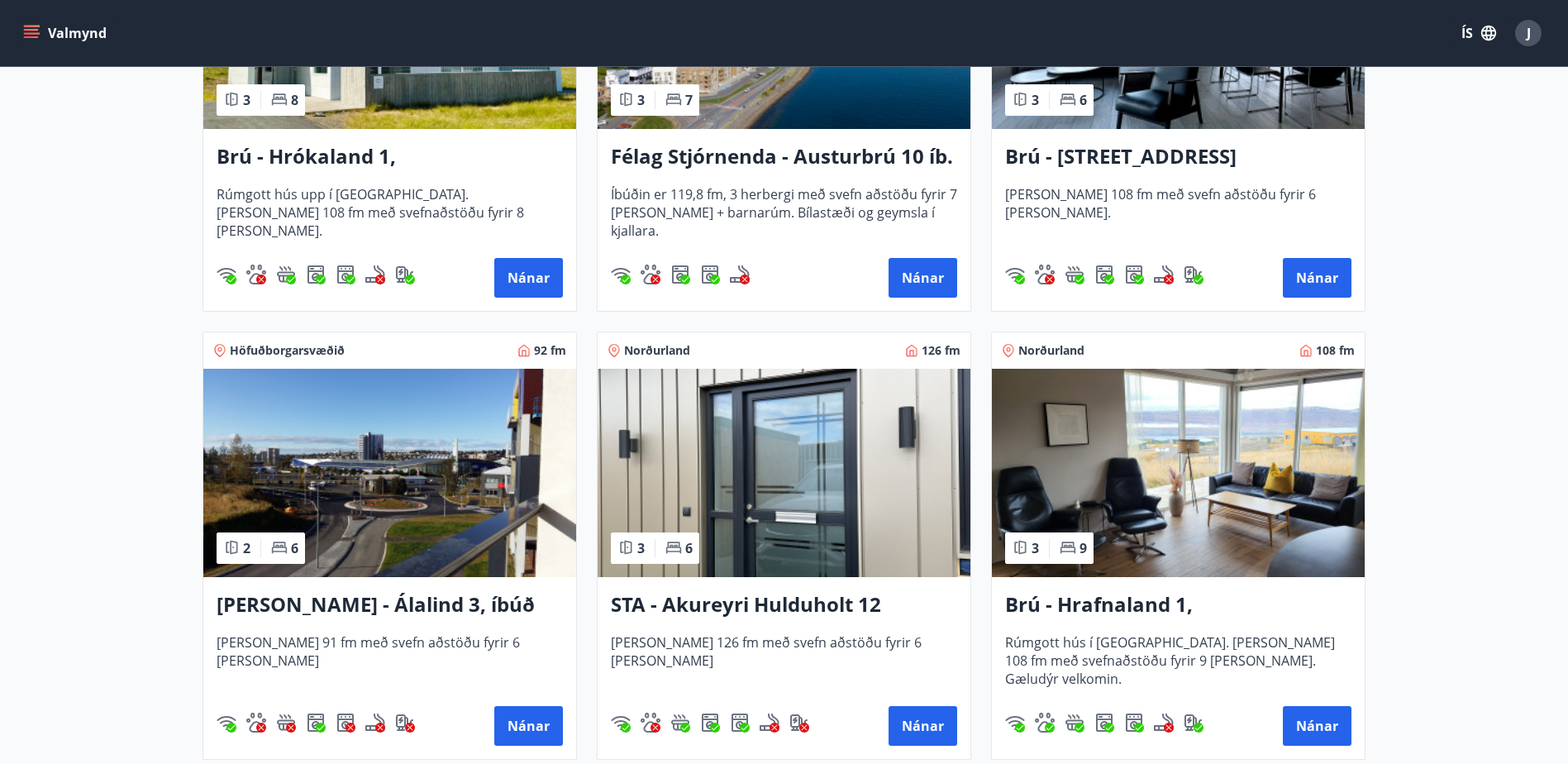
scroll to position [578, 0]
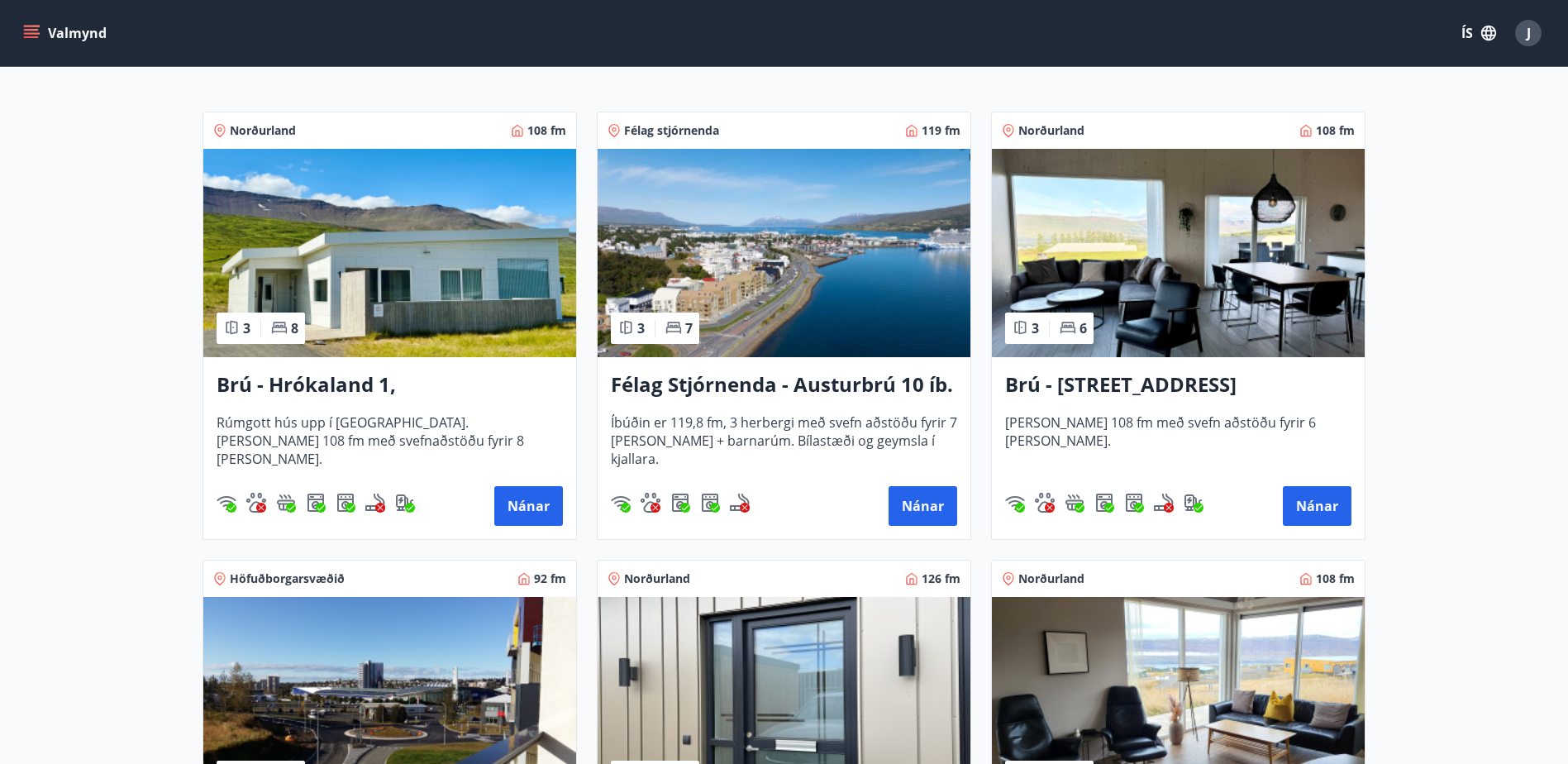
scroll to position [0, 0]
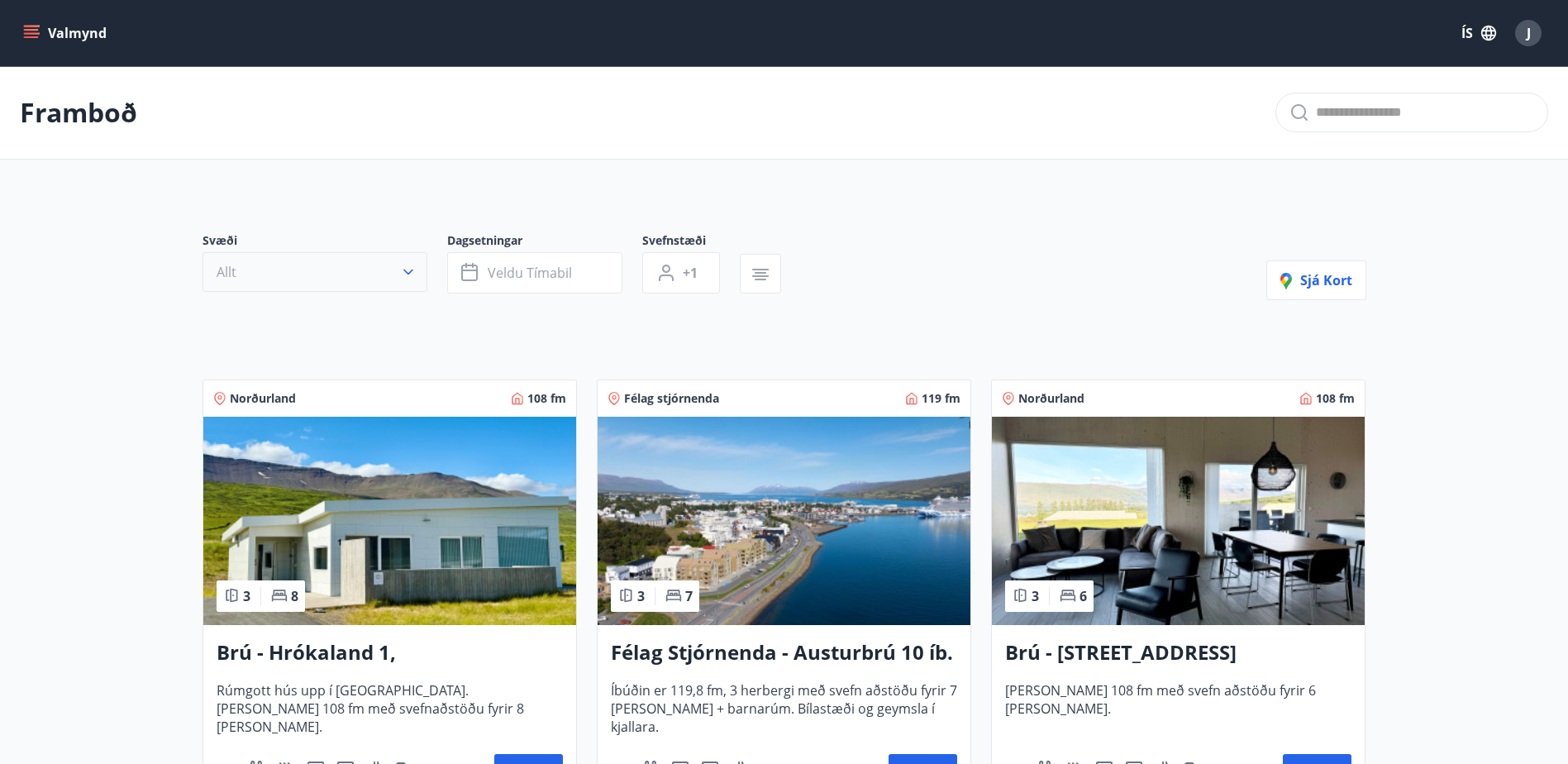
click at [288, 283] on button "Allt" at bounding box center [314, 271] width 224 height 40
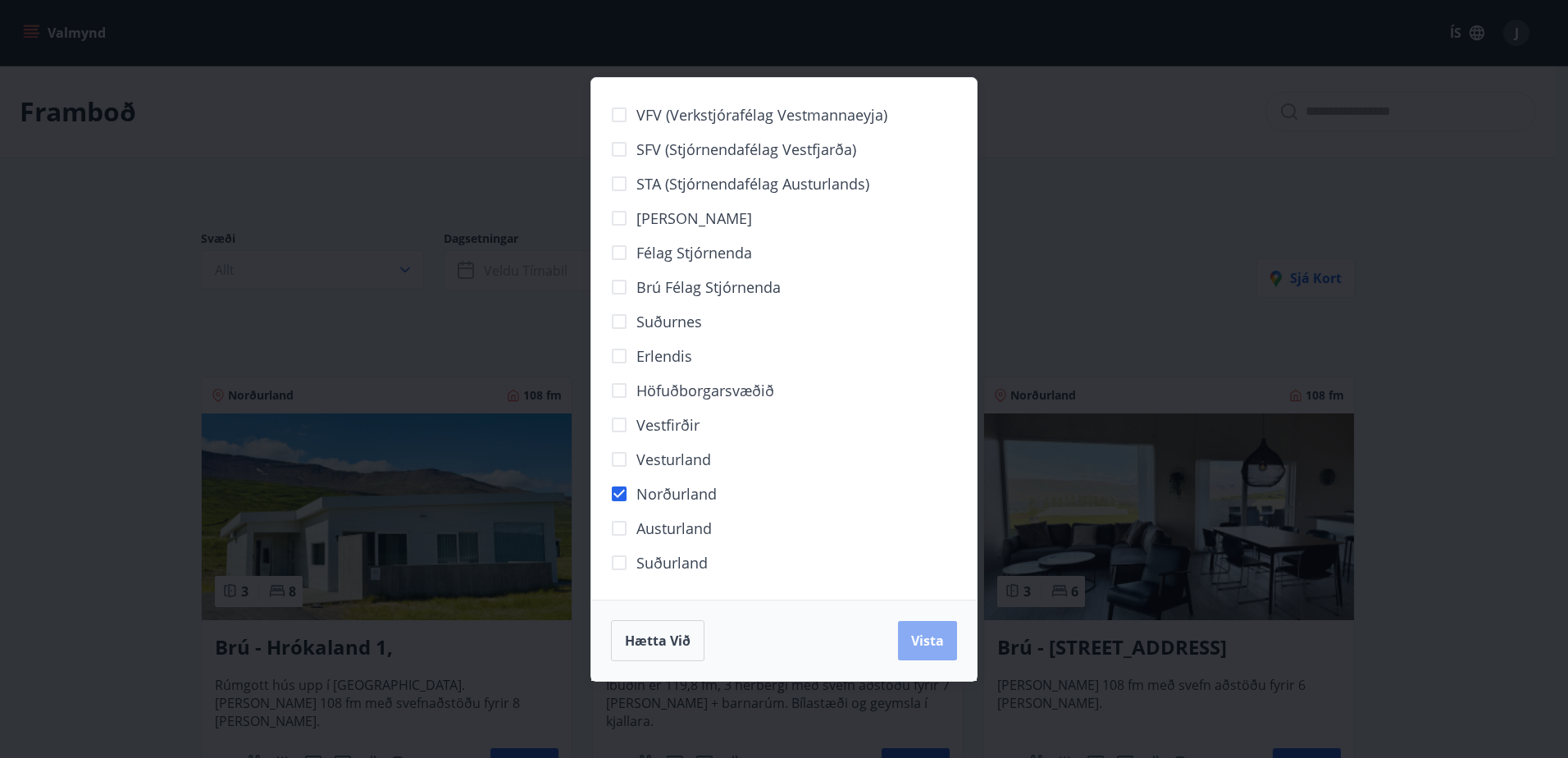
click at [933, 645] on span "Vista" at bounding box center [927, 640] width 33 height 18
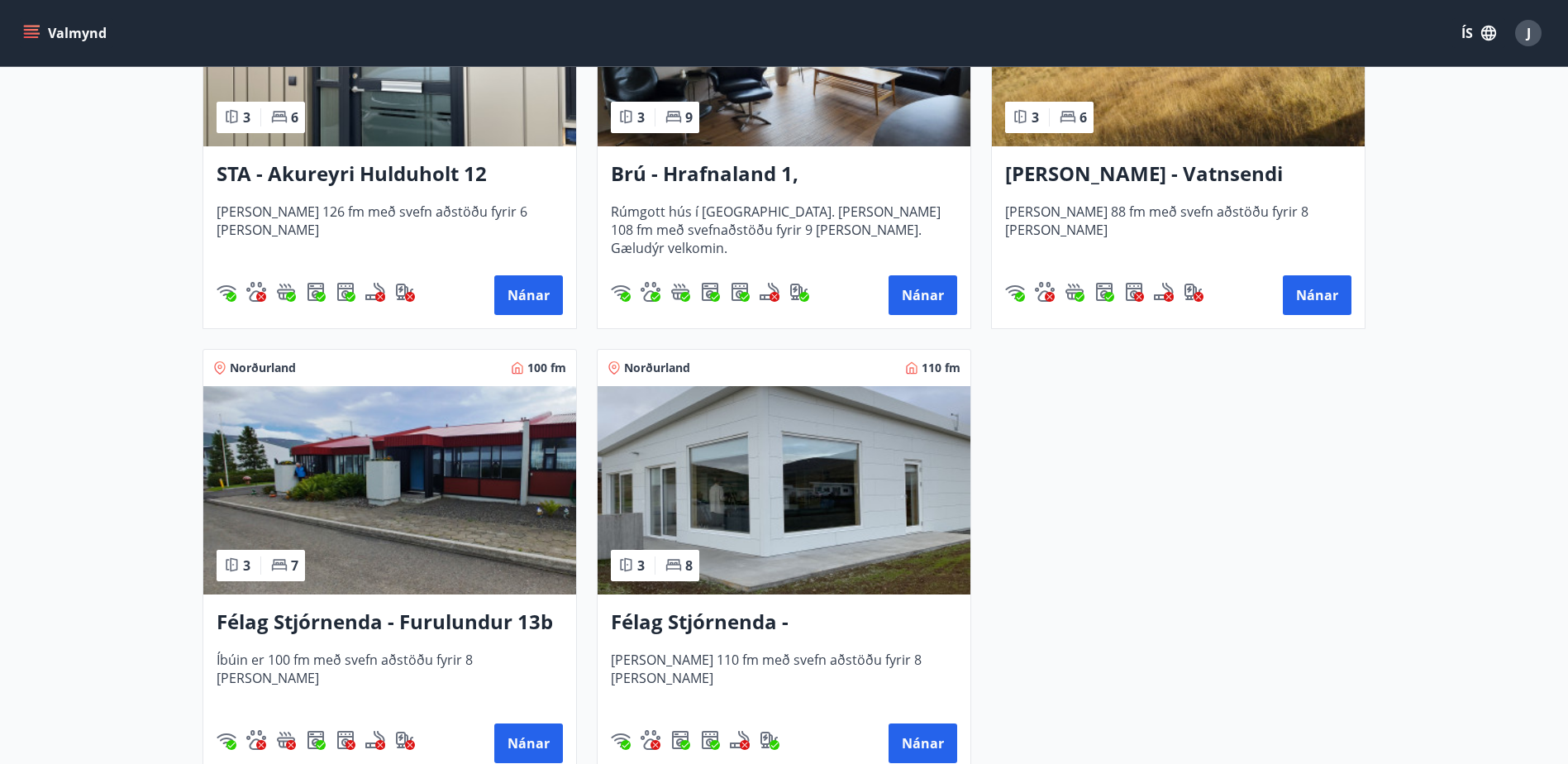
scroll to position [992, 0]
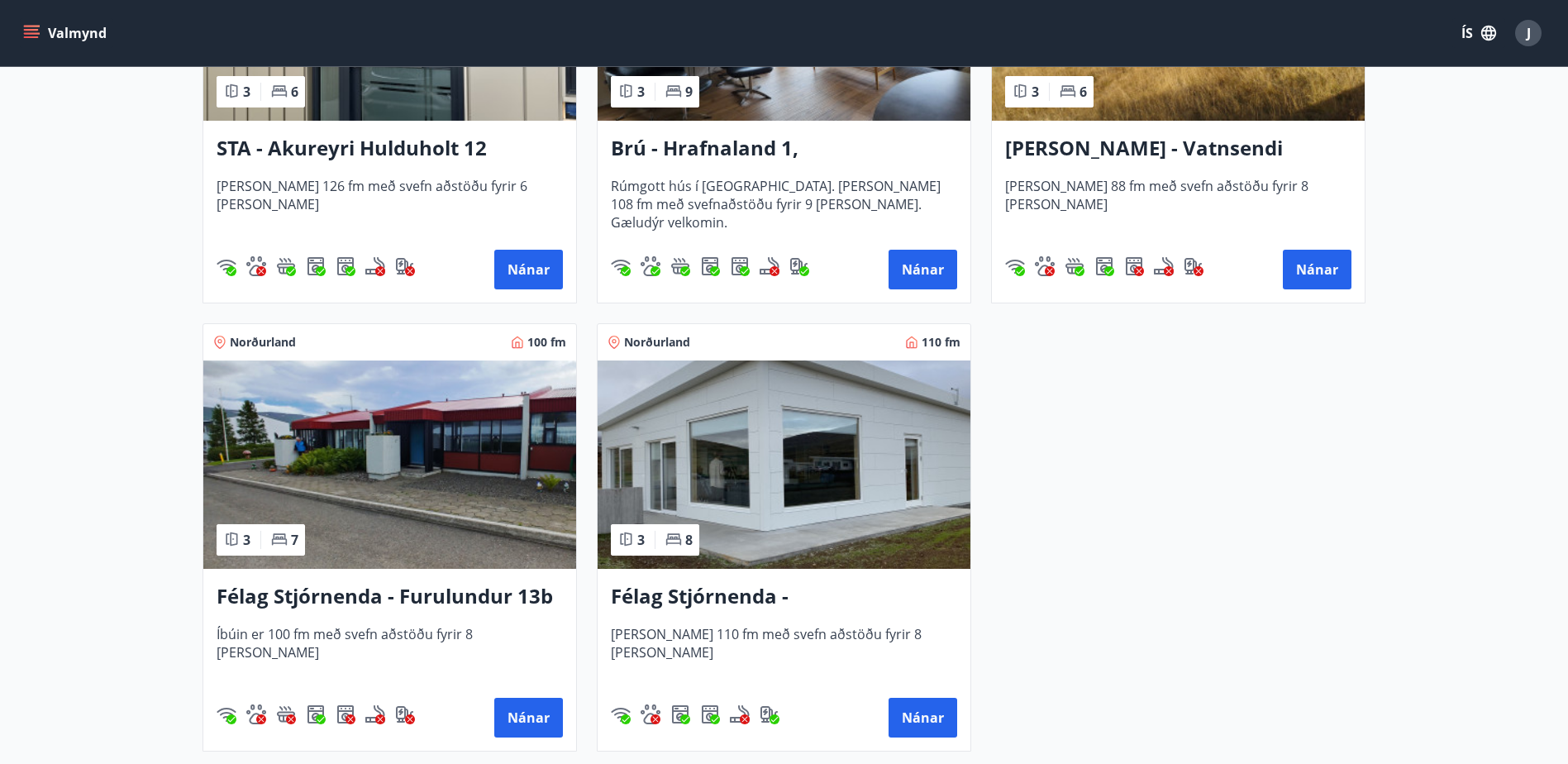
click at [785, 600] on h3 "Félag Stjórnenda - [GEOGRAPHIC_DATA] 7" at bounding box center [784, 596] width 346 height 29
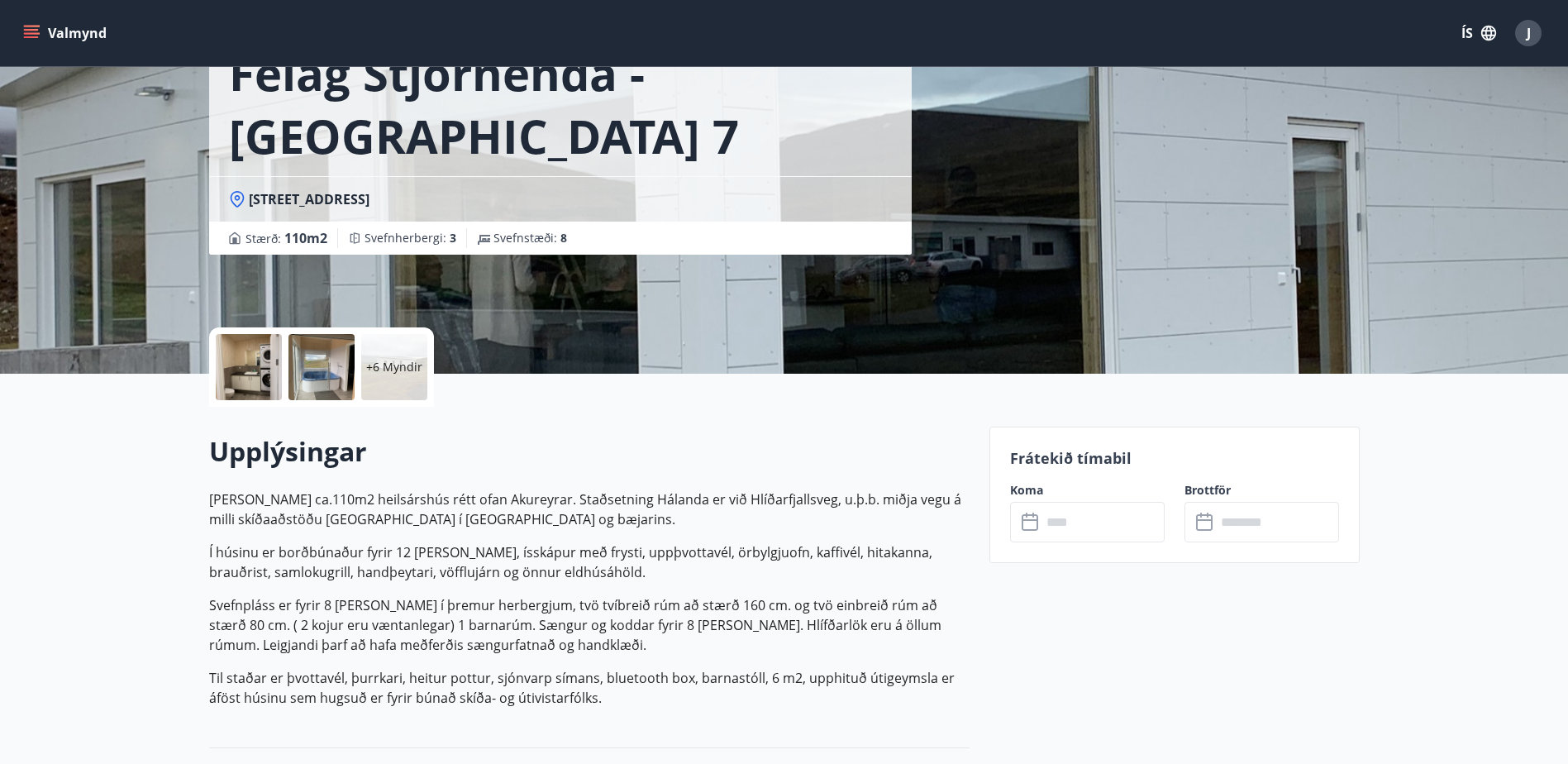
scroll to position [82, 0]
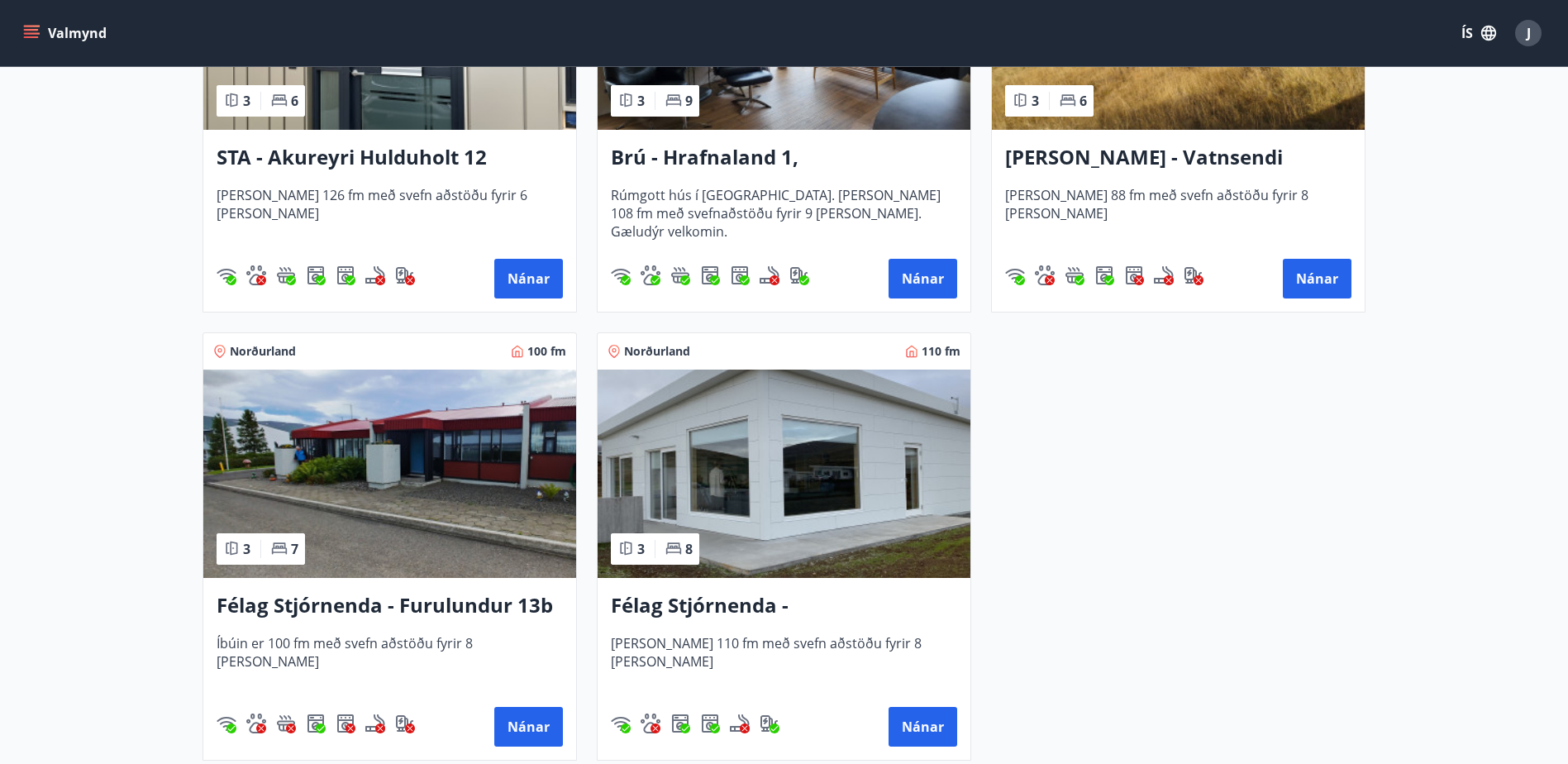
scroll to position [1157, 0]
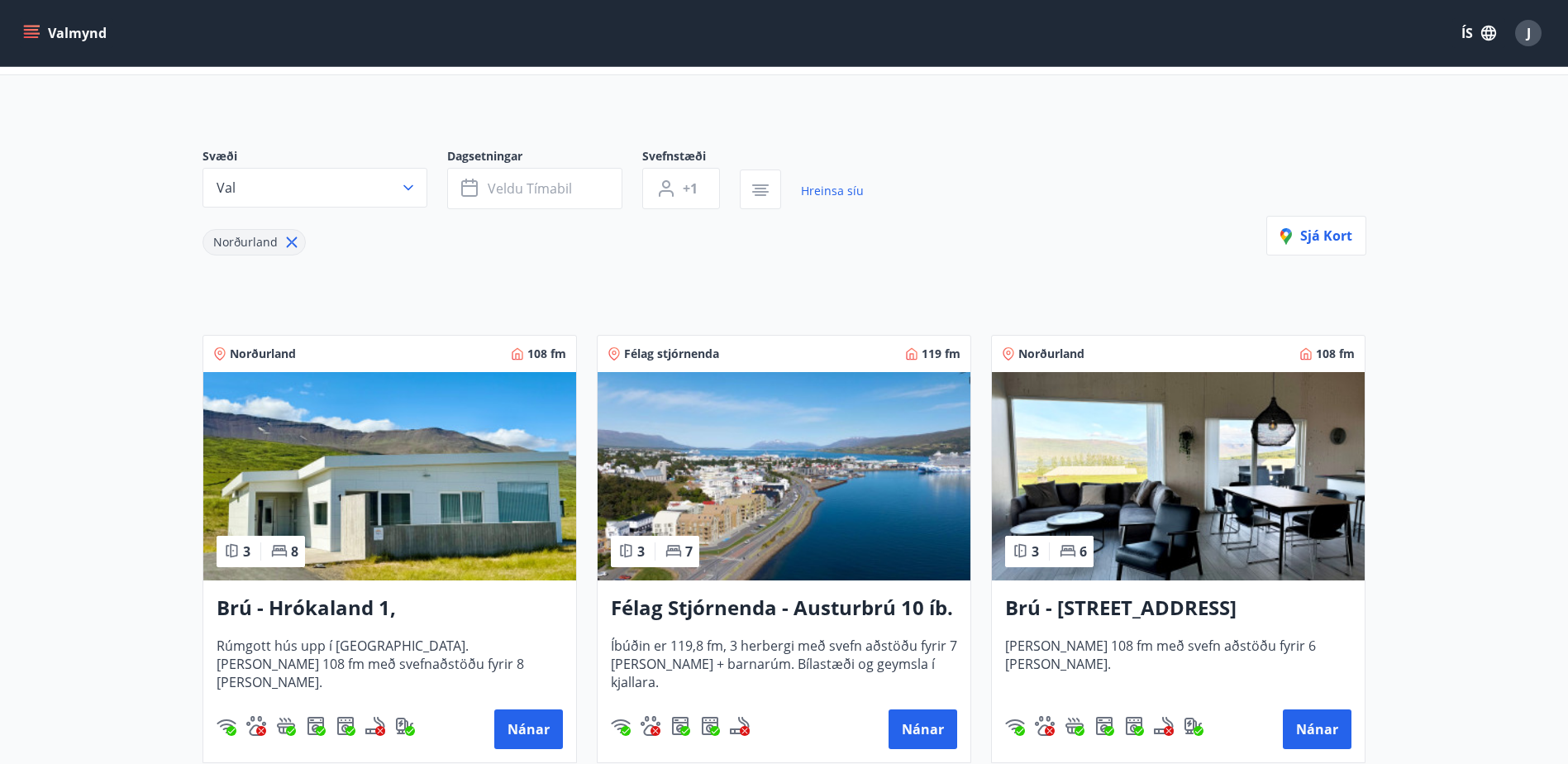
scroll to position [82, 0]
